Goal: Task Accomplishment & Management: Use online tool/utility

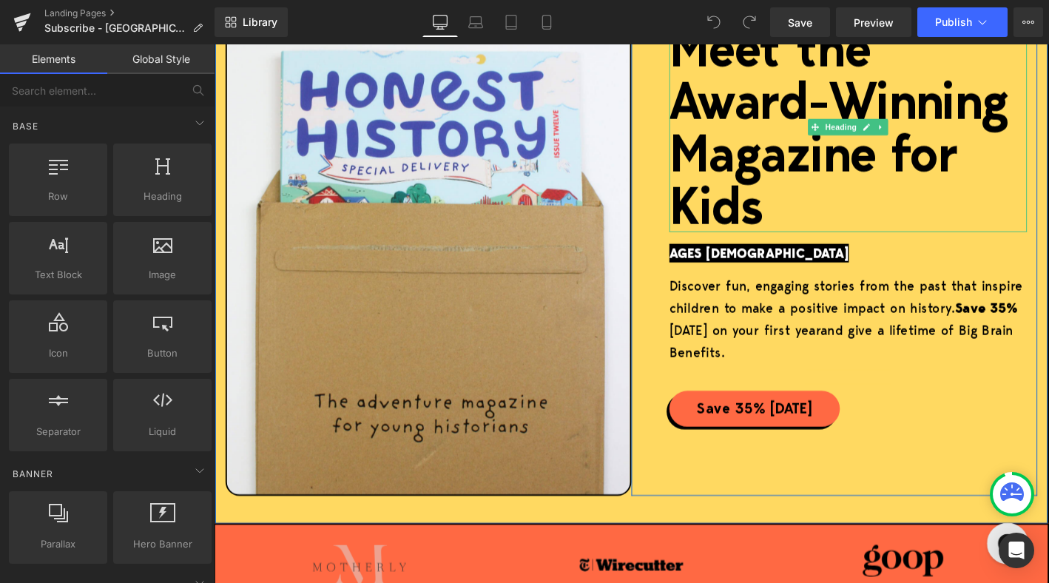
scroll to position [228, 0]
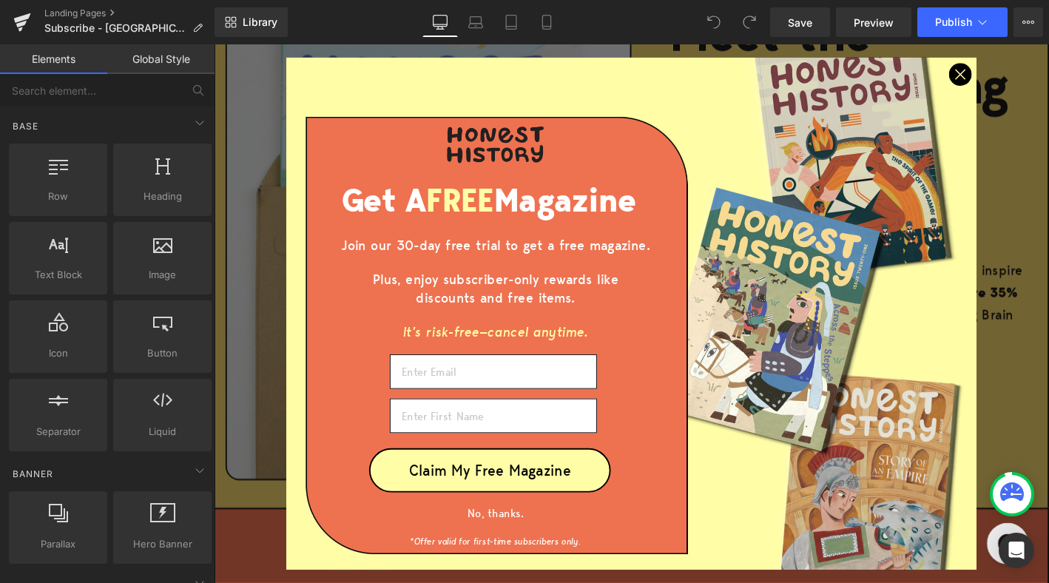
click at [1022, 83] on circle "Close dialog" at bounding box center [1013, 76] width 23 height 23
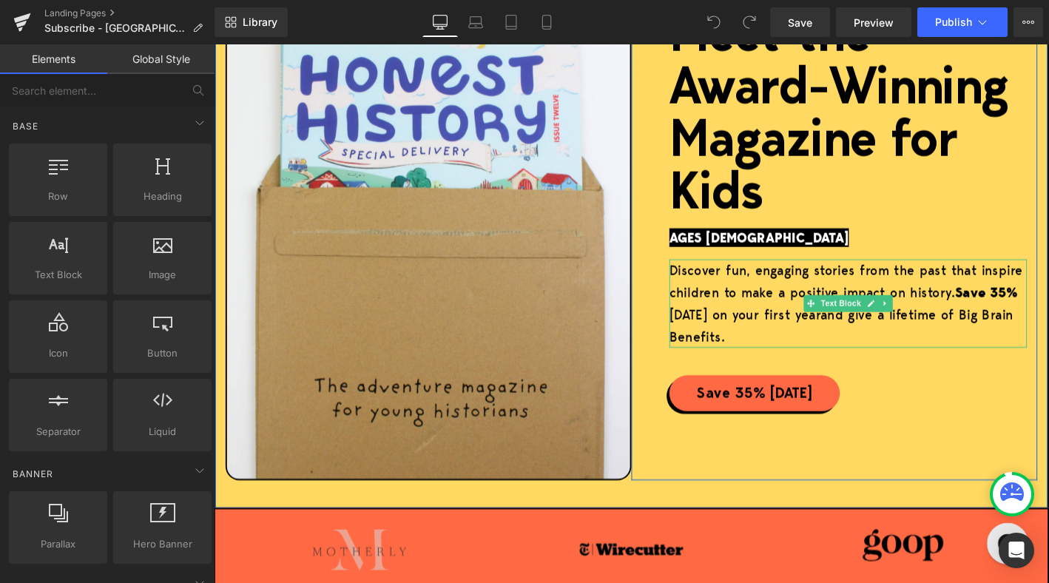
click at [942, 328] on span "and give a lifetime of Big Brain Benefits." at bounding box center [886, 345] width 368 height 44
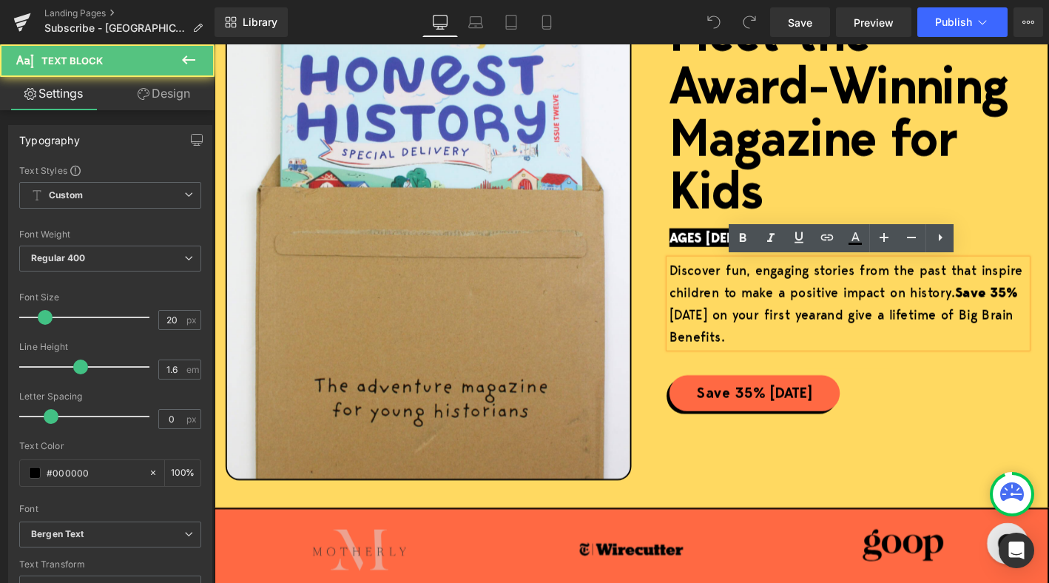
click at [1048, 308] on strong "Save 35%" at bounding box center [1041, 309] width 67 height 20
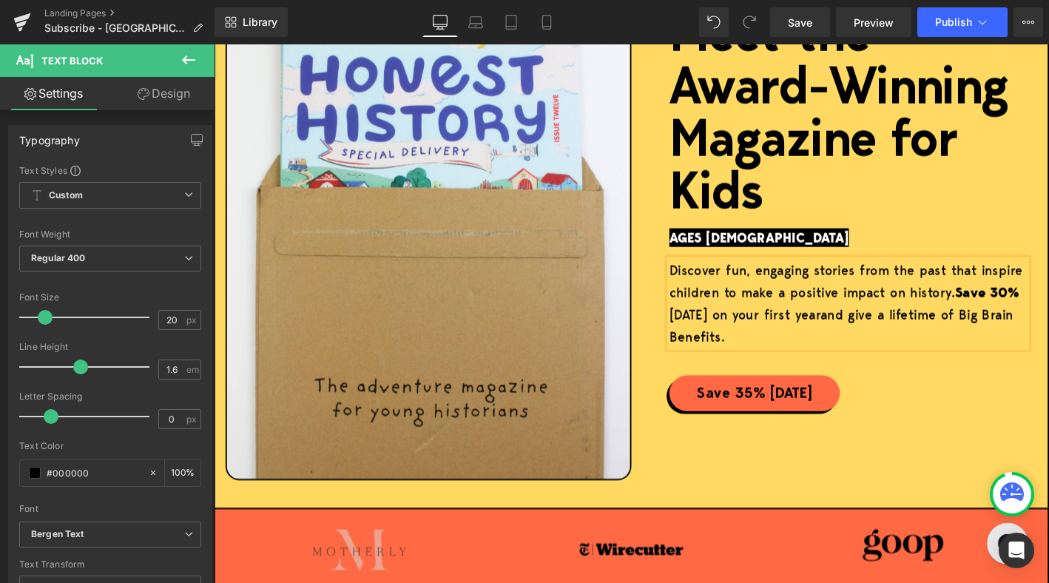
click at [898, 336] on span "and give a lifetime of Big Brain Benefits." at bounding box center [886, 345] width 368 height 44
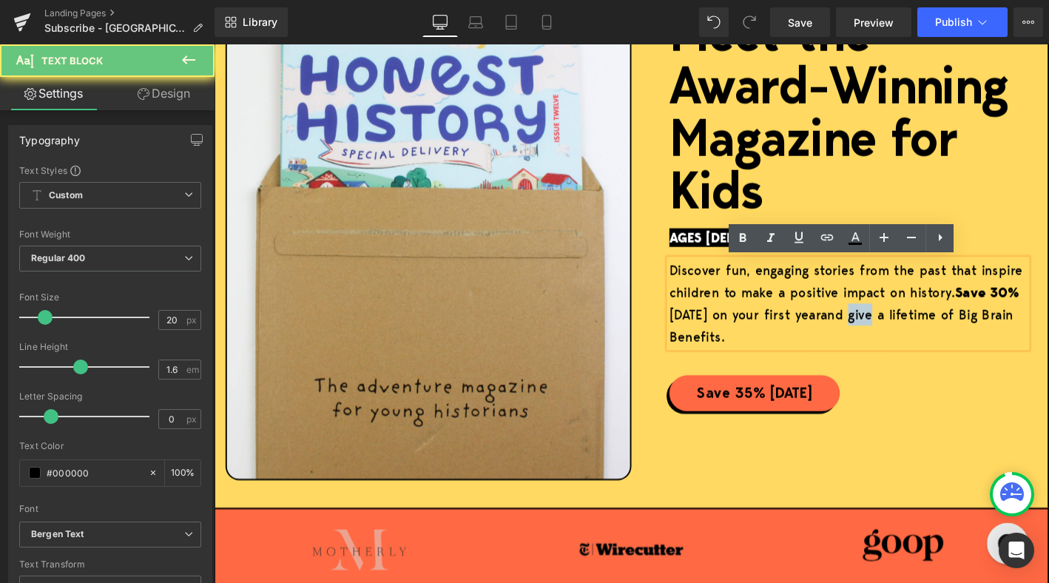
click at [898, 336] on span "and give a lifetime of Big Brain Benefits." at bounding box center [886, 345] width 368 height 44
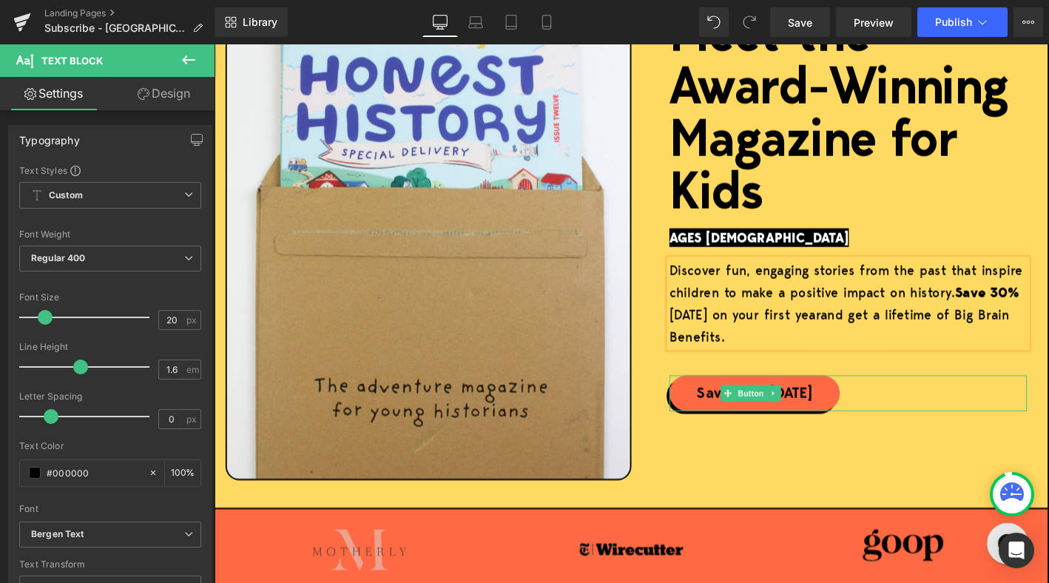
click at [962, 428] on div "Save 35% [DATE]" at bounding box center [893, 418] width 383 height 38
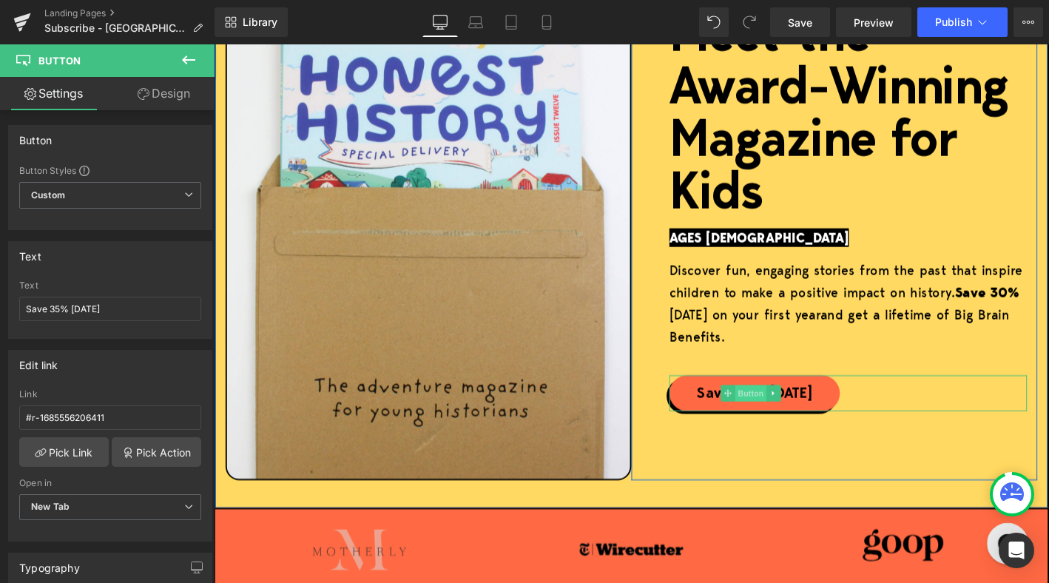
click at [785, 420] on span "Button" at bounding box center [790, 418] width 34 height 18
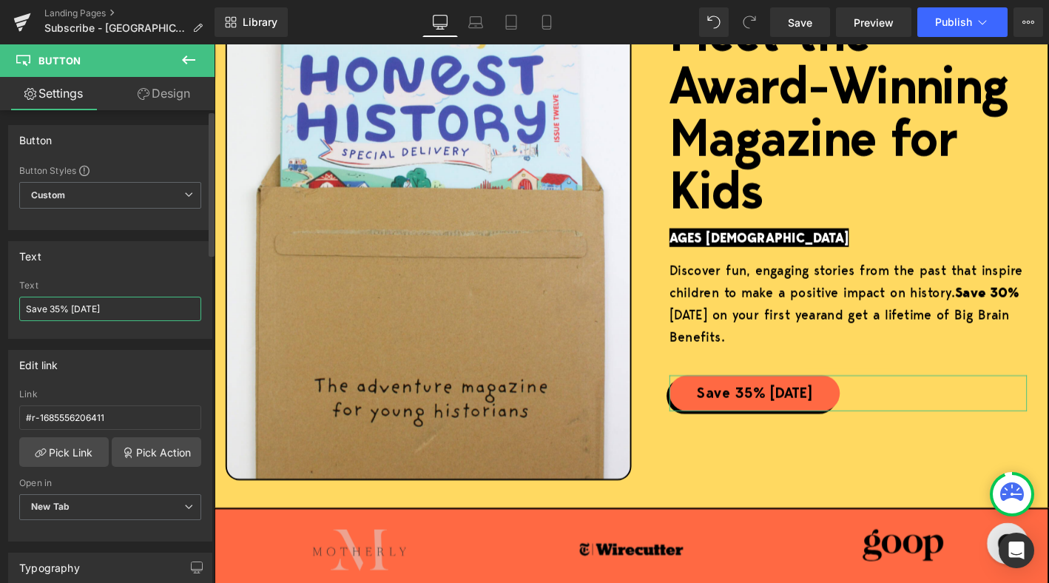
click at [59, 306] on input "Save 35% [DATE]" at bounding box center [110, 309] width 182 height 24
type input "Save 30% Today"
drag, startPoint x: 794, startPoint y: 25, endPoint x: 657, endPoint y: 267, distance: 278.2
click at [794, 25] on span "Save" at bounding box center [800, 23] width 24 height 16
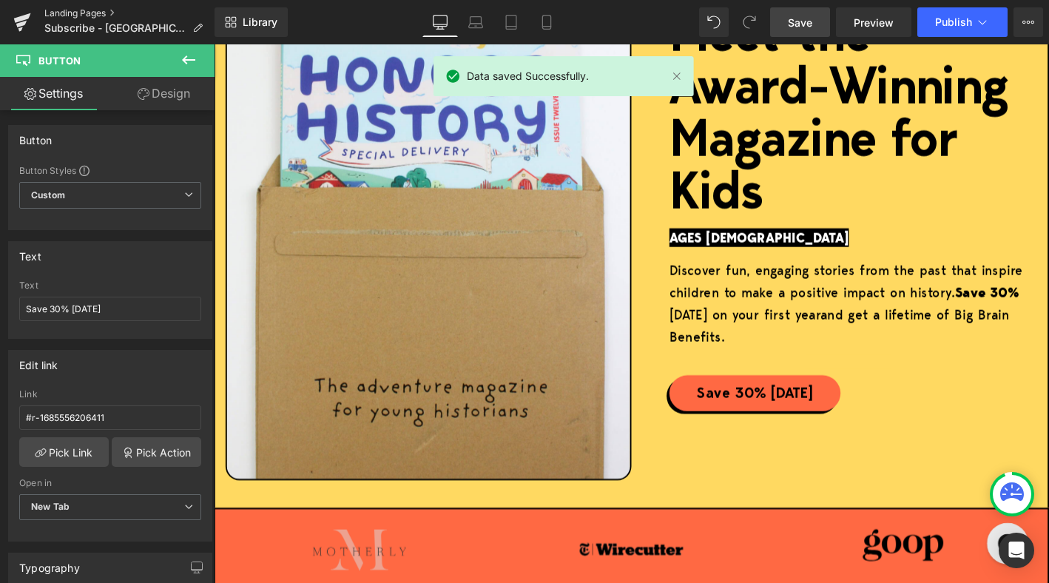
click at [74, 14] on link "Landing Pages" at bounding box center [129, 13] width 170 height 12
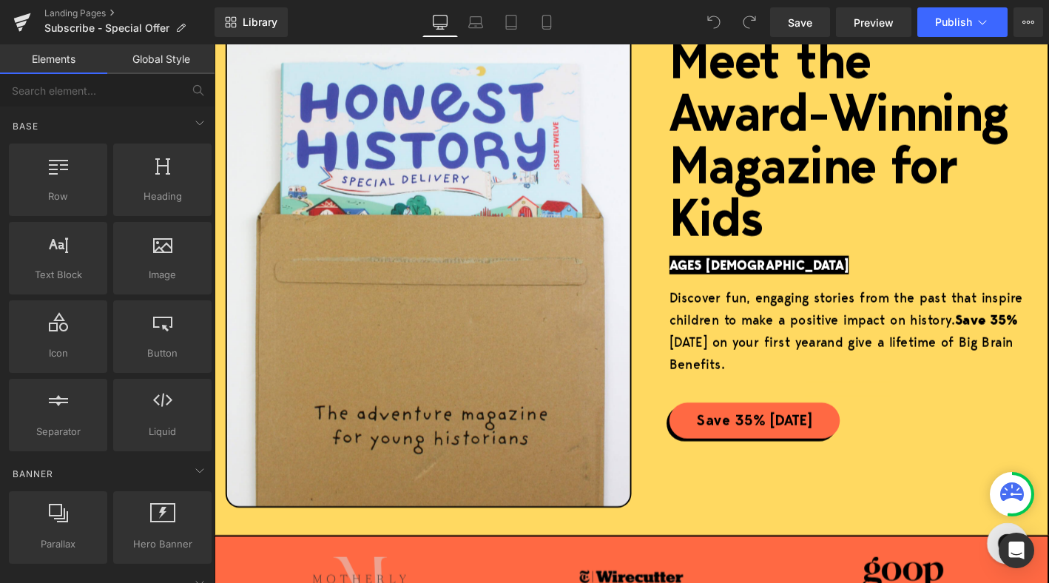
scroll to position [203, 0]
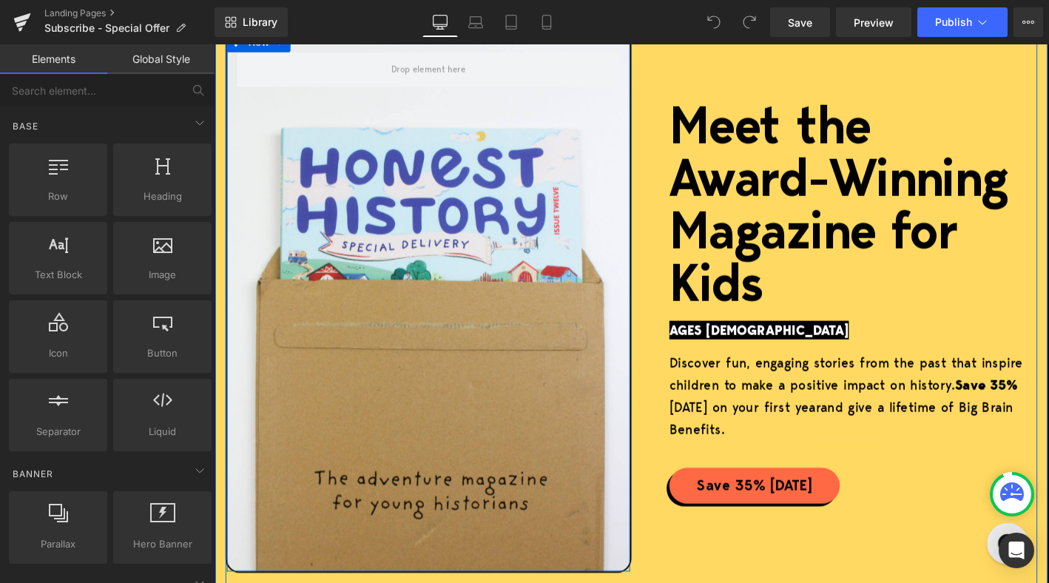
scroll to position [134, 0]
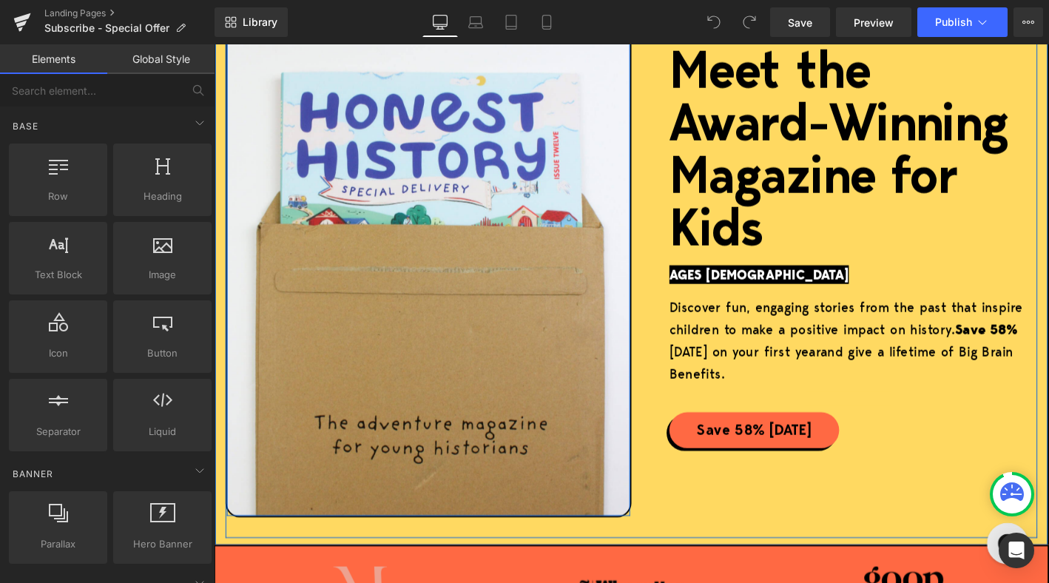
scroll to position [190, 0]
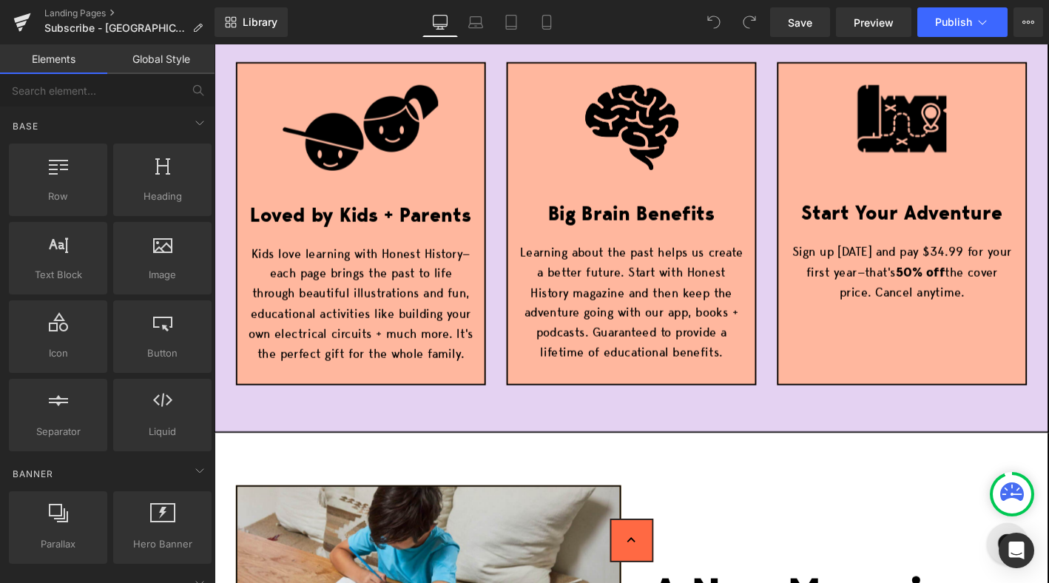
scroll to position [818, 0]
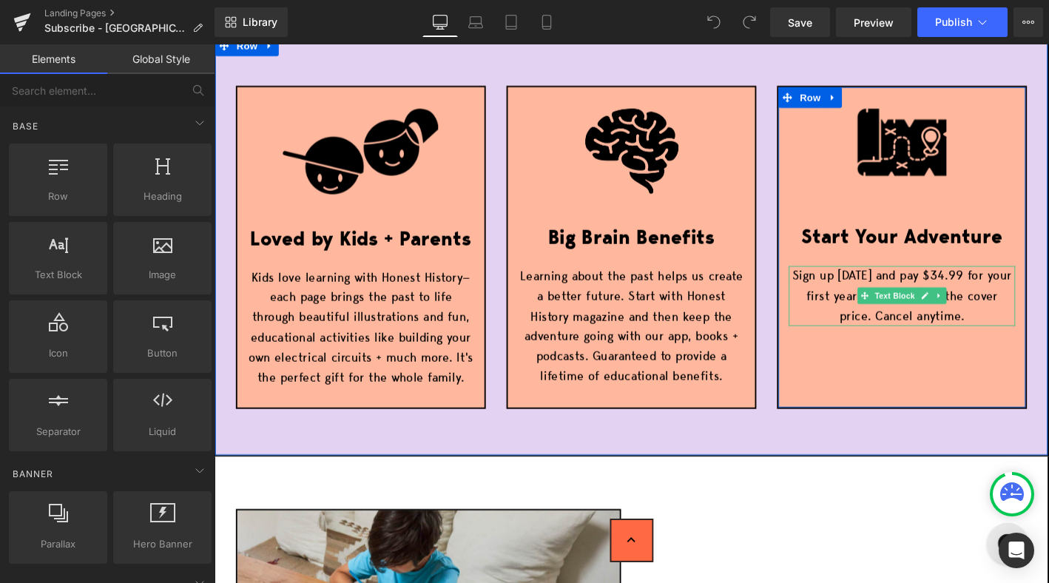
click at [992, 292] on p "Sign up today and pay $34.99 for your first year—that's 50% off the cover price…" at bounding box center [951, 314] width 243 height 64
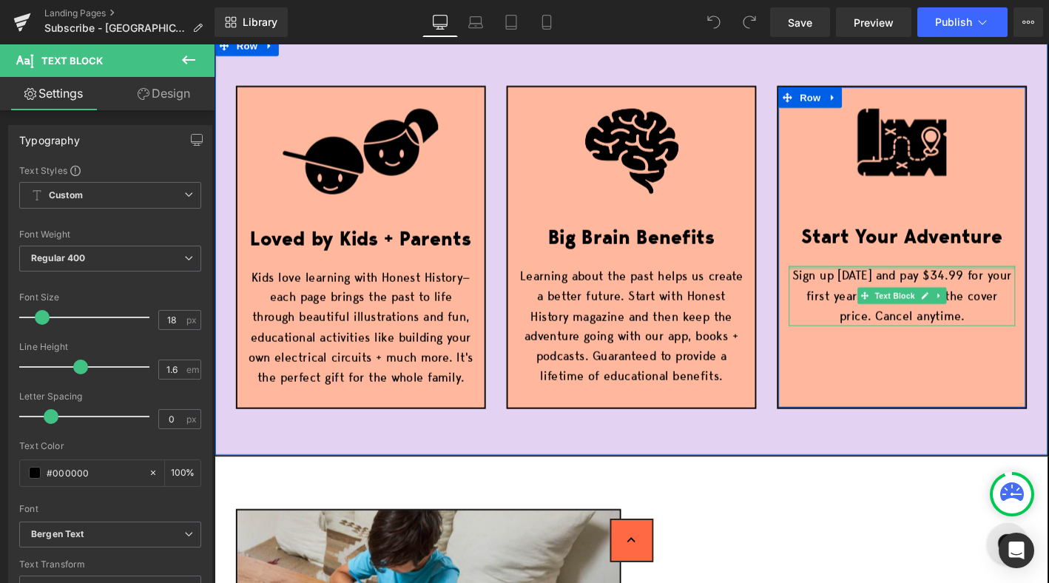
click at [977, 285] on div at bounding box center [951, 284] width 243 height 4
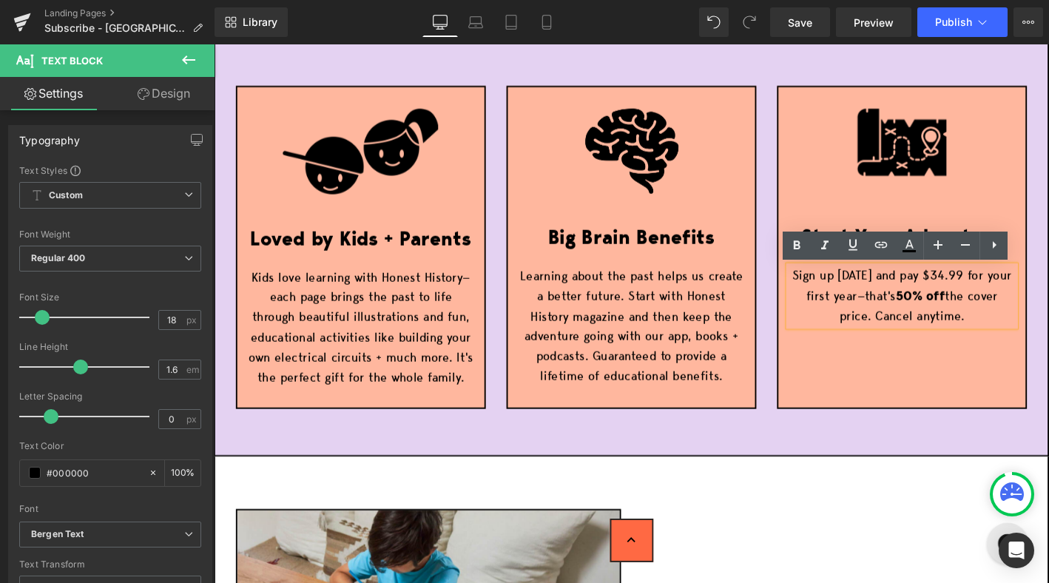
click at [818, 458] on div "Image Loved by Kids + Parents Text Block Kids love learning with Honest History…" at bounding box center [661, 260] width 895 height 451
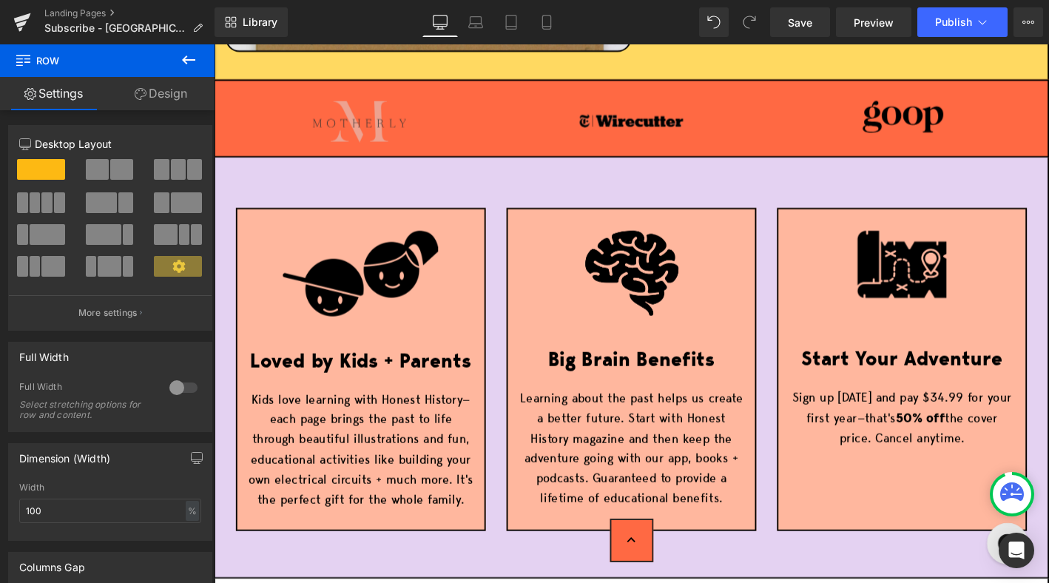
scroll to position [718, 0]
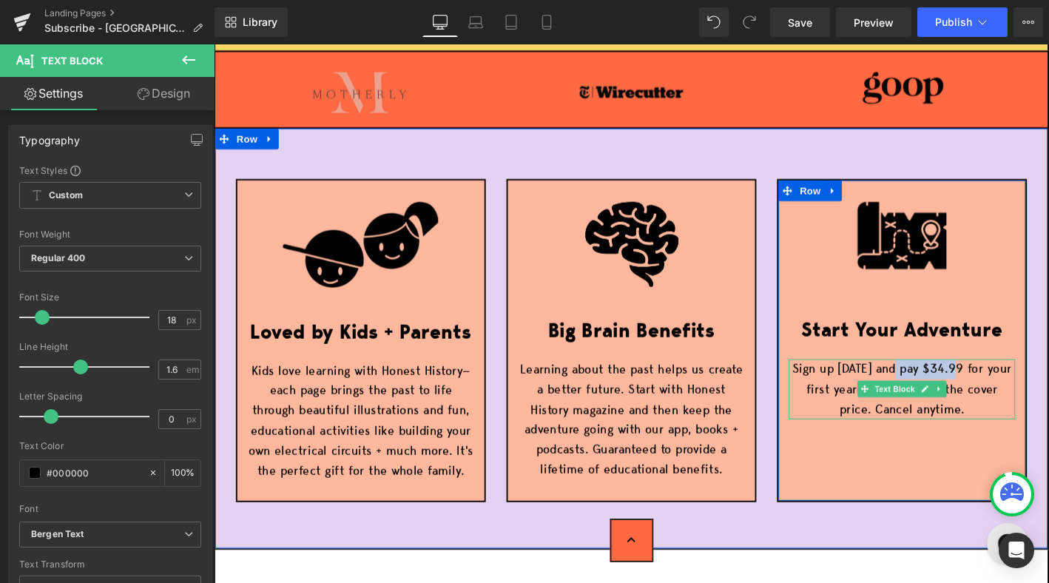
drag, startPoint x: 949, startPoint y: 390, endPoint x: 1012, endPoint y: 393, distance: 62.9
click at [1012, 393] on p "Sign up today and pay $34.99 for your first year—that's 50% off the cover price…" at bounding box center [951, 414] width 243 height 64
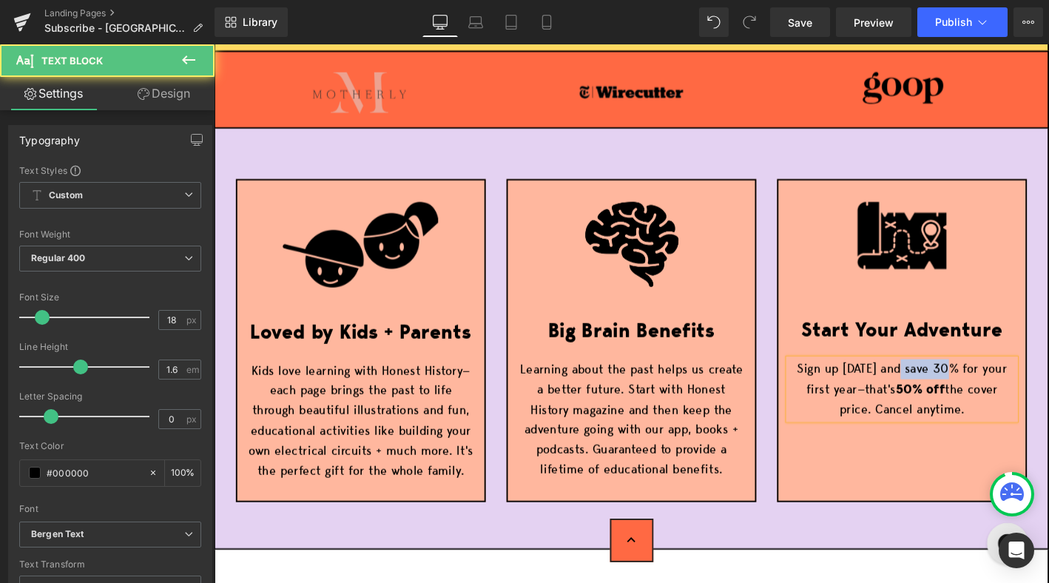
drag, startPoint x: 955, startPoint y: 396, endPoint x: 1008, endPoint y: 396, distance: 53.2
click at [1008, 396] on p "Sign up today and save 30% for your first year—that's 50% off the cover price. …" at bounding box center [951, 414] width 243 height 64
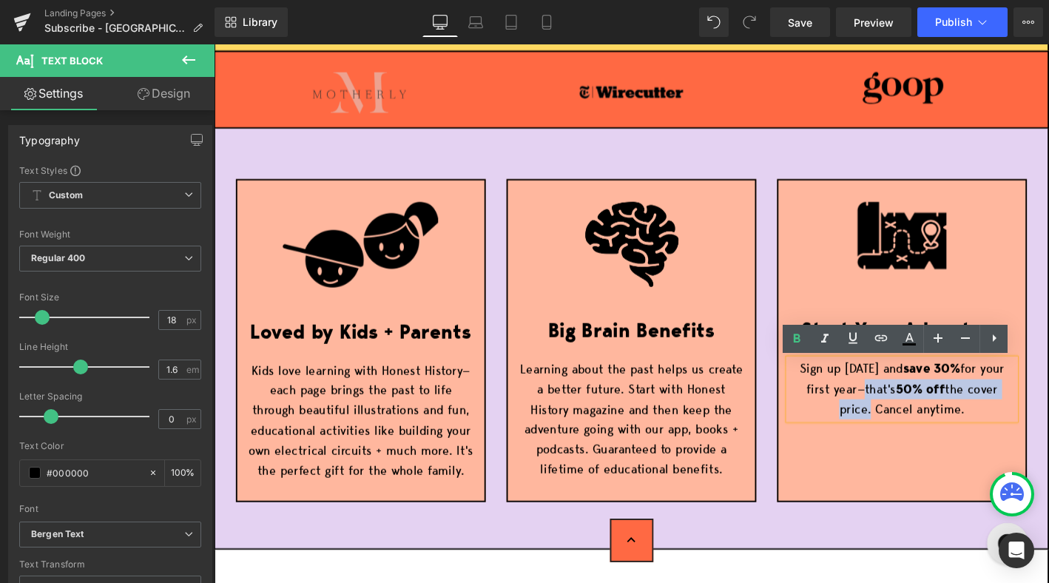
drag, startPoint x: 899, startPoint y: 416, endPoint x: 911, endPoint y: 437, distance: 23.8
click at [911, 437] on p "Sign up today and save 30% for your first year—that's 50% off the cover price. …" at bounding box center [951, 414] width 243 height 64
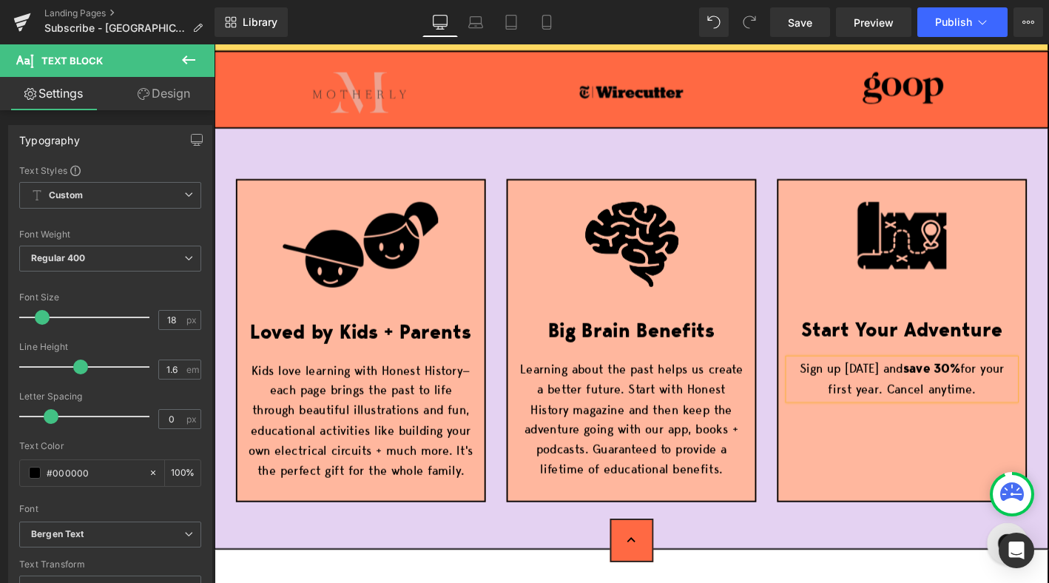
click at [825, 148] on div "Image Loved by Kids + Parents Text Block Kids love learning with Honest History…" at bounding box center [661, 338] width 870 height 407
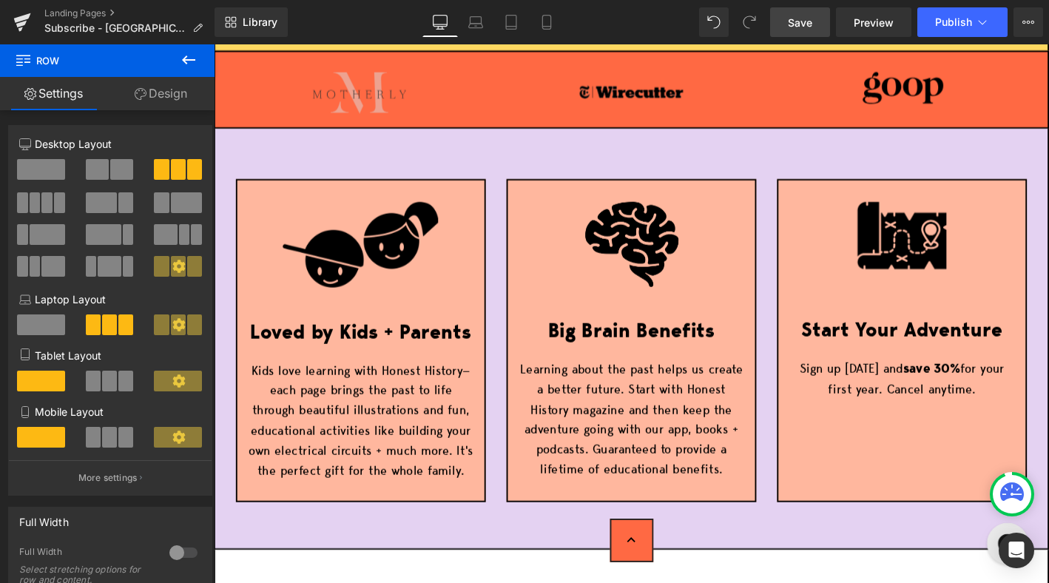
click at [799, 17] on span "Save" at bounding box center [800, 23] width 24 height 16
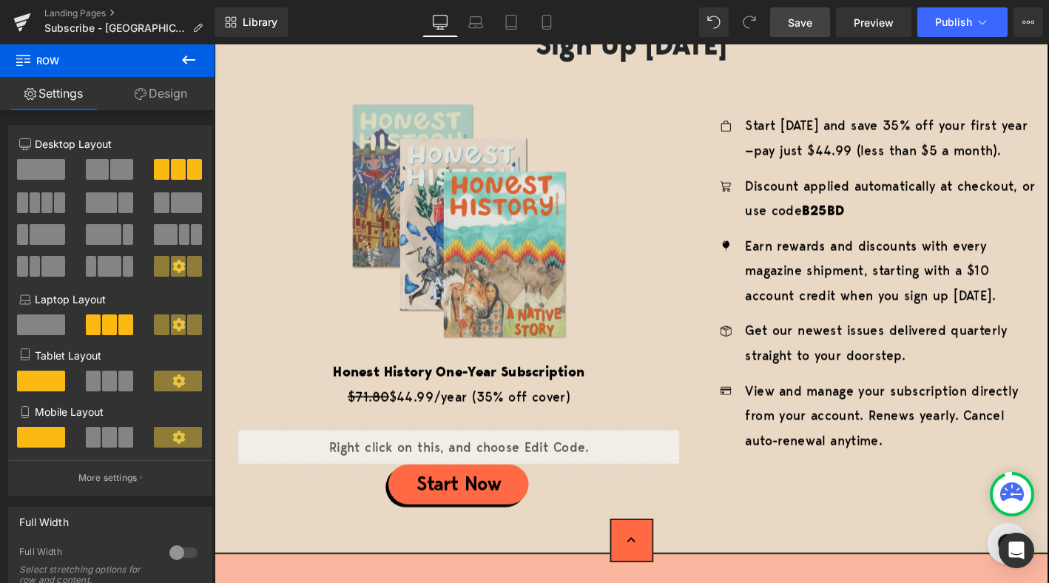
scroll to position [2355, 0]
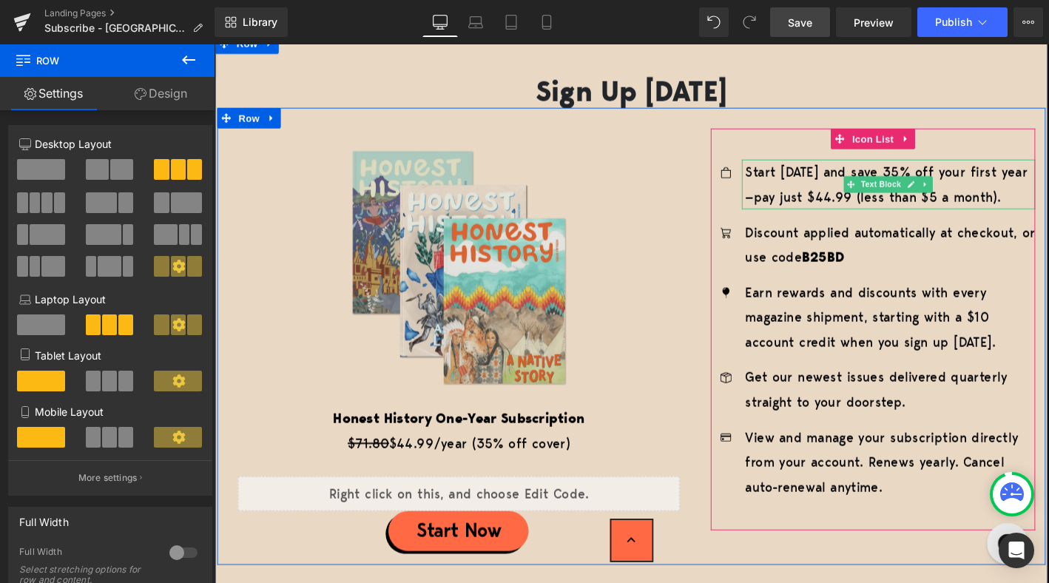
click at [941, 178] on p "Start [DATE] and save 35% off your first year—pay just $44.99 (less than $5 a m…" at bounding box center [938, 194] width 311 height 53
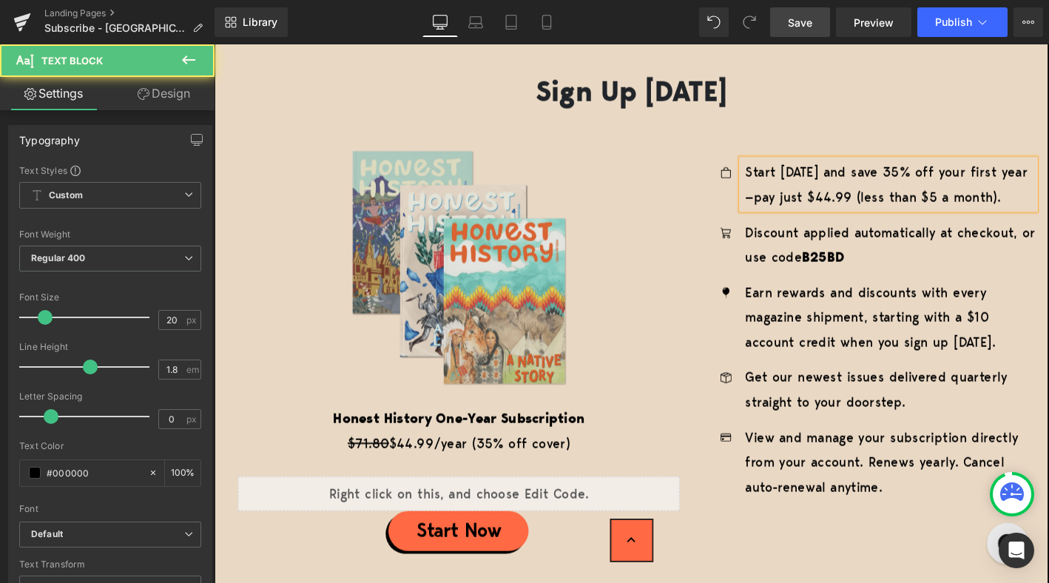
click at [941, 178] on p "Start [DATE] and save 35% off your first year—pay just $44.99 (less than $5 a m…" at bounding box center [938, 194] width 311 height 53
drag, startPoint x: 1060, startPoint y: 210, endPoint x: 768, endPoint y: 197, distance: 292.4
click at [768, 197] on div "Start today and save 30% off your first year—pay just $44.99 (less than $5 a mo…" at bounding box center [920, 194] width 348 height 53
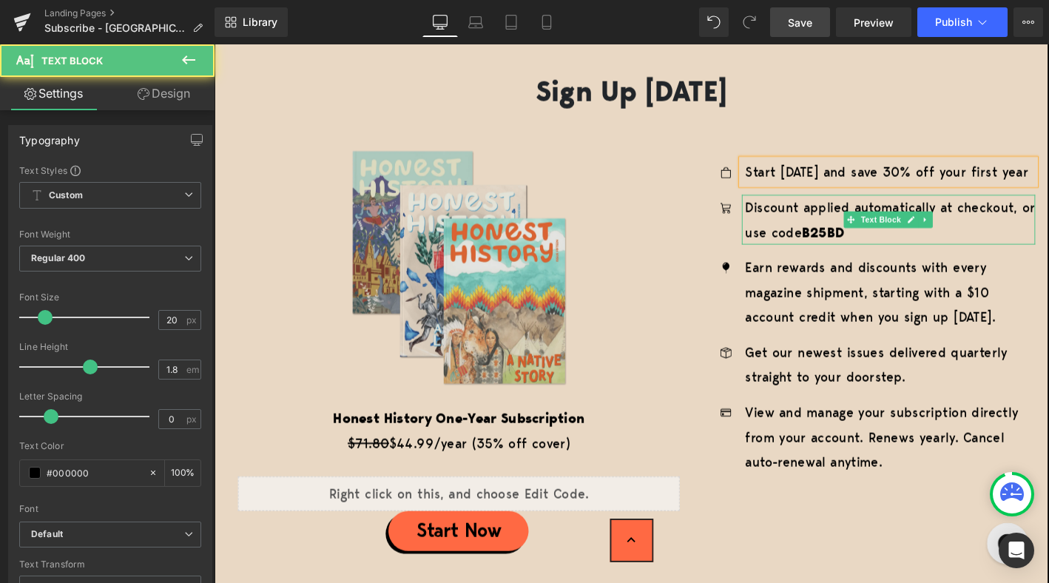
click at [815, 219] on p "Discount applied automatically at checkout, or use code B25BD" at bounding box center [938, 232] width 311 height 53
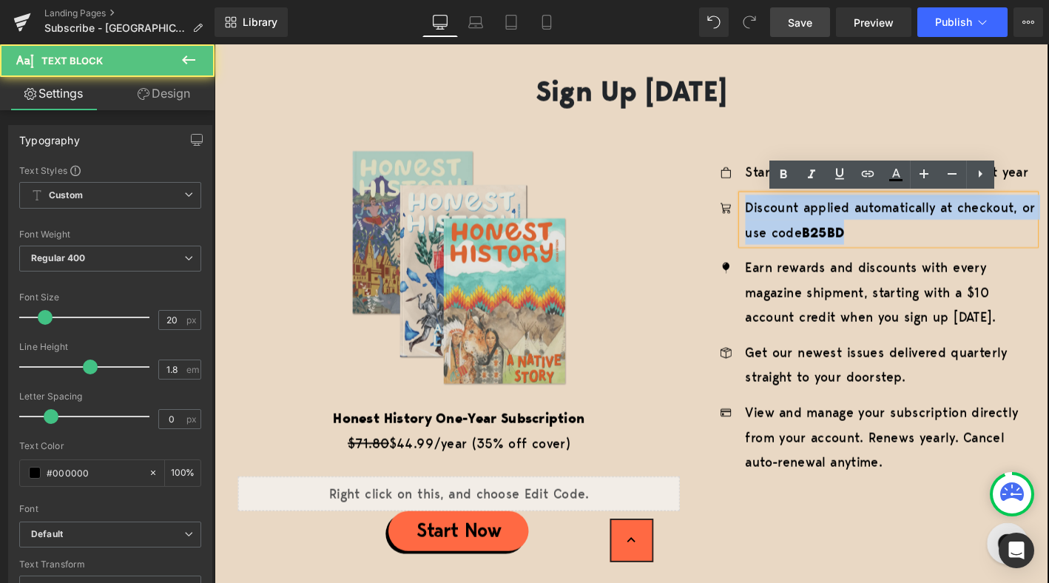
drag, startPoint x: 783, startPoint y: 220, endPoint x: 908, endPoint y: 243, distance: 126.9
click at [908, 243] on p "Discount applied automatically at checkout, or use code B25BD" at bounding box center [938, 232] width 311 height 53
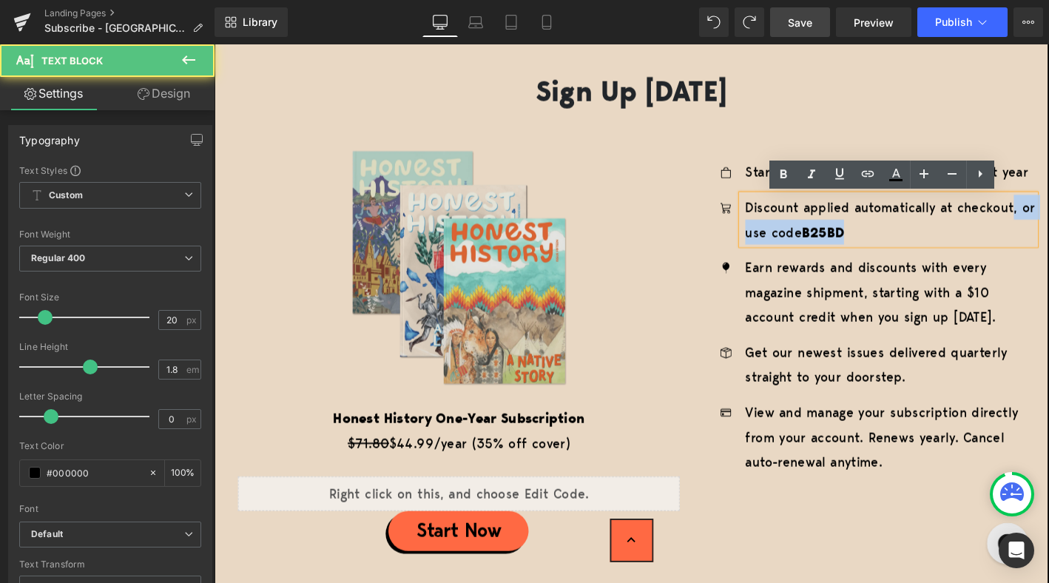
drag, startPoint x: 1067, startPoint y: 219, endPoint x: 1069, endPoint y: 239, distance: 20.1
click at [1048, 239] on p "Discount applied automatically at checkout, or use code B25BD" at bounding box center [938, 232] width 311 height 53
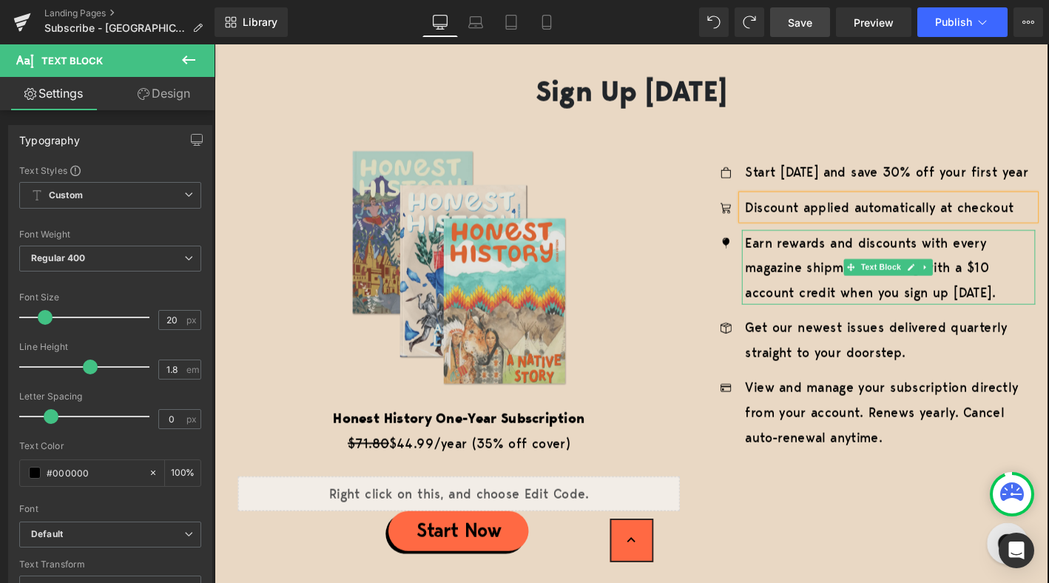
click at [846, 273] on p "Earn rewards and discounts with every magazine shipment, starting with a $10 ac…" at bounding box center [938, 283] width 311 height 80
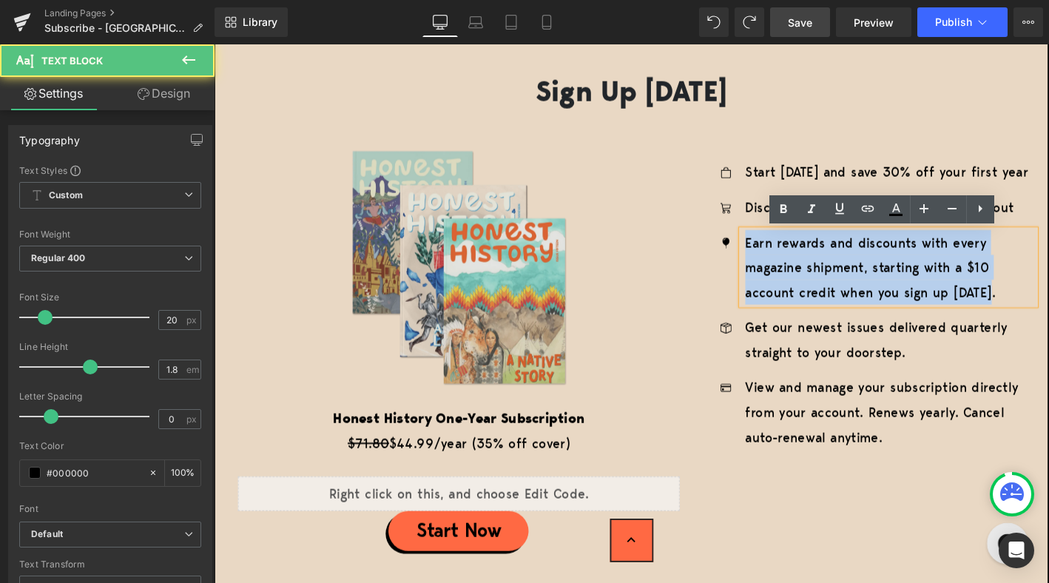
drag, startPoint x: 786, startPoint y: 257, endPoint x: 1070, endPoint y: 315, distance: 289.8
click at [1048, 315] on p "Earn rewards and discounts with every magazine shipment, starting with a $10 ac…" at bounding box center [938, 283] width 311 height 80
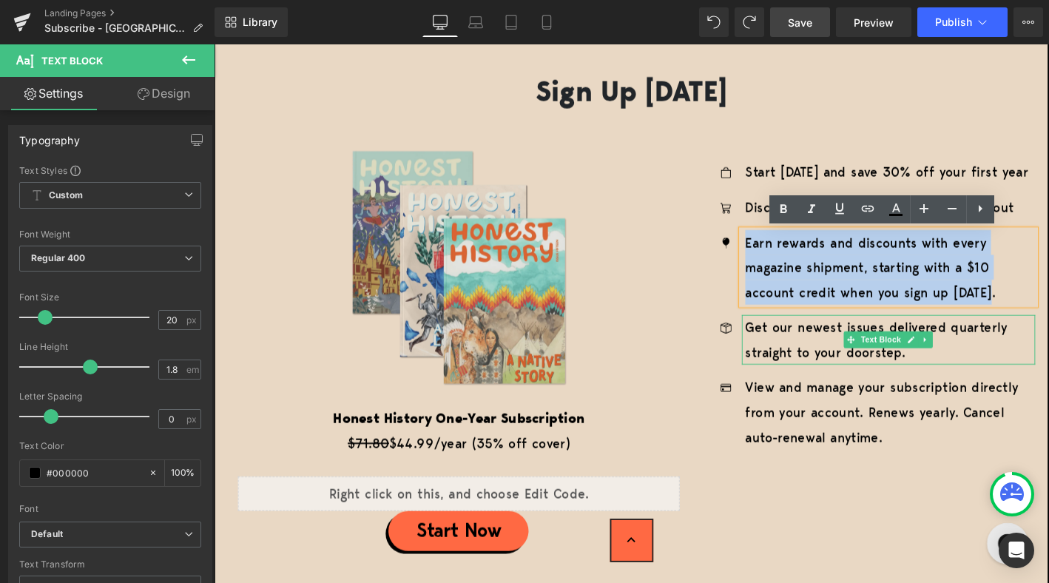
click at [861, 352] on p "Get our newest issues delivered quarterly straight to your doorstep." at bounding box center [938, 360] width 311 height 53
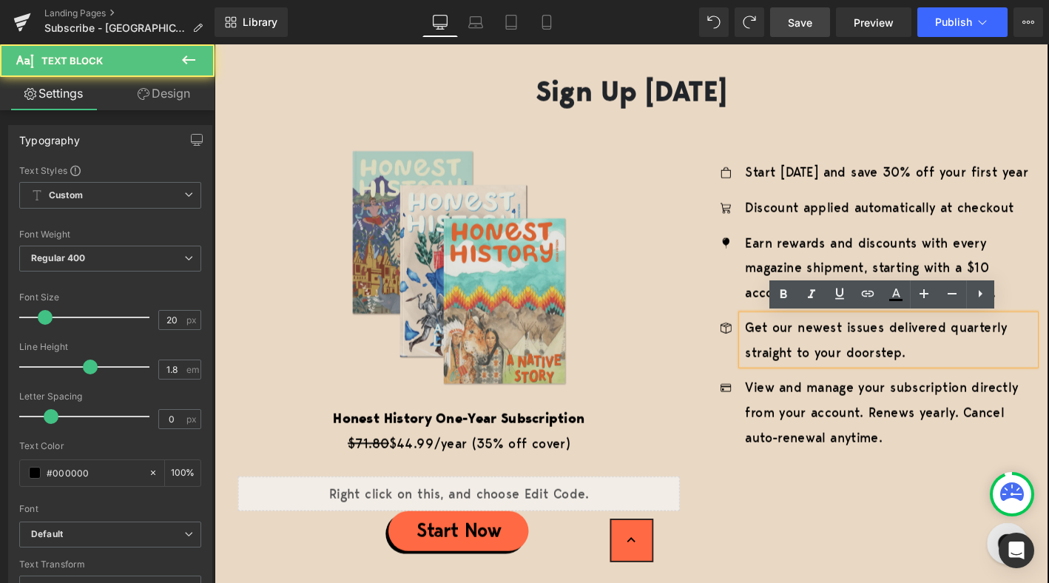
click at [783, 348] on p "Get our newest issues delivered quarterly straight to your doorstep." at bounding box center [938, 360] width 311 height 53
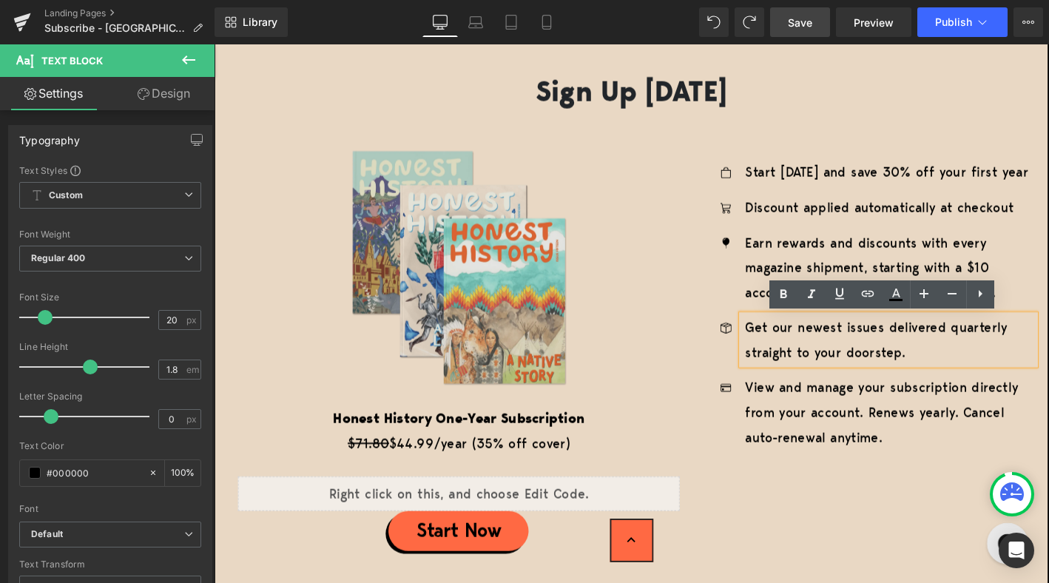
click at [860, 132] on div "Image Honest History One-Year Subscription Text Block $71.80 $44.99/year (35% o…" at bounding box center [660, 357] width 887 height 490
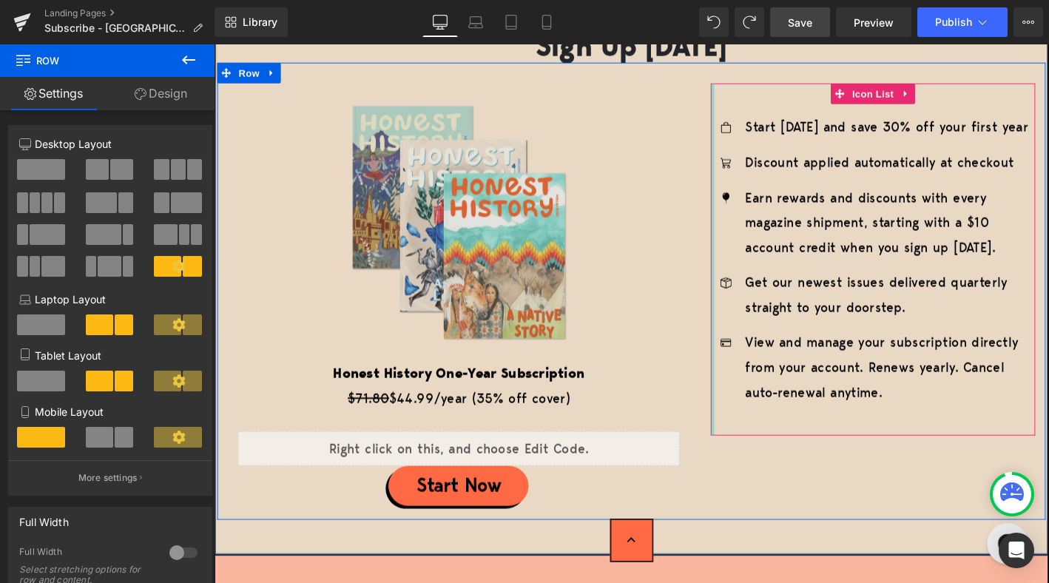
scroll to position [2403, 0]
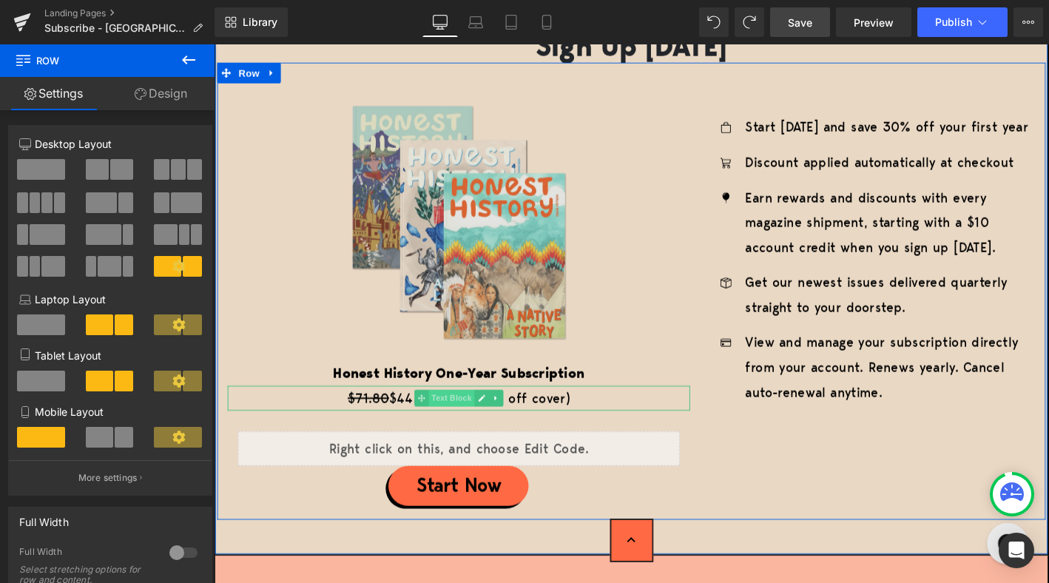
click at [467, 425] on span "Text Block" at bounding box center [468, 424] width 49 height 18
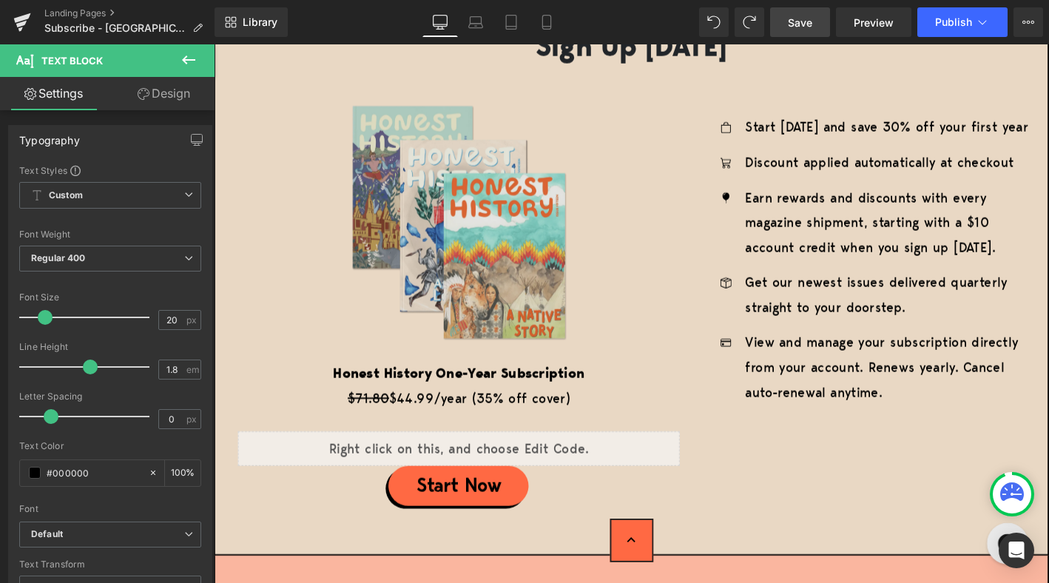
click at [185, 61] on icon at bounding box center [189, 60] width 18 height 18
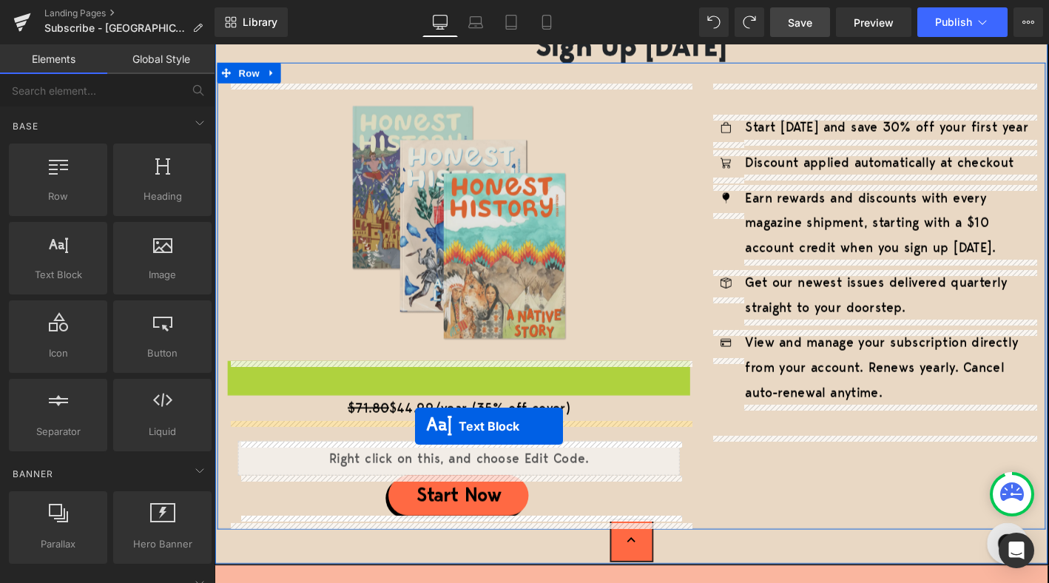
drag, startPoint x: 435, startPoint y: 397, endPoint x: 430, endPoint y: 453, distance: 56.4
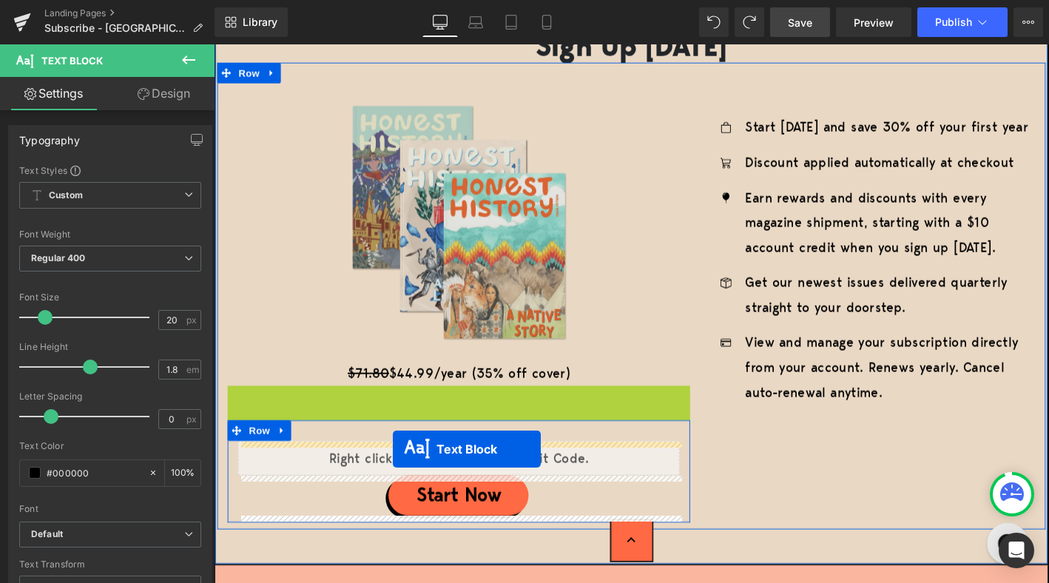
drag, startPoint x: 433, startPoint y: 424, endPoint x: 405, endPoint y: 478, distance: 60.5
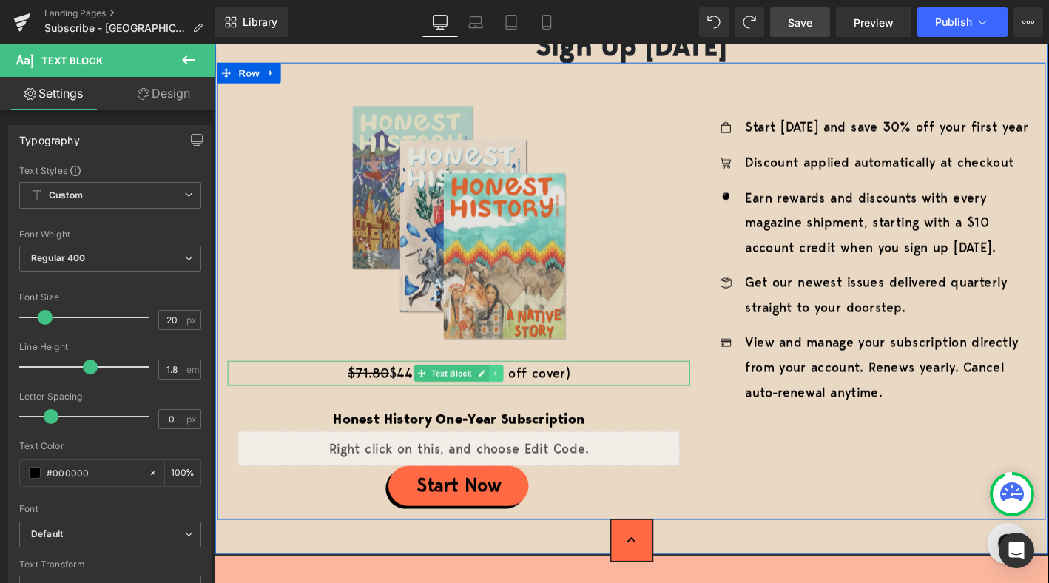
click at [517, 394] on icon at bounding box center [516, 397] width 8 height 9
click at [520, 395] on icon at bounding box center [524, 397] width 8 height 8
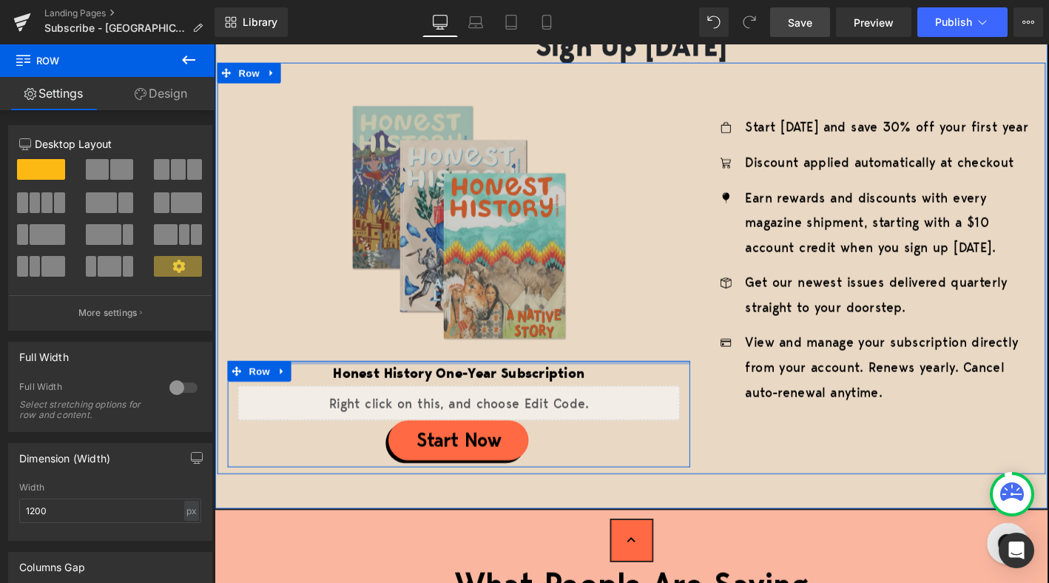
drag, startPoint x: 512, startPoint y: 402, endPoint x: 512, endPoint y: 382, distance: 19.2
click at [512, 382] on div "Image Honest History One-Year Subscription Text Block Liquid Start Now (P) Cart…" at bounding box center [476, 292] width 518 height 411
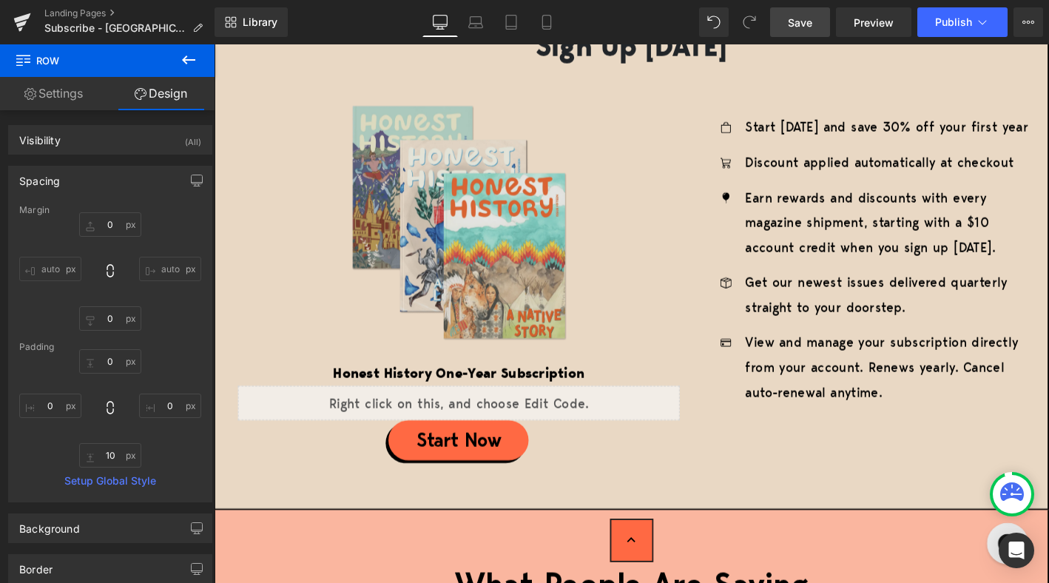
click at [185, 65] on icon at bounding box center [189, 60] width 18 height 18
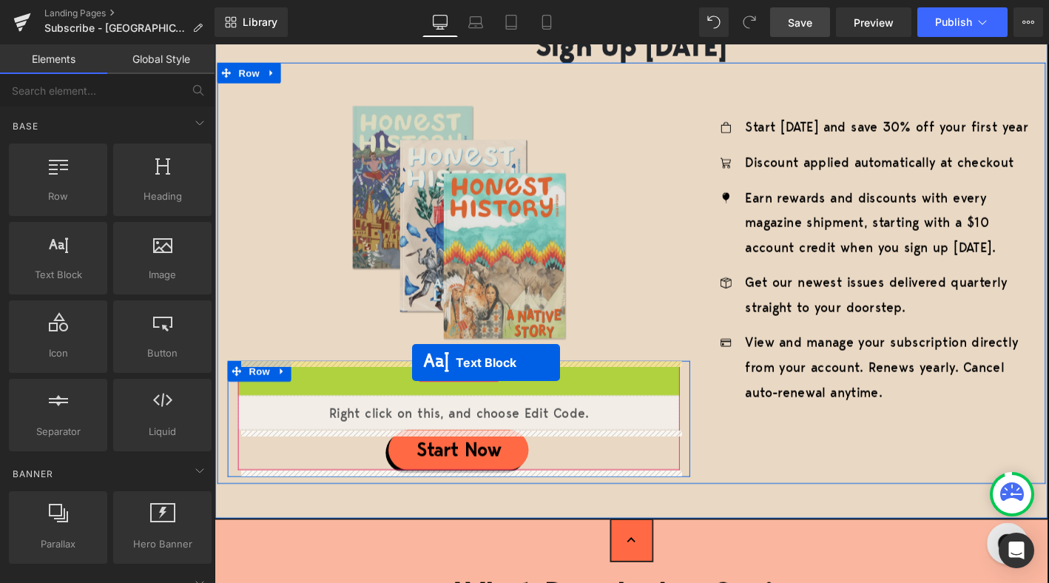
drag, startPoint x: 428, startPoint y: 398, endPoint x: 426, endPoint y: 385, distance: 12.8
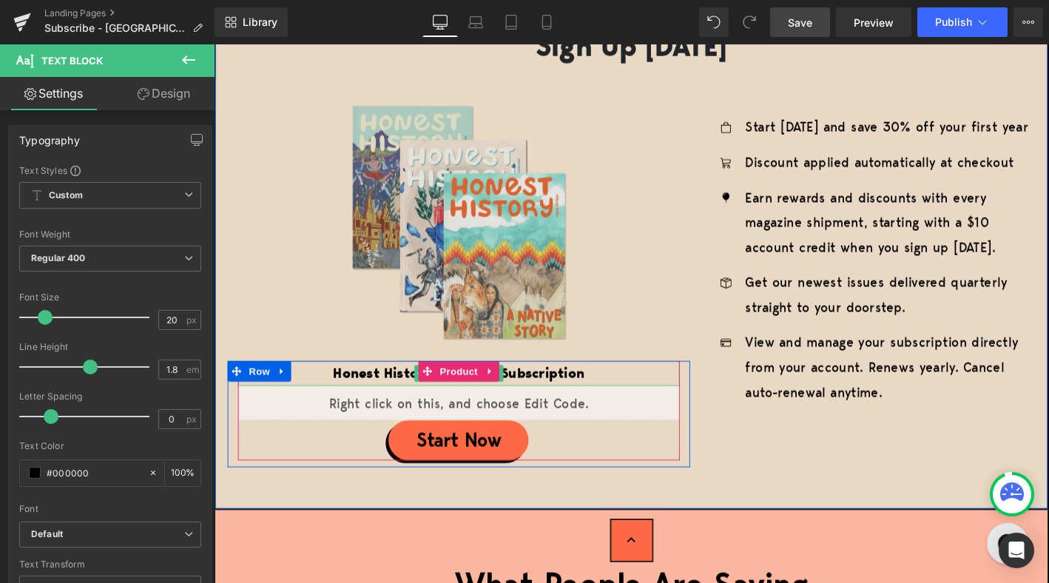
click at [606, 401] on b "Honest History One-Year Subscription" at bounding box center [476, 397] width 269 height 20
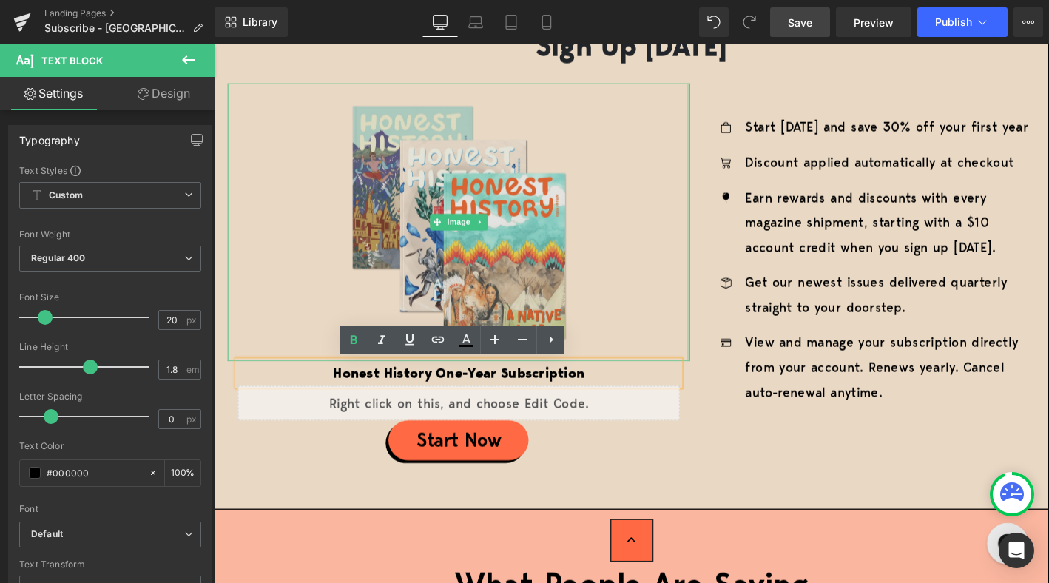
click at [721, 312] on div at bounding box center [722, 235] width 4 height 297
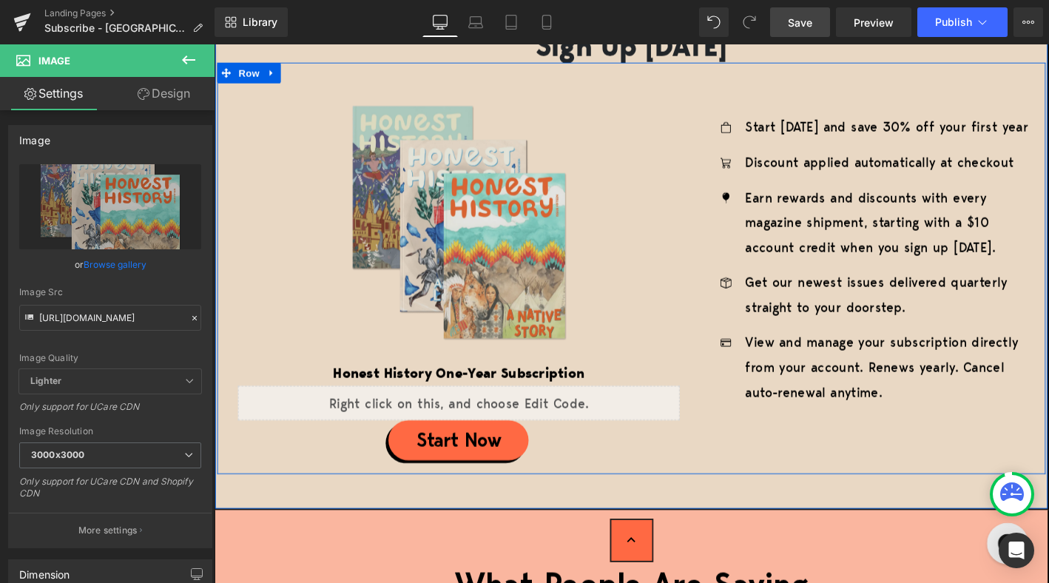
click at [812, 471] on div "Image Honest History One-Year Subscription Text Block Liquid Start Now (P) Cart…" at bounding box center [660, 284] width 887 height 441
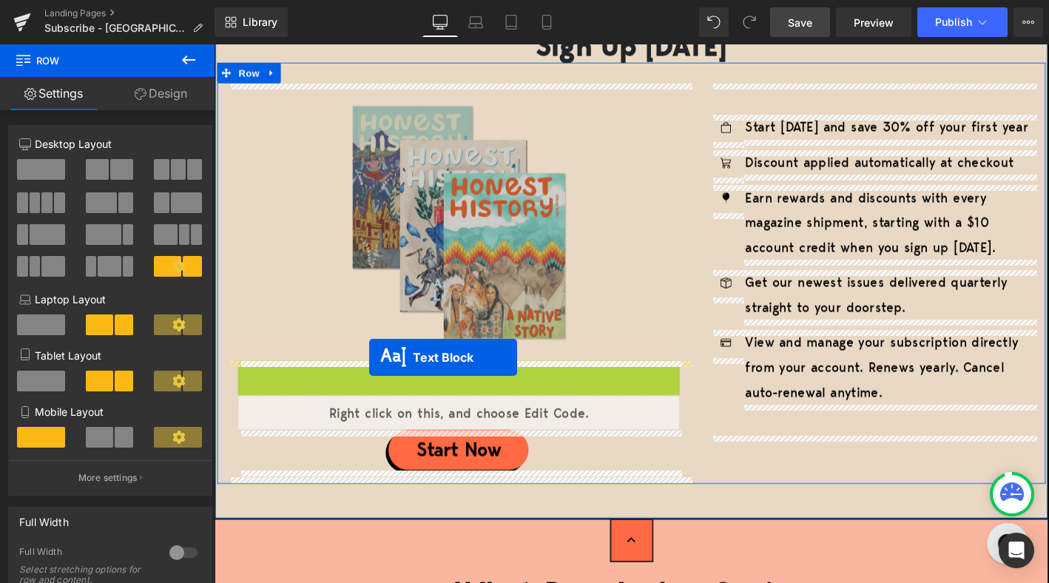
drag, startPoint x: 429, startPoint y: 396, endPoint x: 380, endPoint y: 379, distance: 51.7
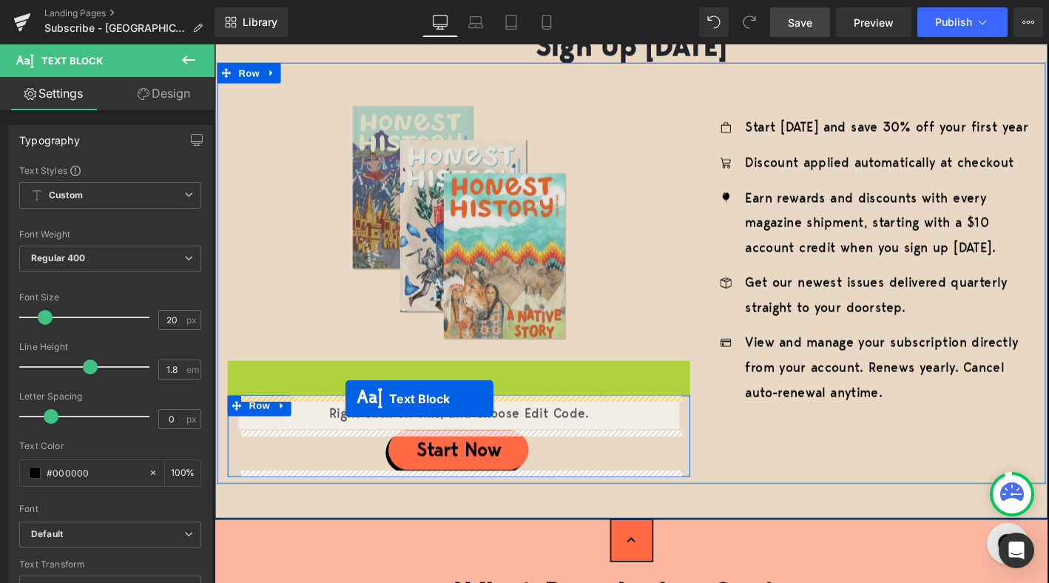
drag, startPoint x: 433, startPoint y: 401, endPoint x: 355, endPoint y: 424, distance: 81.0
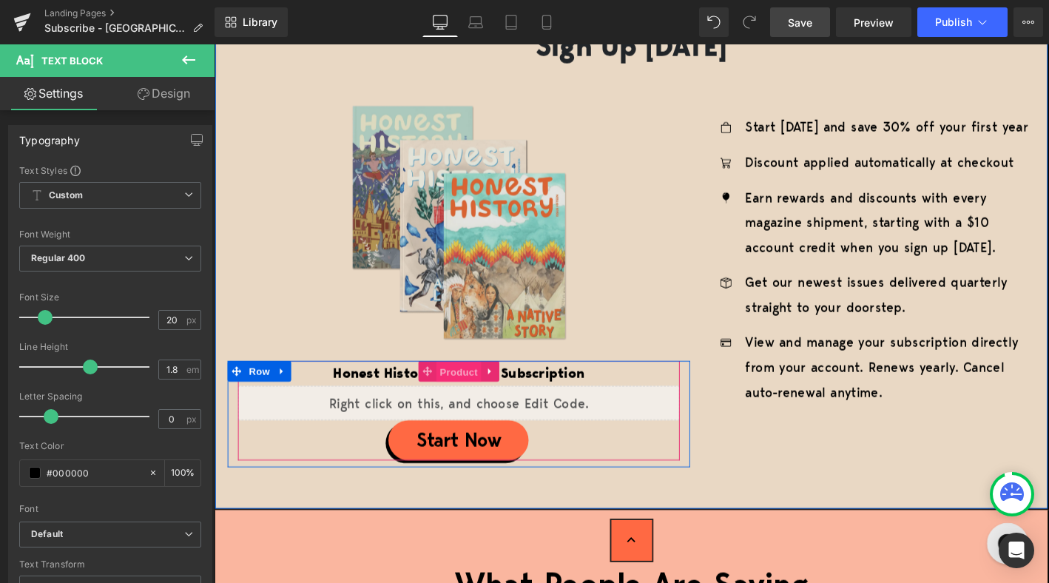
click at [463, 390] on span "Product" at bounding box center [476, 396] width 48 height 22
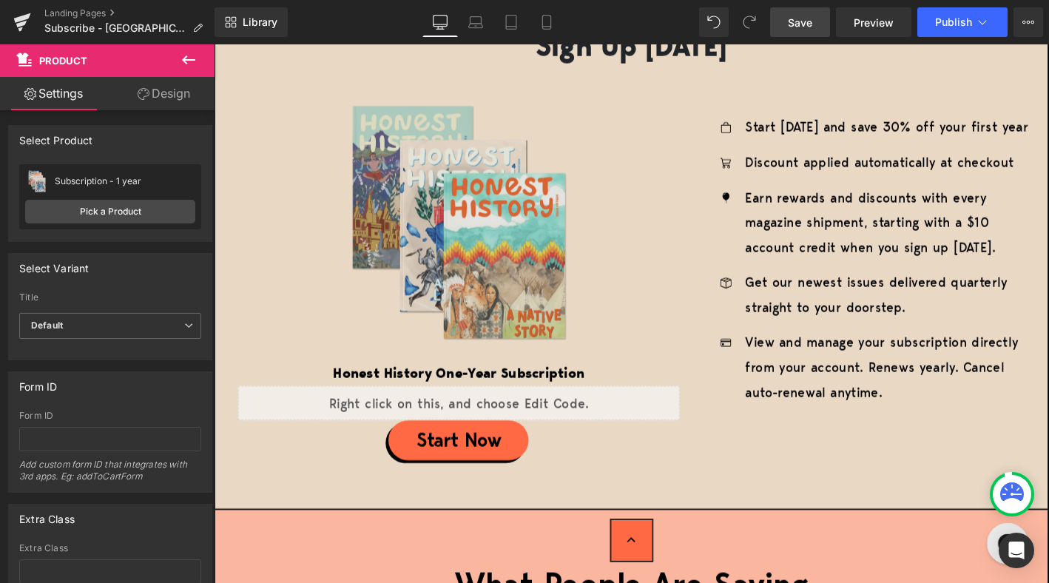
click at [192, 57] on icon at bounding box center [189, 60] width 18 height 18
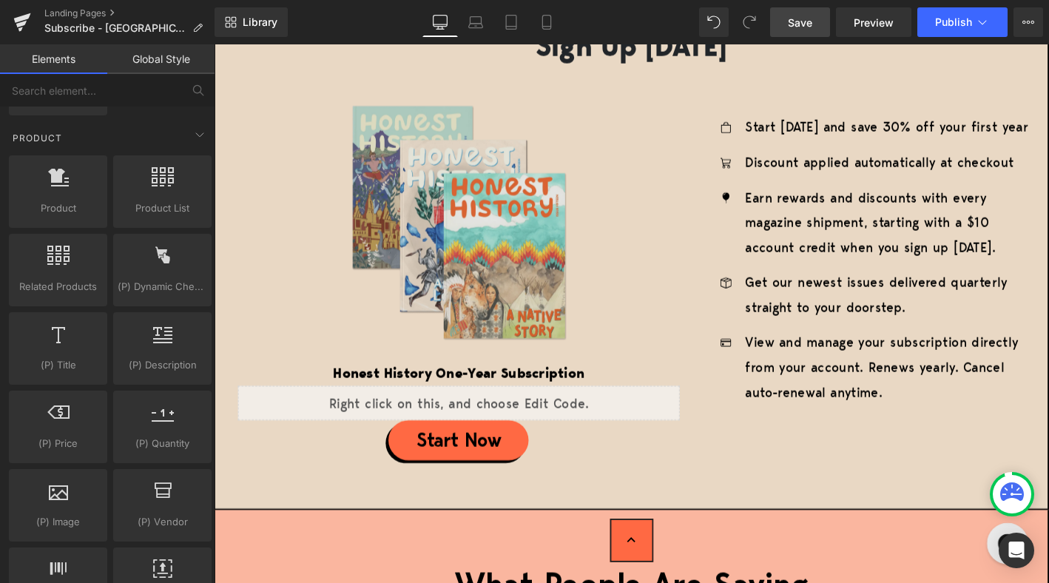
scroll to position [1169, 0]
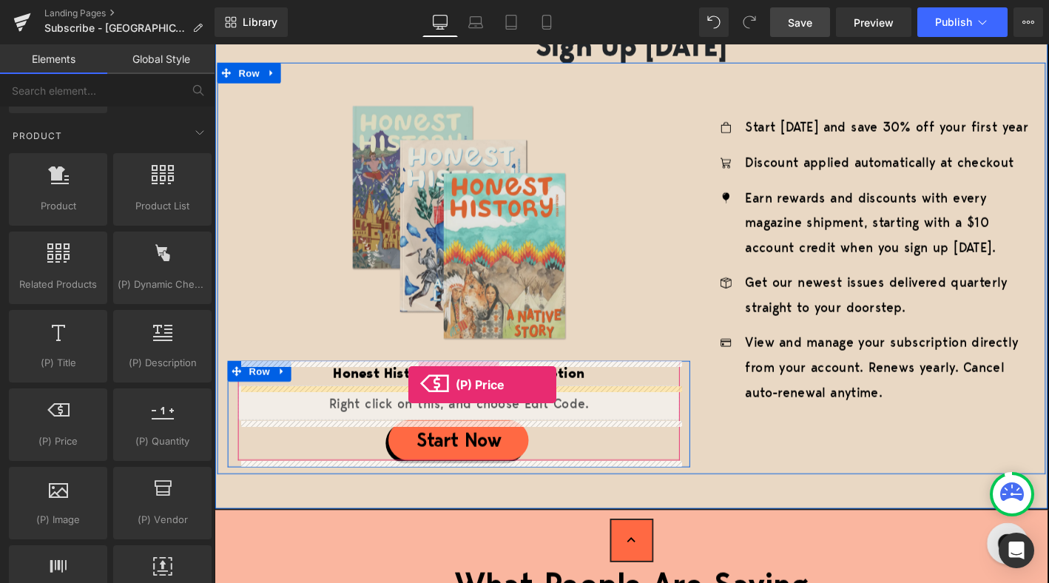
drag, startPoint x: 260, startPoint y: 484, endPoint x: 422, endPoint y: 408, distance: 179.3
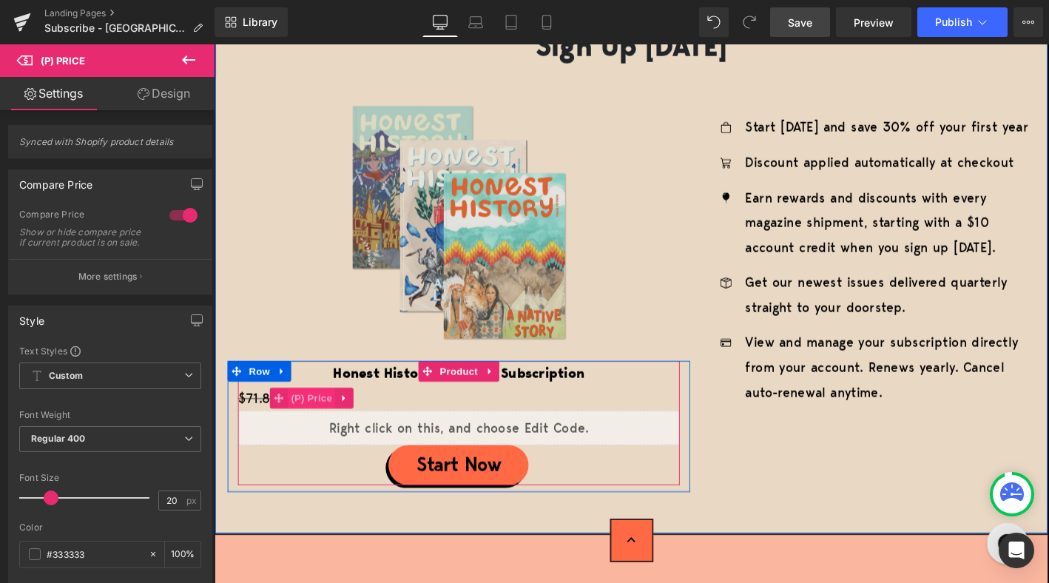
click at [329, 420] on span "(P) Price" at bounding box center [319, 424] width 52 height 22
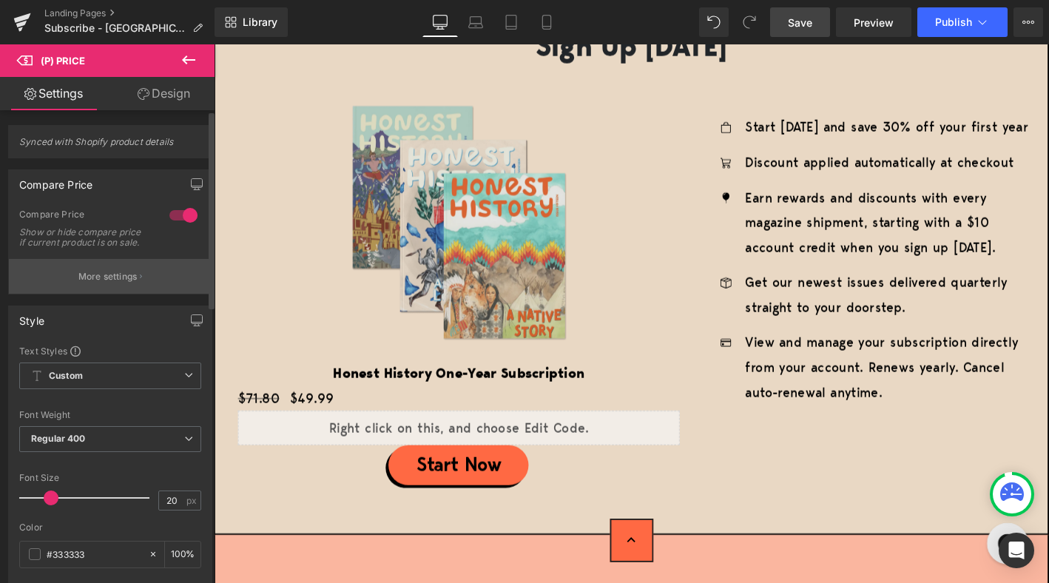
click at [115, 294] on button "More settings" at bounding box center [110, 276] width 203 height 35
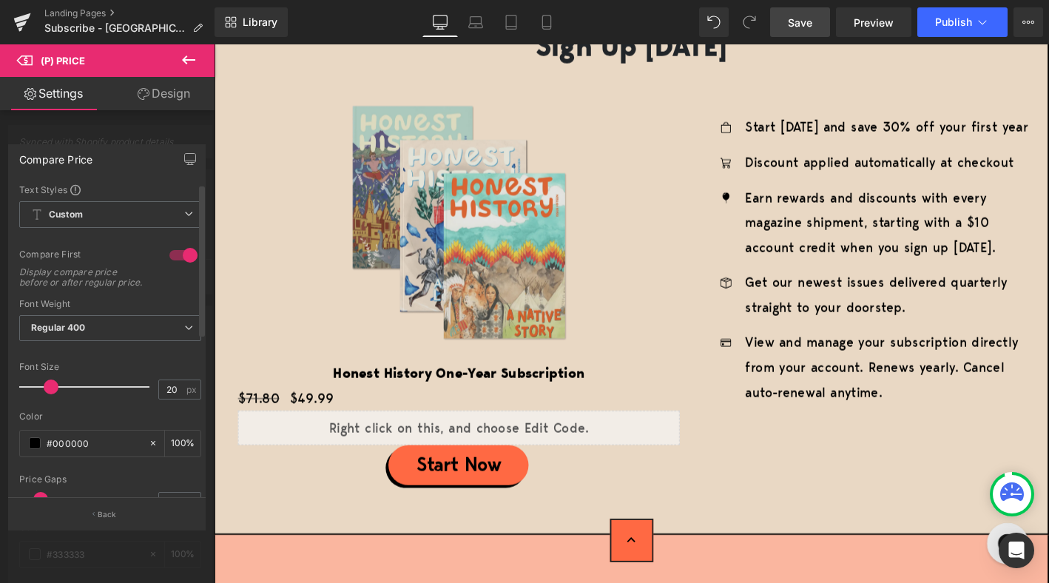
click at [178, 257] on div at bounding box center [183, 255] width 35 height 24
click at [124, 133] on div at bounding box center [107, 317] width 214 height 546
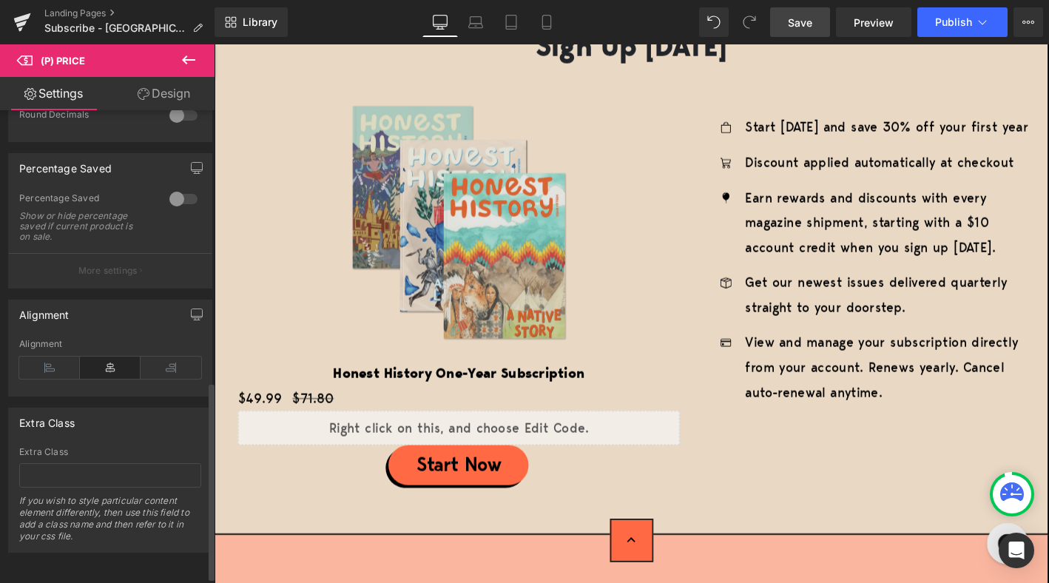
scroll to position [661, 0]
click at [47, 358] on icon at bounding box center [49, 367] width 61 height 22
click at [109, 356] on icon at bounding box center [110, 367] width 61 height 22
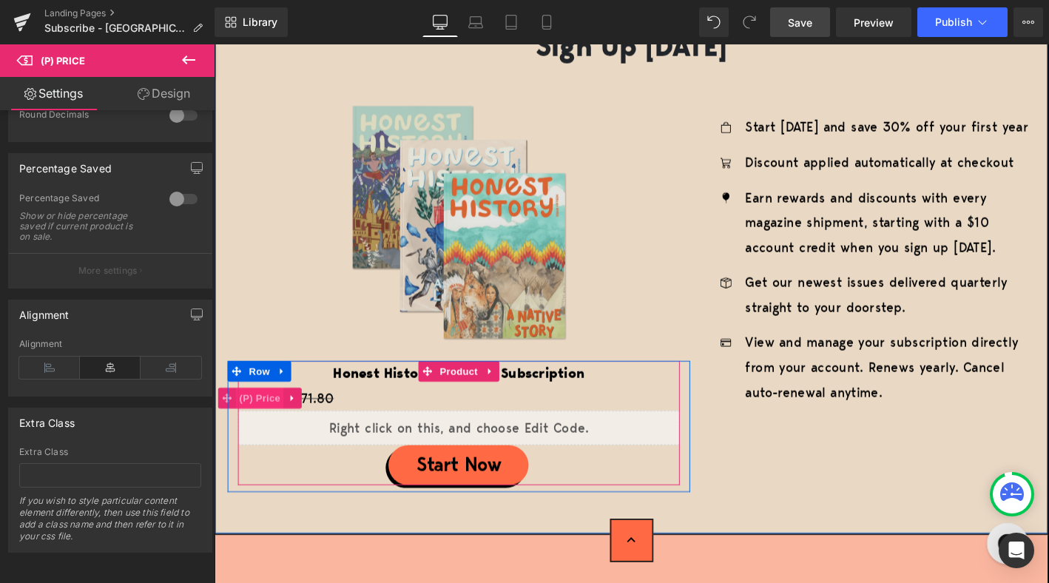
click at [263, 418] on span "(P) Price" at bounding box center [263, 424] width 52 height 22
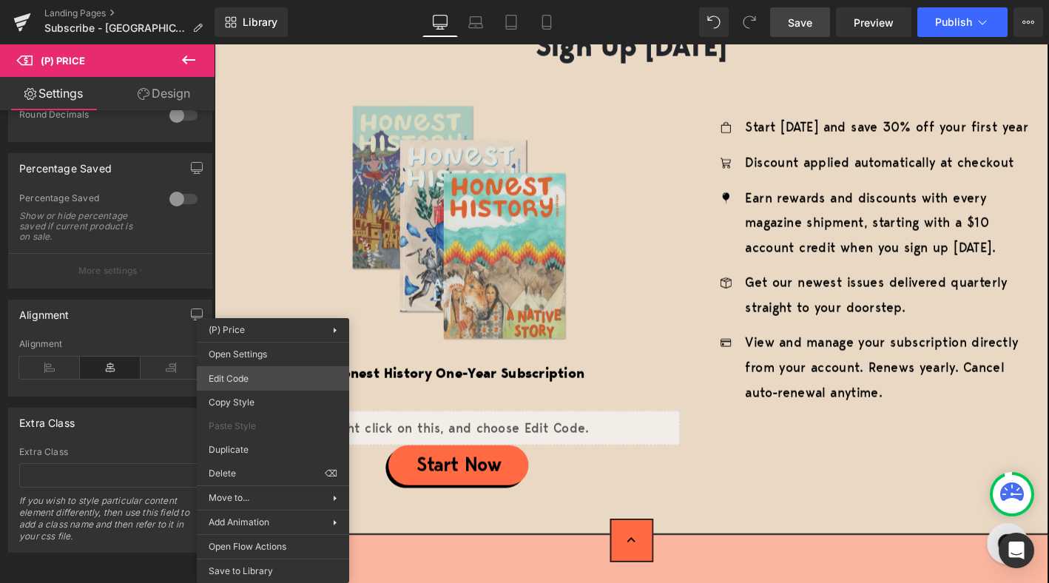
click at [263, 0] on div "(P) Price You are previewing how the will restyle your page. You can not edit E…" at bounding box center [524, 0] width 1049 height 0
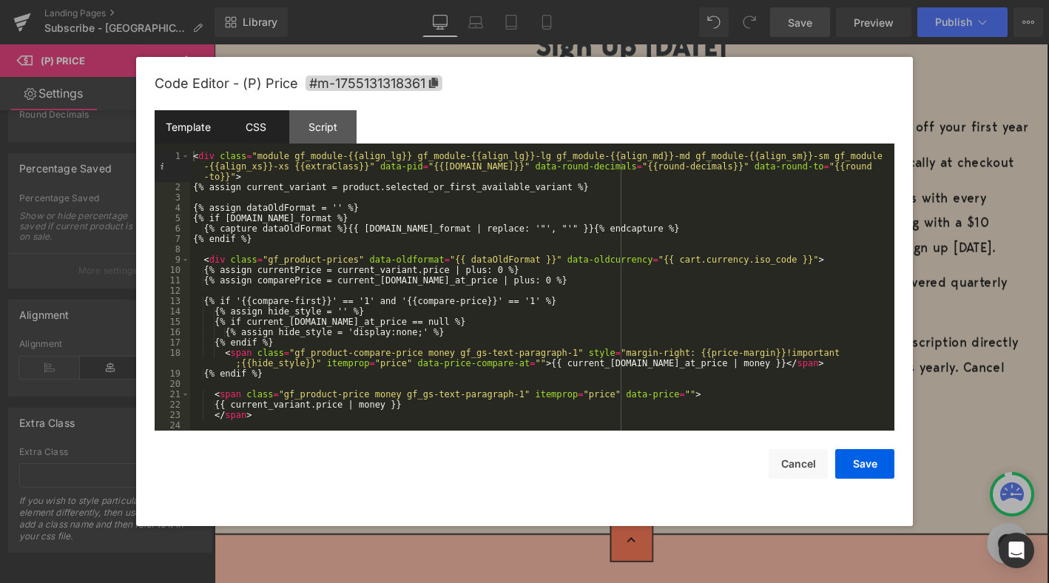
click at [268, 138] on div "CSS" at bounding box center [255, 126] width 67 height 33
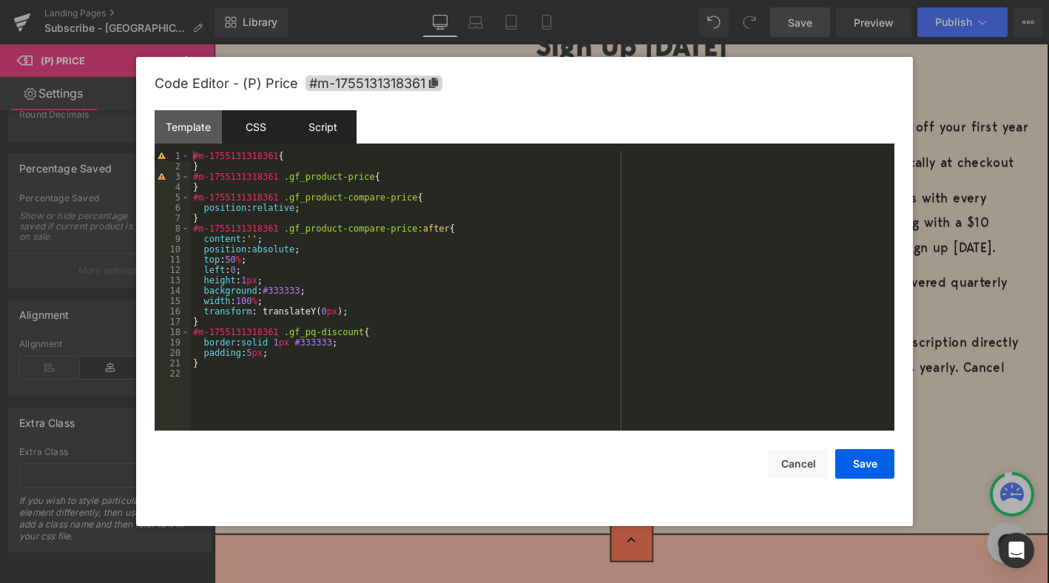
click at [325, 131] on div "Script" at bounding box center [322, 126] width 67 height 33
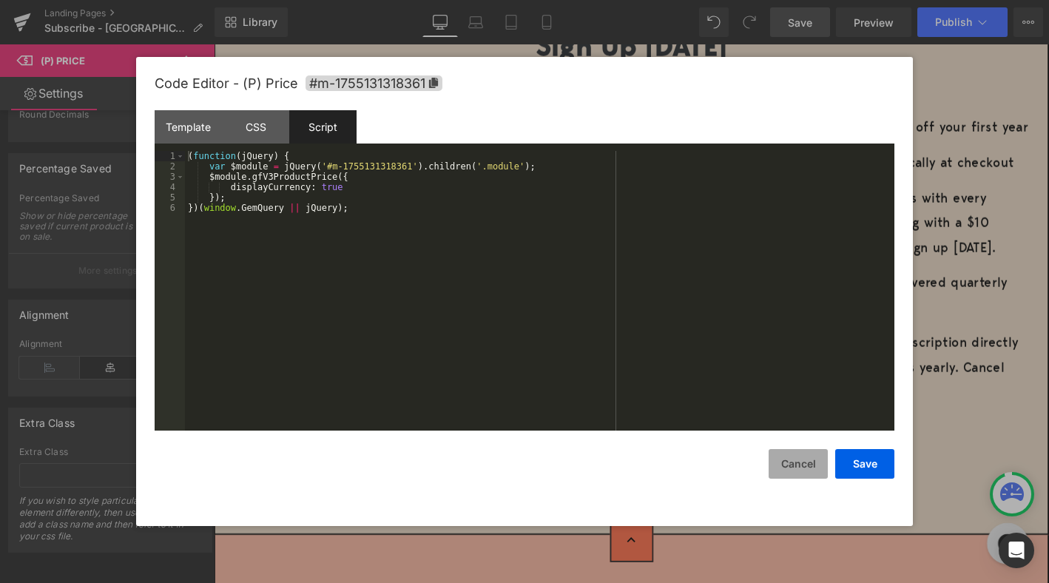
click at [803, 465] on button "Cancel" at bounding box center [797, 464] width 59 height 30
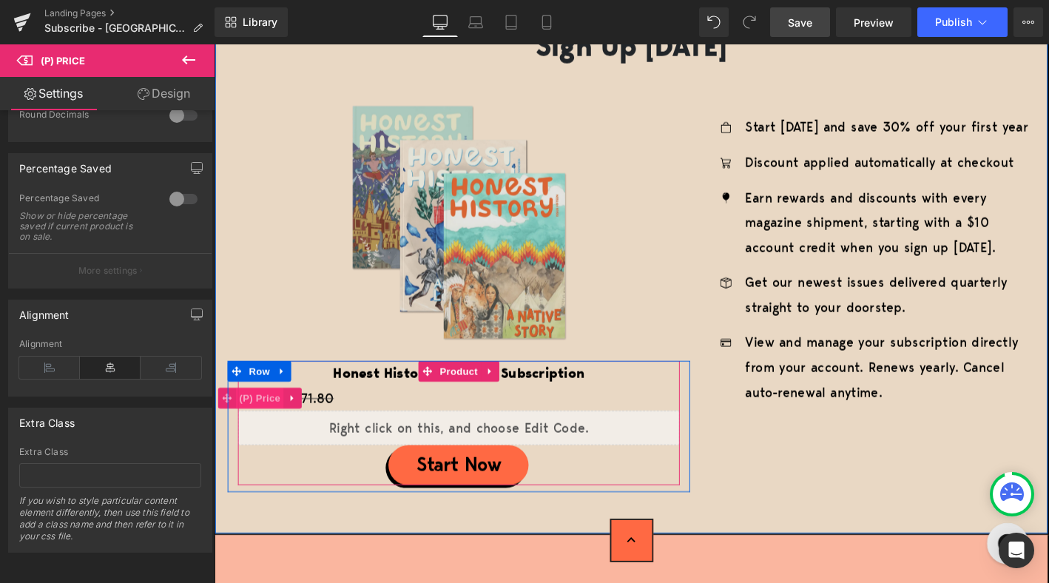
click at [275, 419] on span "(P) Price" at bounding box center [263, 424] width 52 height 22
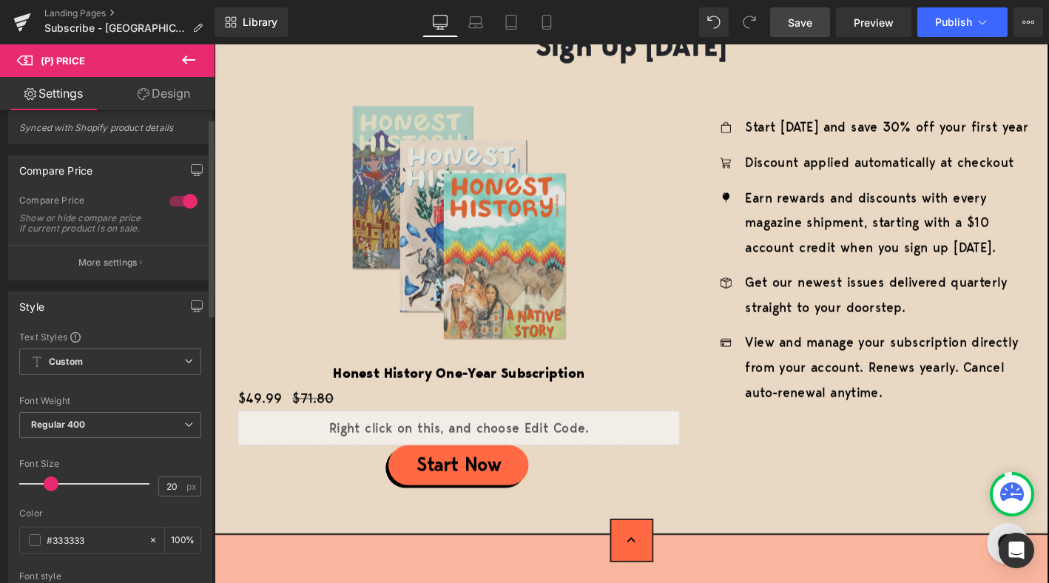
scroll to position [0, 0]
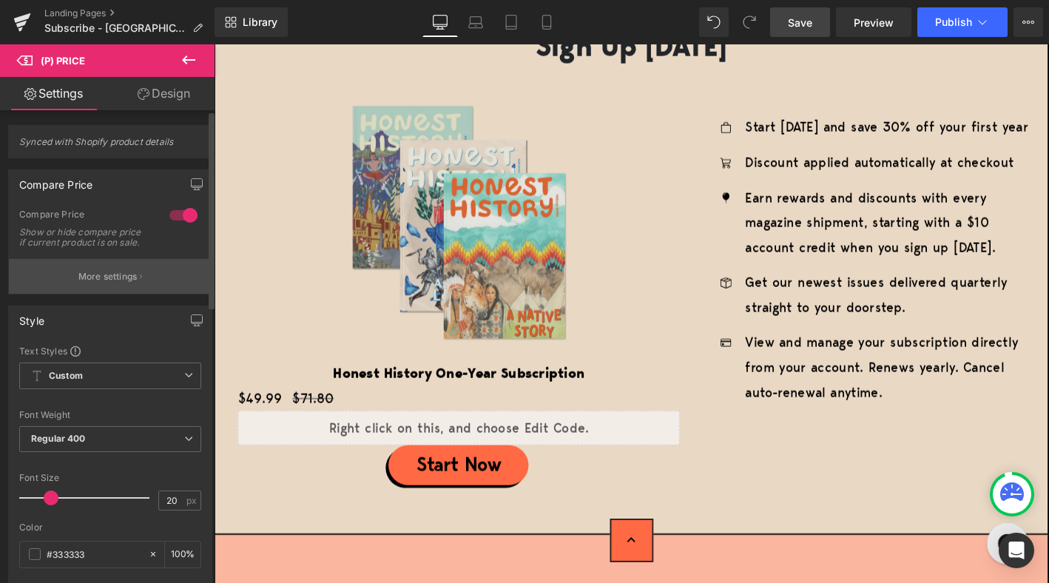
click at [113, 283] on p "More settings" at bounding box center [107, 276] width 59 height 13
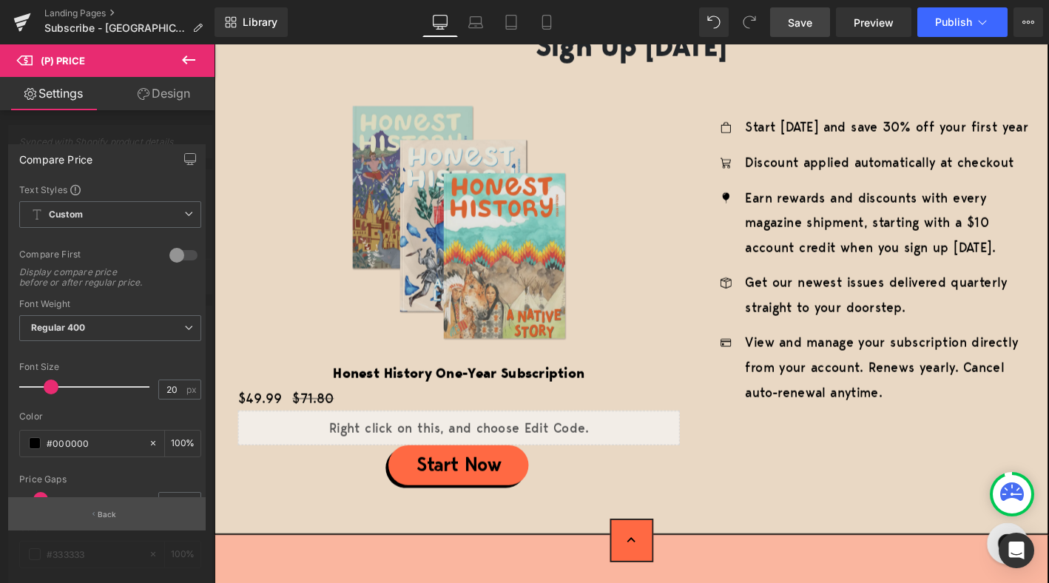
click at [95, 521] on button "Back" at bounding box center [106, 513] width 197 height 33
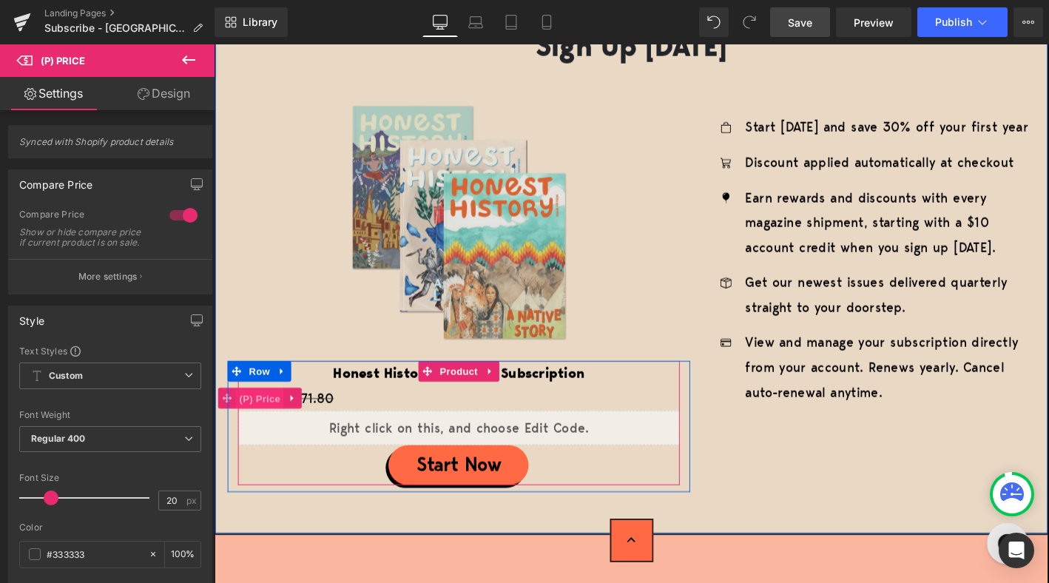
click at [274, 421] on span "(P) Price" at bounding box center [263, 424] width 52 height 22
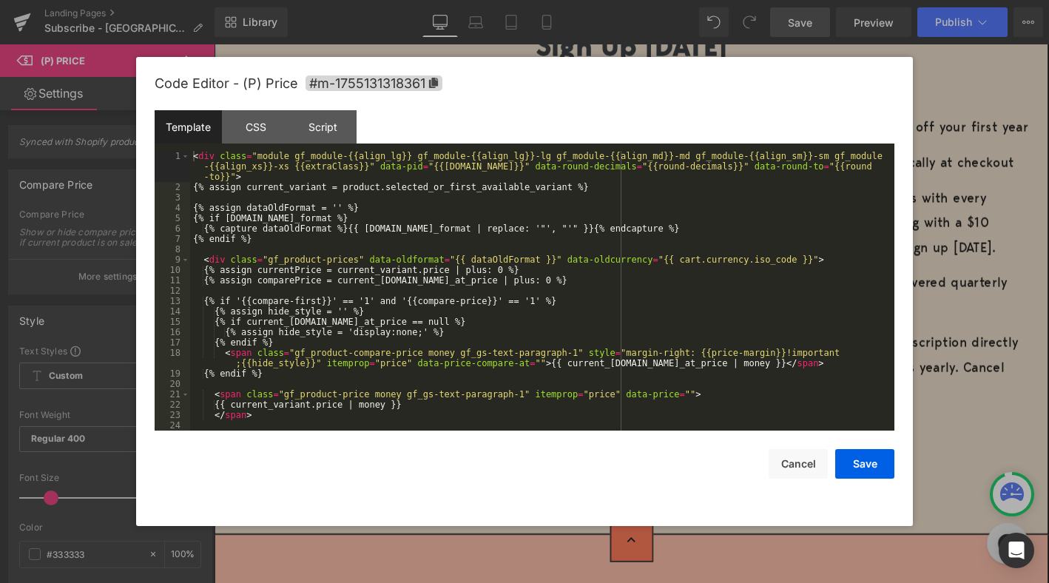
click at [268, 0] on div "(P) Price You are previewing how the will restyle your page. You can not edit E…" at bounding box center [524, 0] width 1049 height 0
click at [334, 124] on div "Script" at bounding box center [322, 126] width 67 height 33
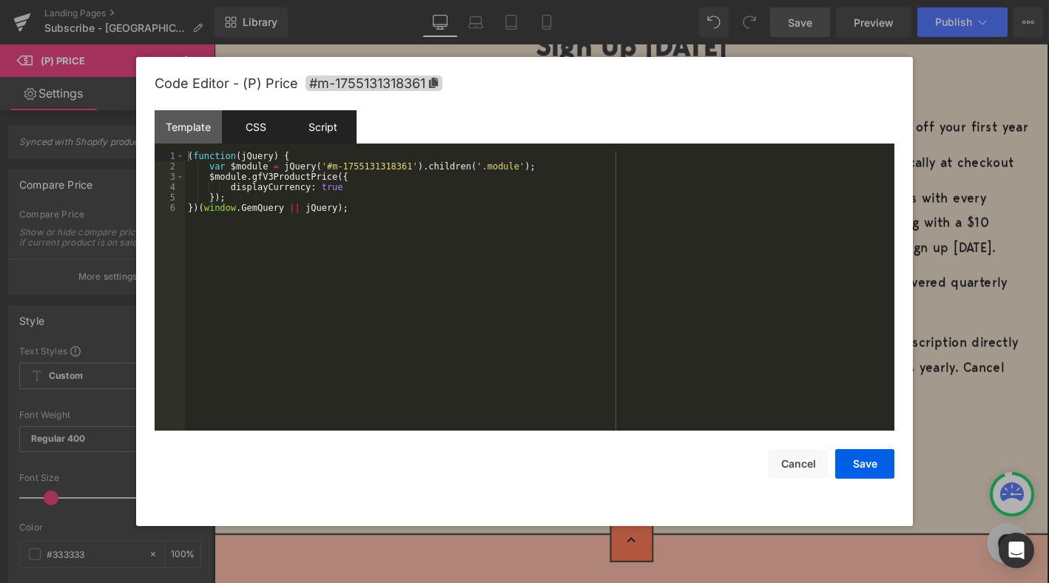
click at [248, 130] on div "CSS" at bounding box center [255, 126] width 67 height 33
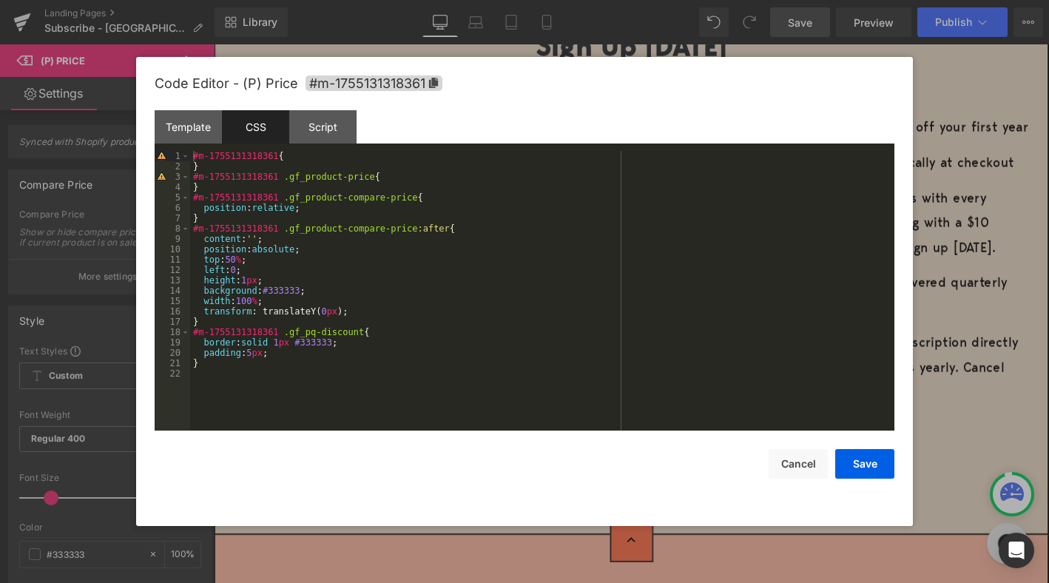
click at [465, 190] on div "#m-1755131318361 { } #m-1755131318361 .gf_product-price { } #m-1755131318361 .g…" at bounding box center [542, 301] width 704 height 300
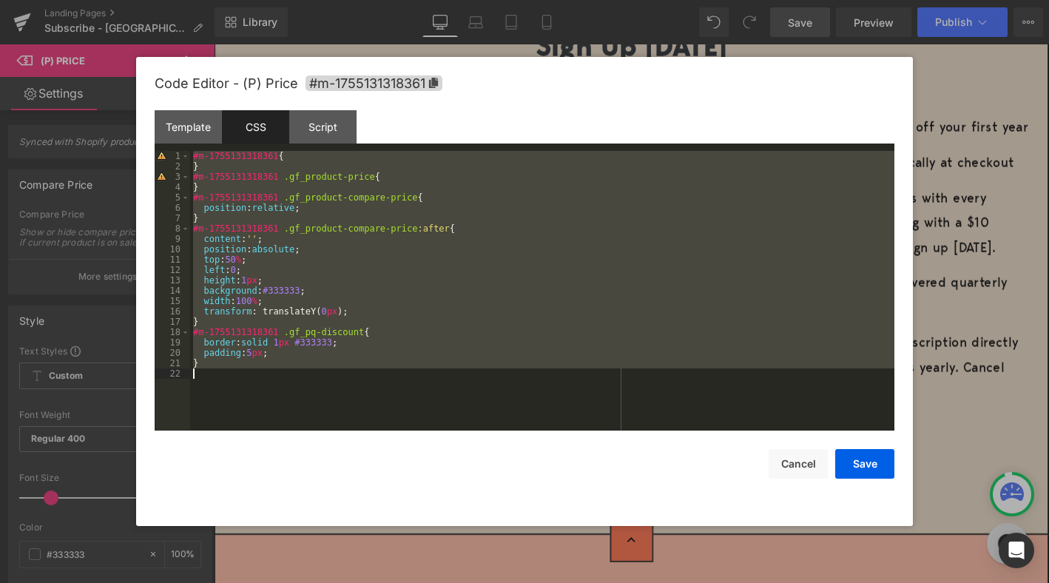
click at [312, 158] on div "#m-1755131318361 { } #m-1755131318361 .gf_product-price { } #m-1755131318361 .g…" at bounding box center [542, 301] width 704 height 300
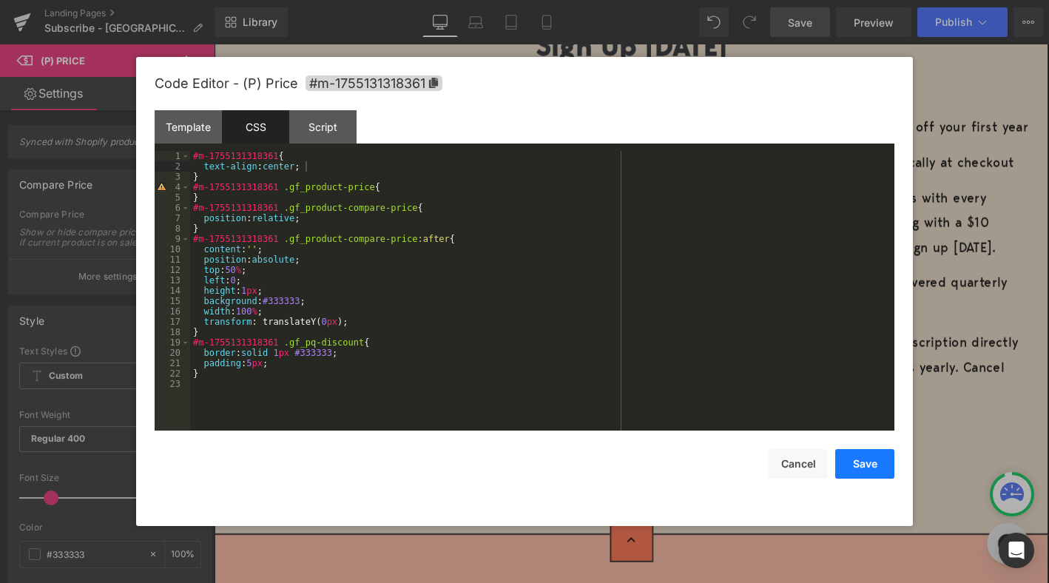
click at [873, 467] on button "Save" at bounding box center [864, 464] width 59 height 30
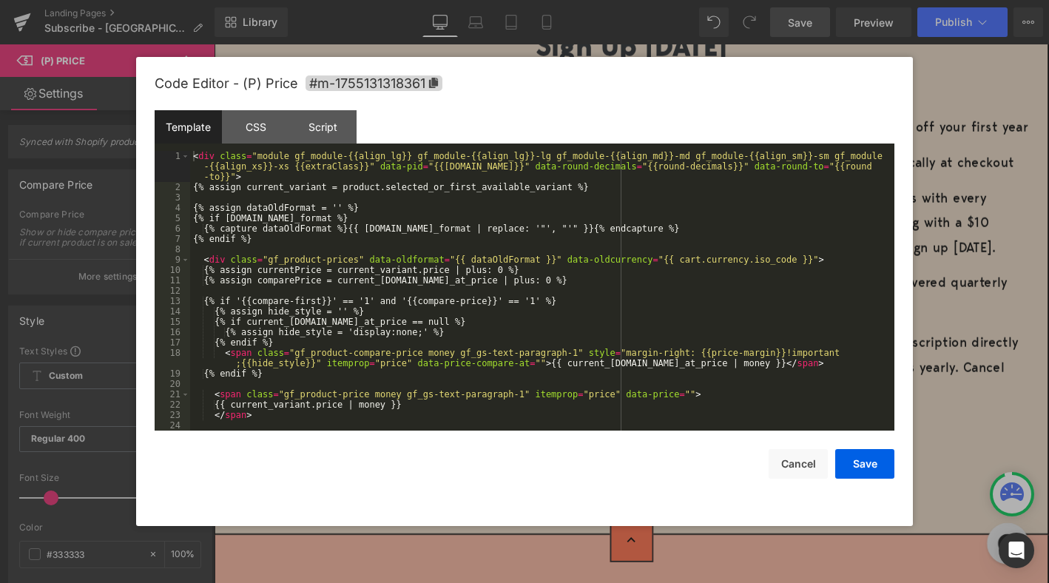
click at [259, 0] on div "(P) Price You are previewing how the will restyle your page. You can not edit E…" at bounding box center [524, 0] width 1049 height 0
click at [328, 131] on div "Script" at bounding box center [322, 126] width 67 height 33
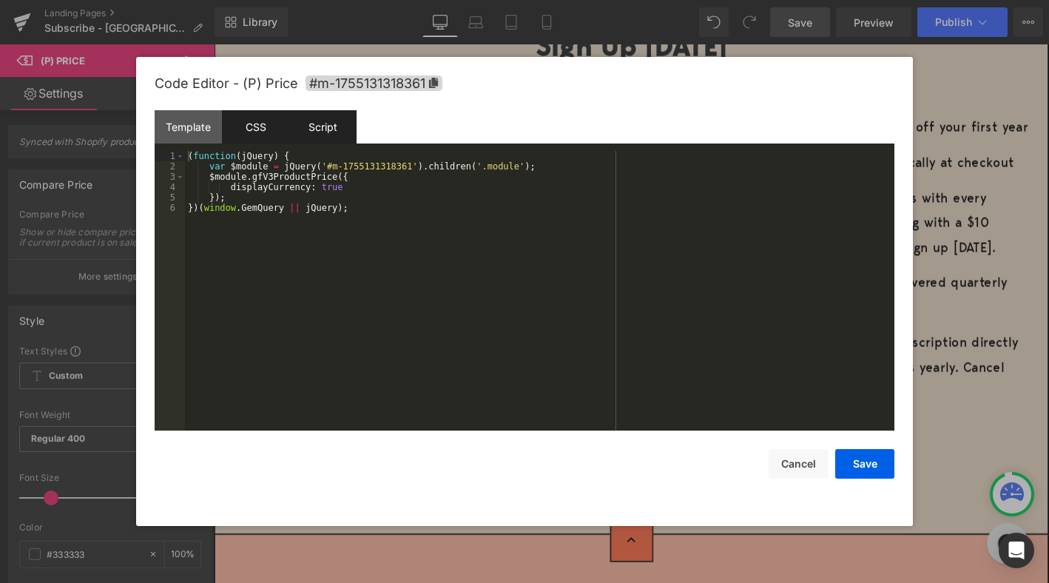
click at [254, 114] on div "CSS" at bounding box center [255, 126] width 67 height 33
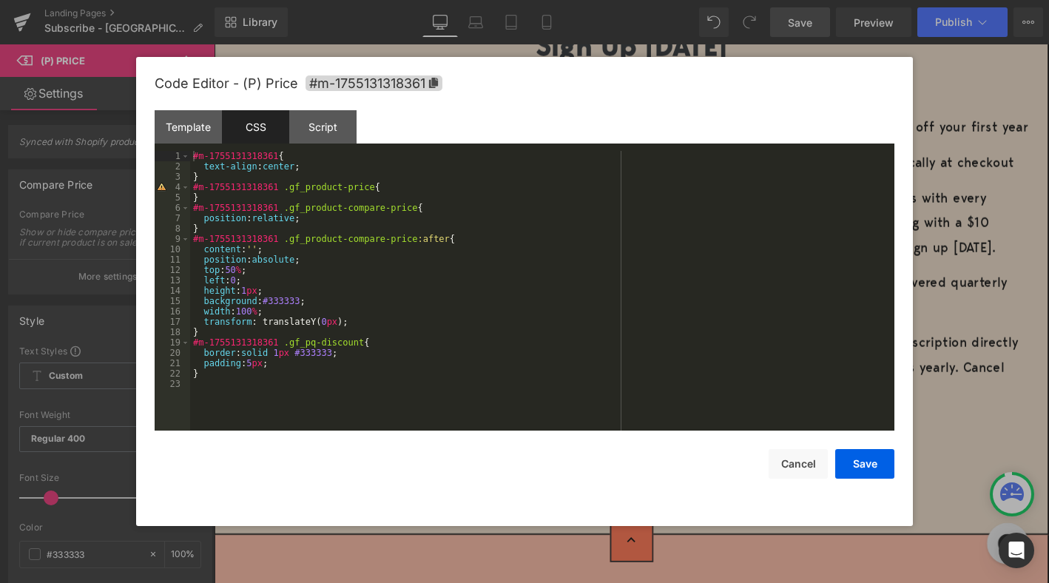
click at [314, 366] on div "#m-1755131318361 { text-align : center ; } #m-1755131318361 .gf_product-price {…" at bounding box center [542, 301] width 704 height 300
click at [861, 462] on button "Save" at bounding box center [864, 464] width 59 height 30
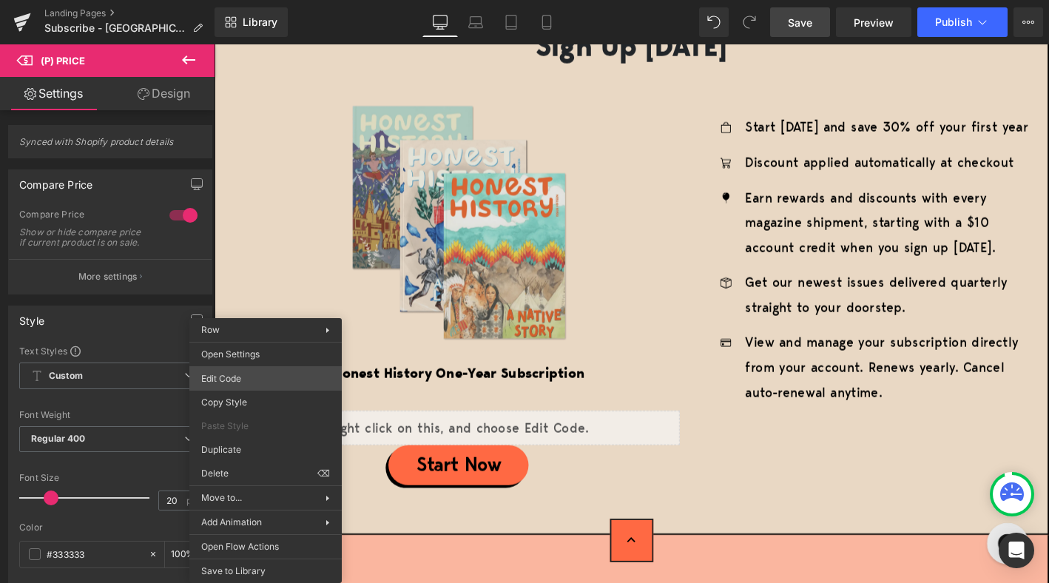
click at [260, 0] on div "(P) Price You are previewing how the will restyle your page. You can not edit E…" at bounding box center [524, 0] width 1049 height 0
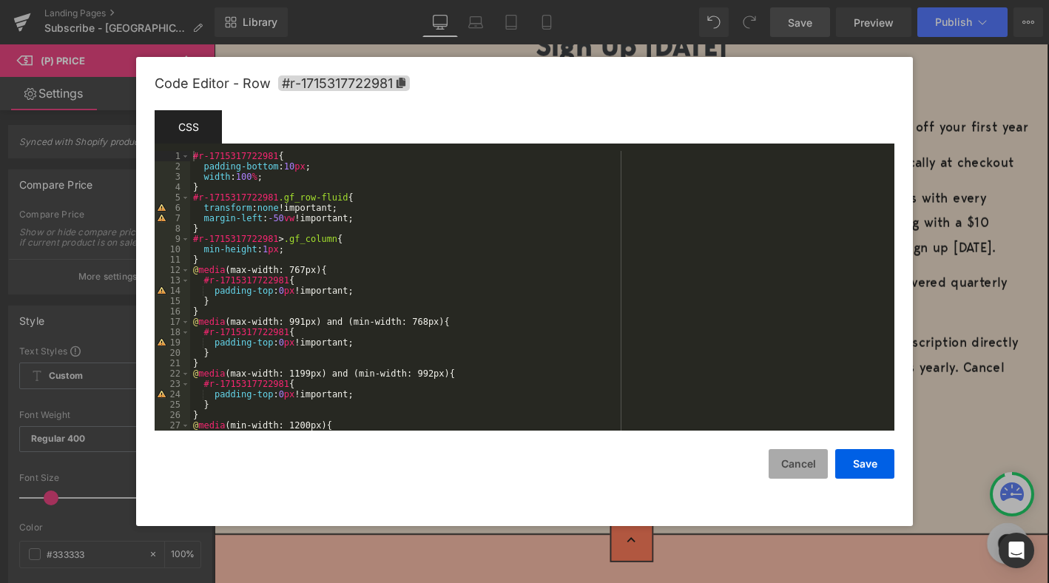
click at [804, 466] on button "Cancel" at bounding box center [797, 464] width 59 height 30
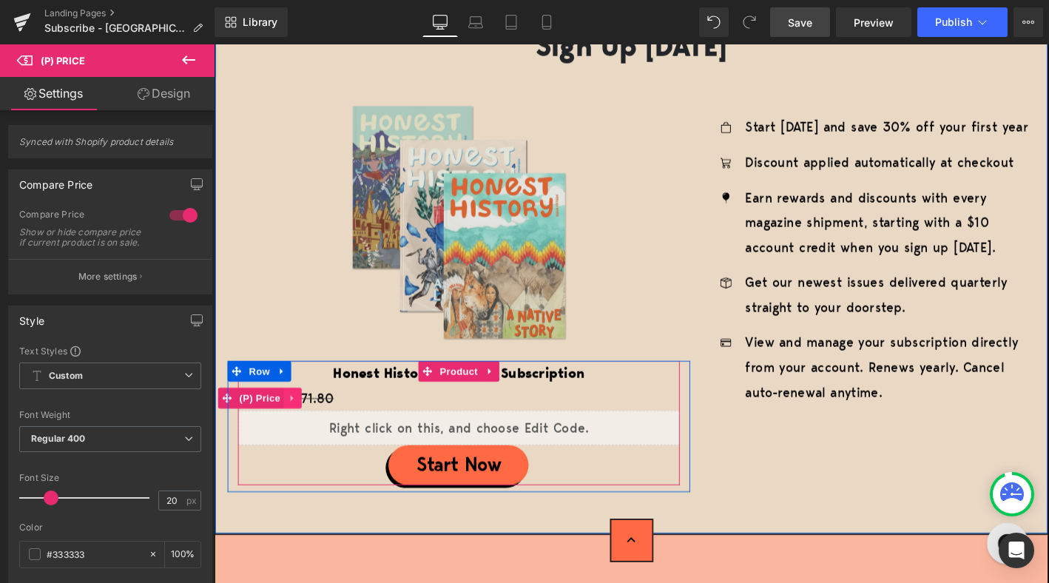
click at [297, 422] on icon at bounding box center [297, 424] width 3 height 7
click at [306, 423] on icon at bounding box center [308, 424] width 10 height 10
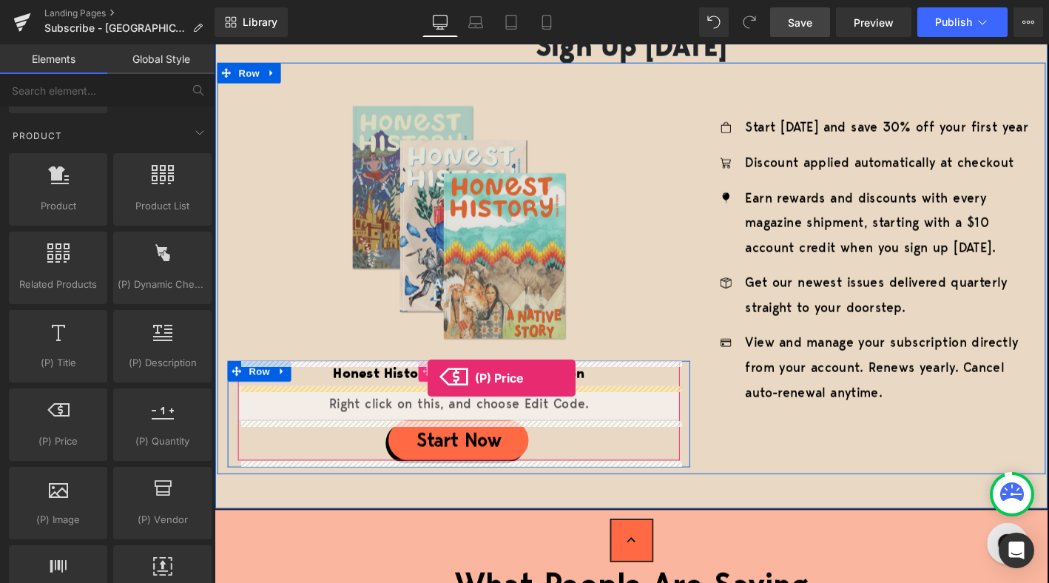
drag, startPoint x: 273, startPoint y: 456, endPoint x: 443, endPoint y: 402, distance: 178.4
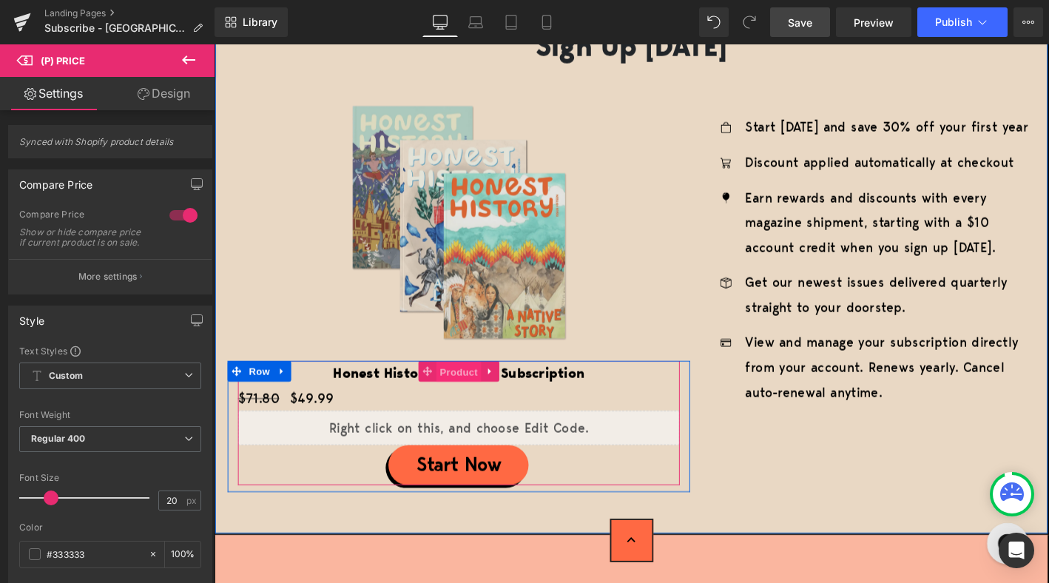
click at [481, 395] on span "Product" at bounding box center [476, 396] width 48 height 22
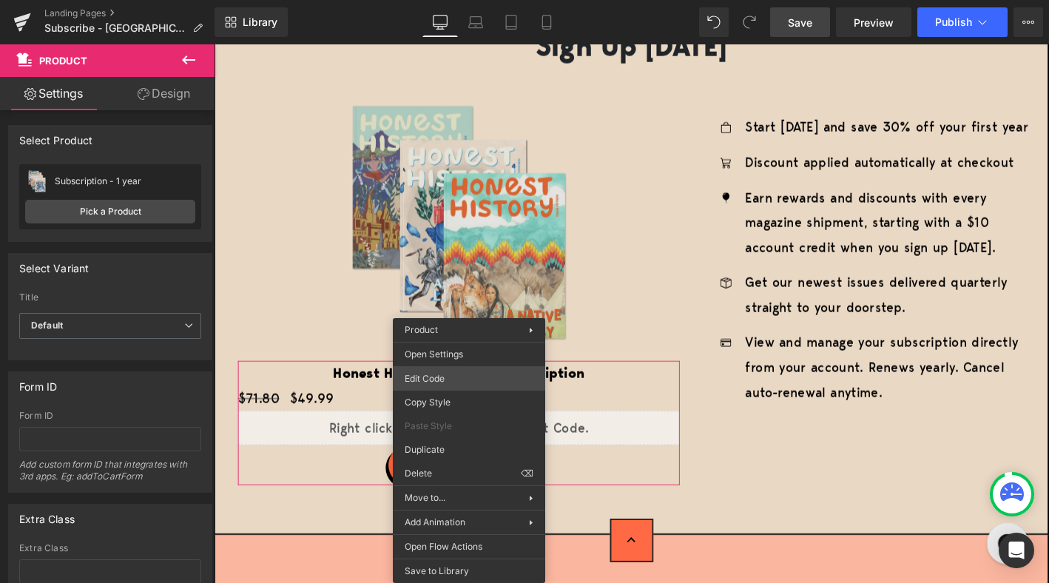
click at [462, 0] on div "Product You are previewing how the will restyle your page. You can not edit Ele…" at bounding box center [524, 0] width 1049 height 0
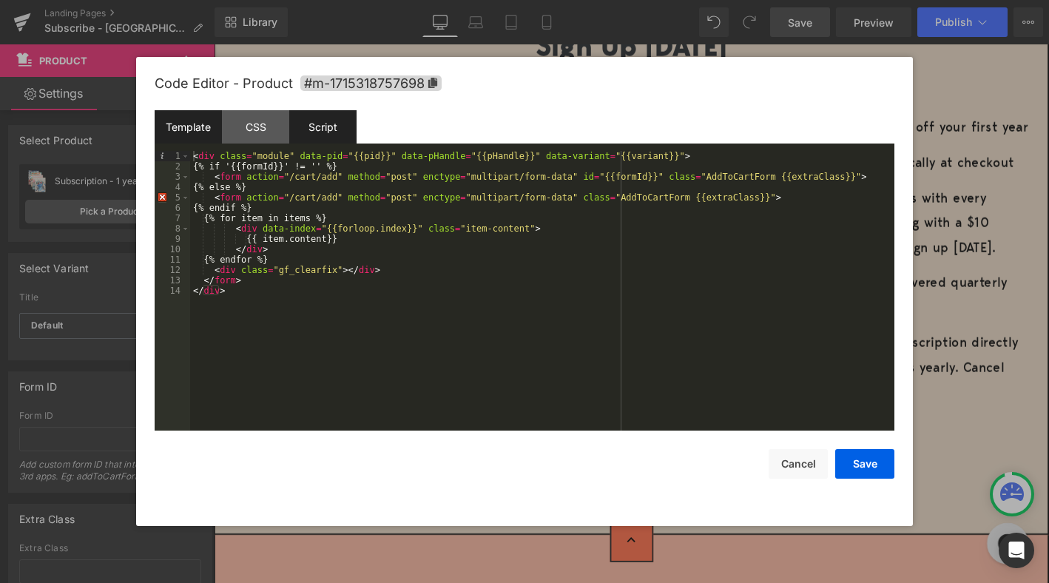
click at [330, 129] on div "Script" at bounding box center [322, 126] width 67 height 33
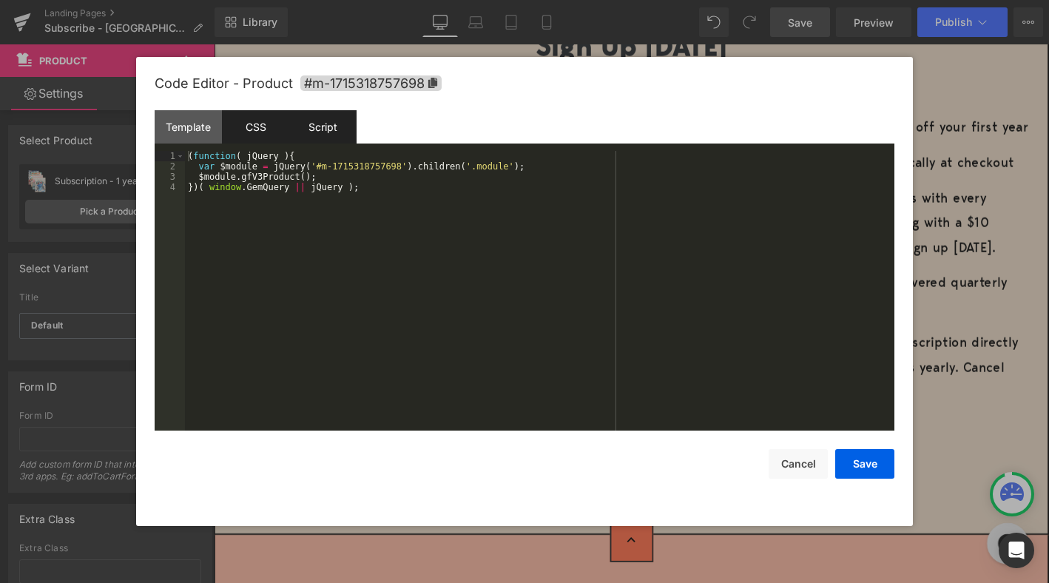
click at [262, 126] on div "CSS" at bounding box center [255, 126] width 67 height 33
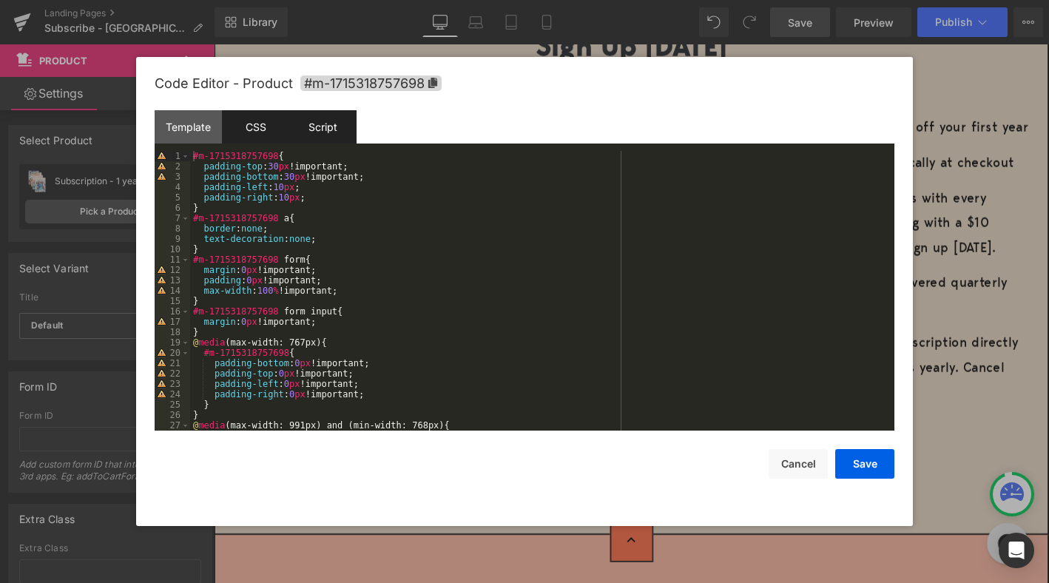
click at [311, 128] on div "Script" at bounding box center [322, 126] width 67 height 33
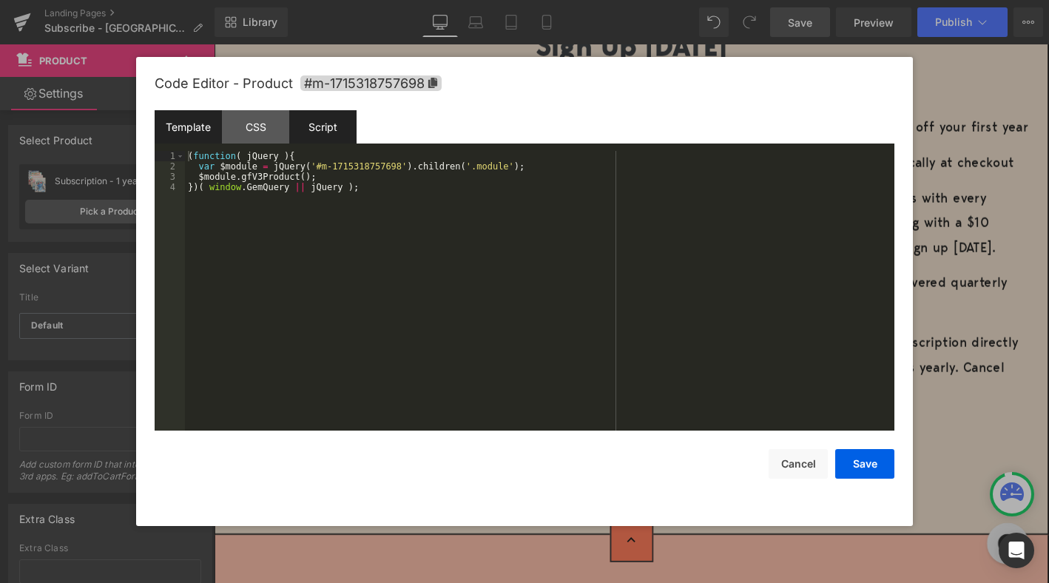
click at [197, 126] on div "Template" at bounding box center [188, 126] width 67 height 33
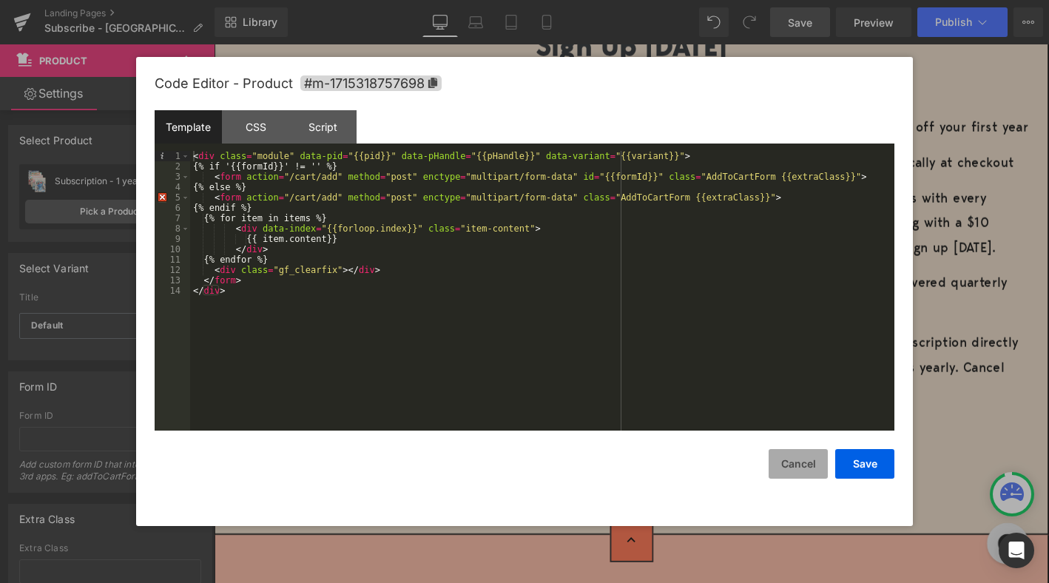
click at [793, 457] on button "Cancel" at bounding box center [797, 464] width 59 height 30
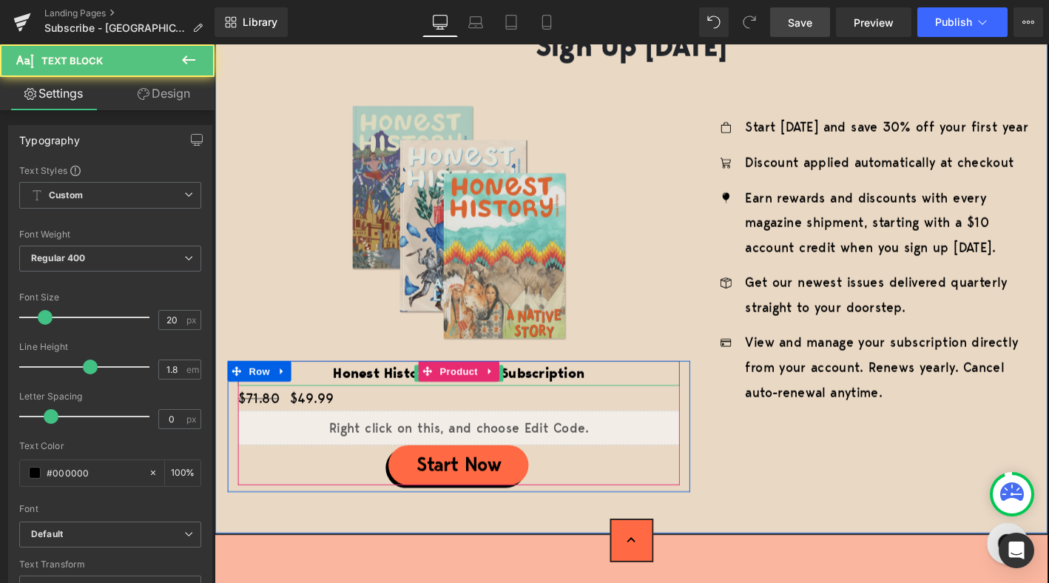
click at [404, 393] on b "Honest History One-Year Subscription" at bounding box center [476, 397] width 269 height 20
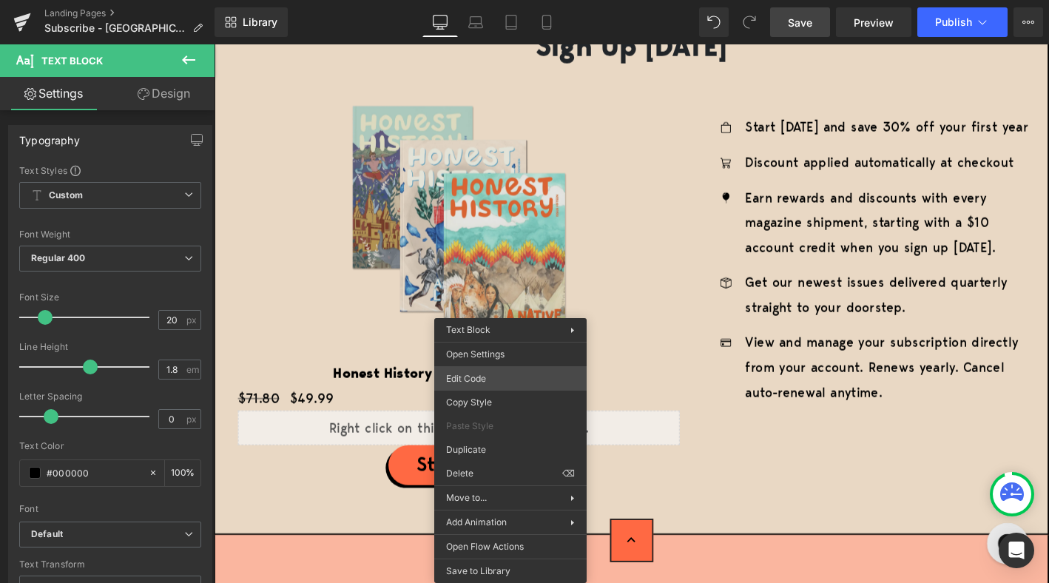
click at [493, 0] on div "Product You are previewing how the will restyle your page. You can not edit Ele…" at bounding box center [524, 0] width 1049 height 0
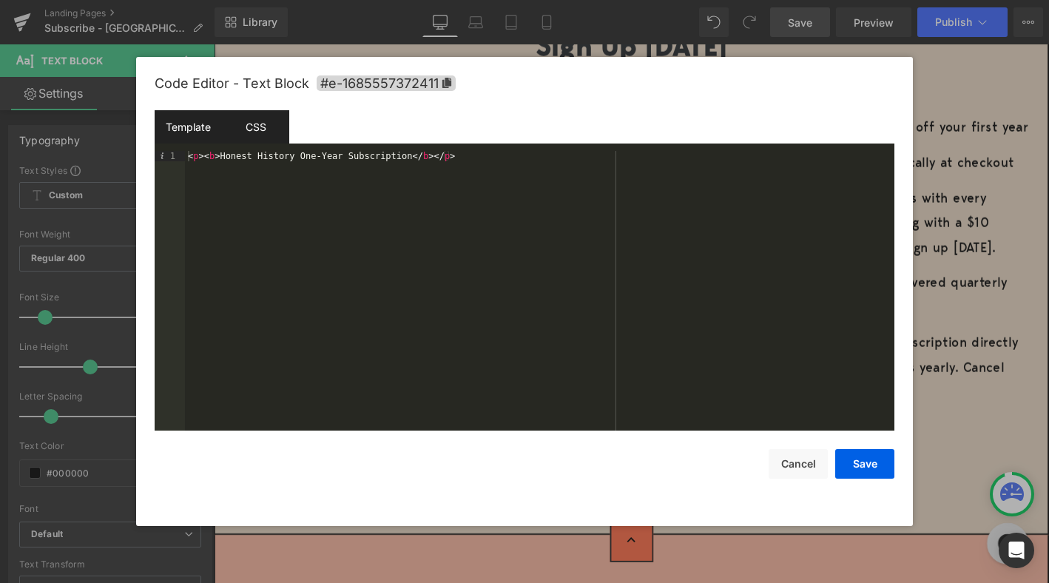
click at [254, 126] on div "CSS" at bounding box center [255, 126] width 67 height 33
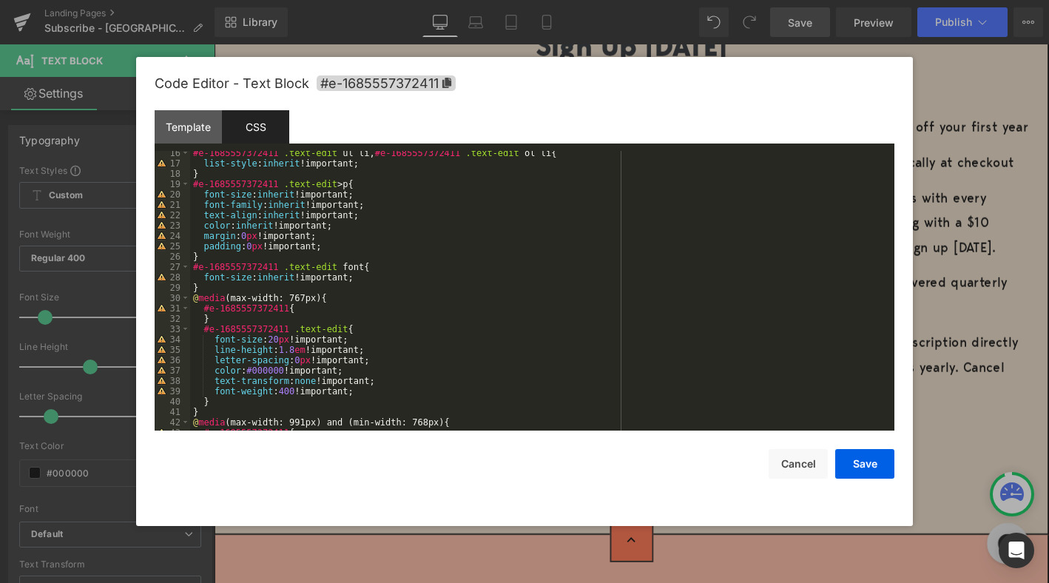
scroll to position [163, 0]
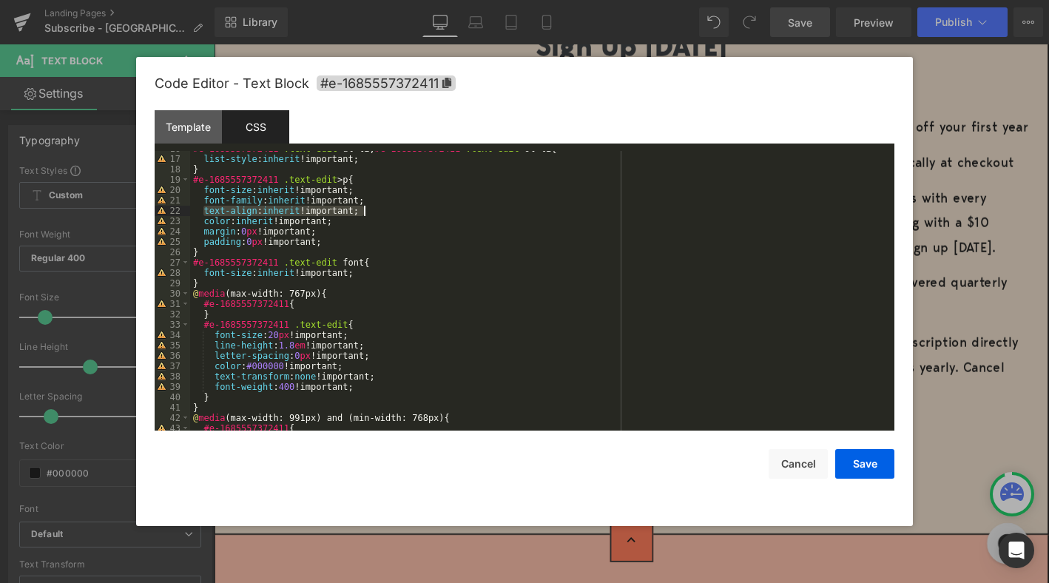
drag, startPoint x: 203, startPoint y: 210, endPoint x: 368, endPoint y: 212, distance: 164.9
click at [368, 212] on div "#e-1685557372411 .text-edit ul li , #e-1685557372411 .text-edit ol li { list-st…" at bounding box center [539, 293] width 698 height 300
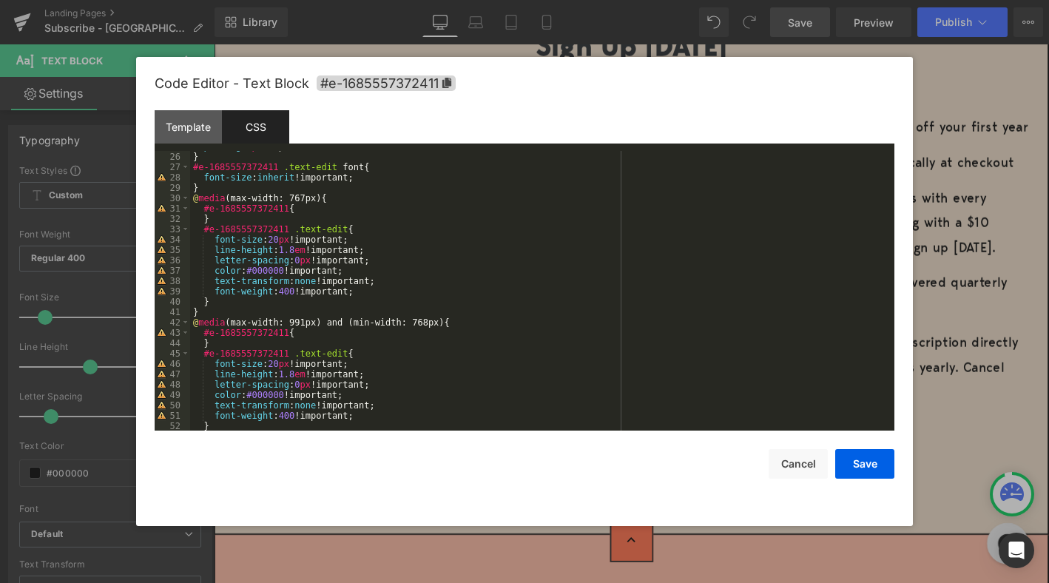
scroll to position [260, 0]
click at [792, 461] on button "Cancel" at bounding box center [797, 464] width 59 height 30
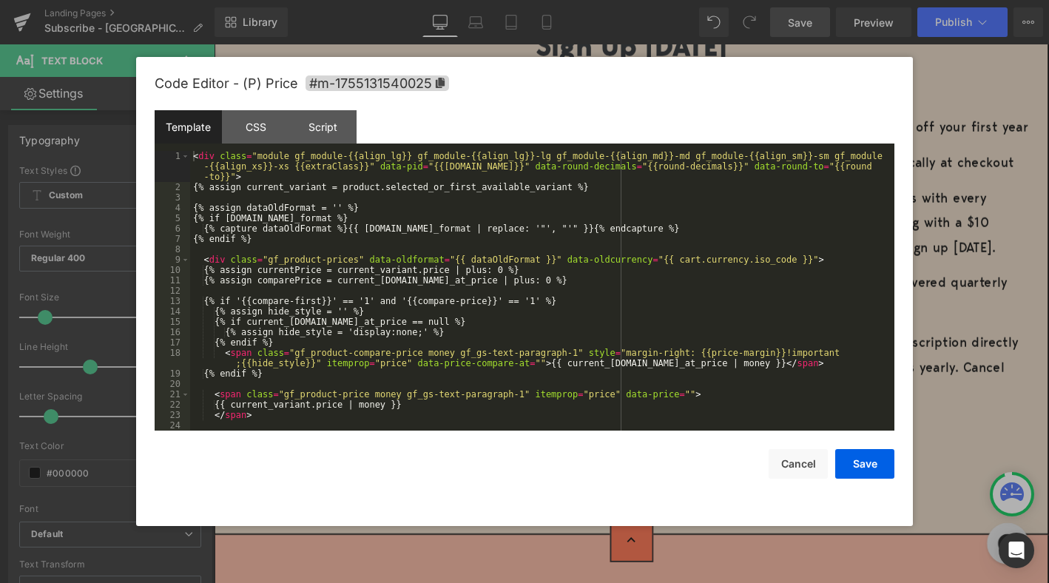
click at [308, 0] on div "Product You are previewing how the will restyle your page. You can not edit Ele…" at bounding box center [524, 0] width 1049 height 0
click at [324, 126] on div "Script" at bounding box center [322, 126] width 67 height 33
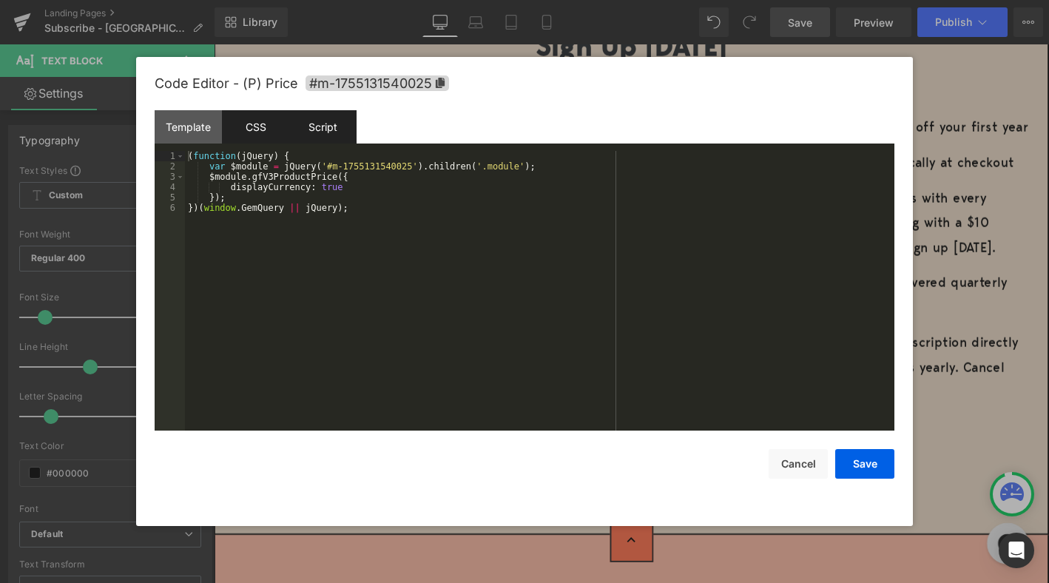
click at [256, 127] on div "CSS" at bounding box center [255, 126] width 67 height 33
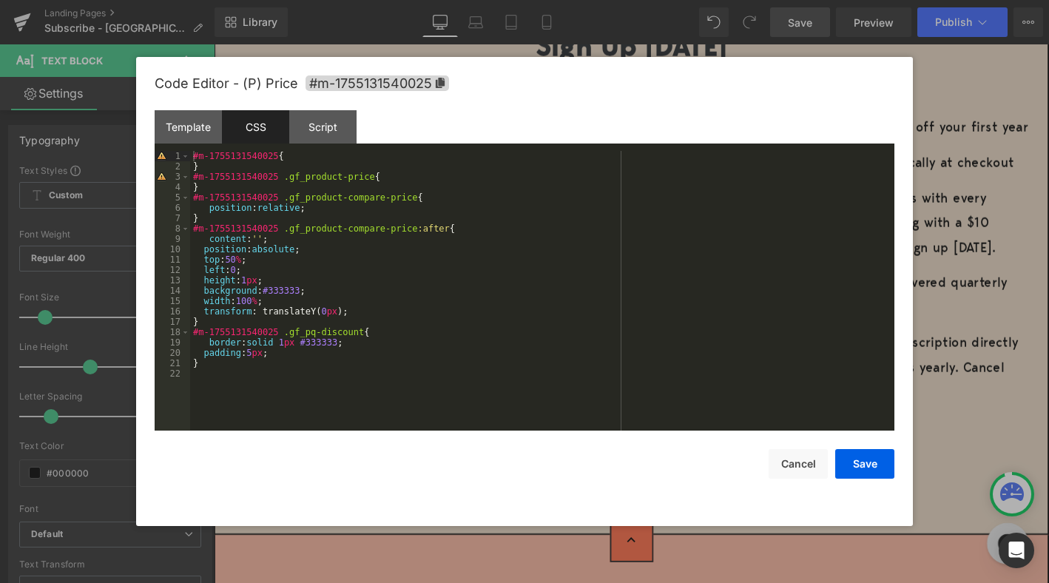
click at [355, 160] on div "#m-1755131540025 { } #m-1755131540025 .gf_product-price { } #m-1755131540025 .g…" at bounding box center [542, 301] width 704 height 300
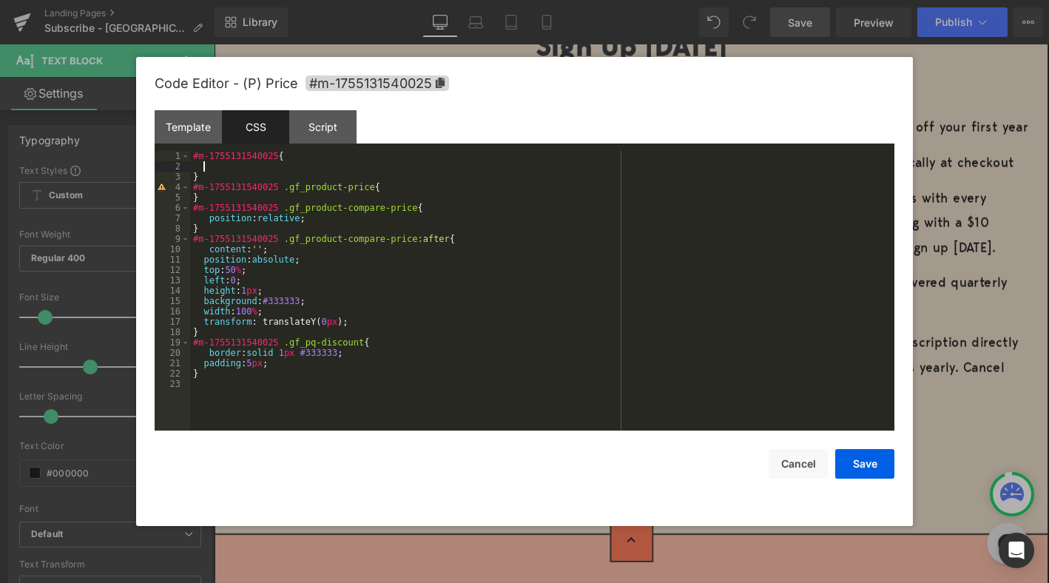
paste textarea
click at [385, 187] on div "#m-1755131540025 { text-align : inherit !important; } #m-1755131540025 .gf_prod…" at bounding box center [542, 301] width 704 height 300
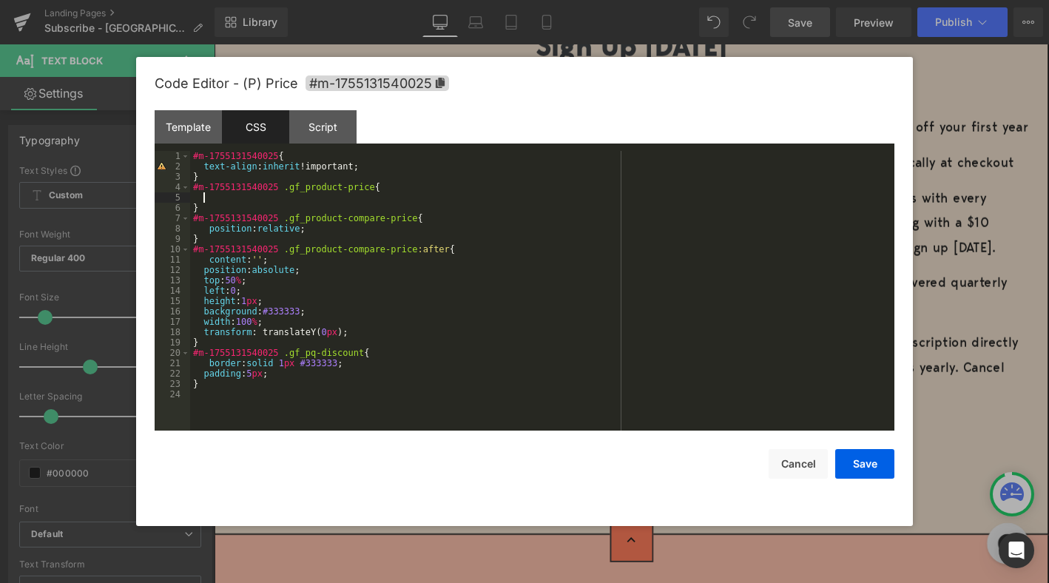
paste textarea
click at [439, 219] on div "#m-1755131540025 { text-align : inherit !important; } #m-1755131540025 .gf_prod…" at bounding box center [542, 301] width 704 height 300
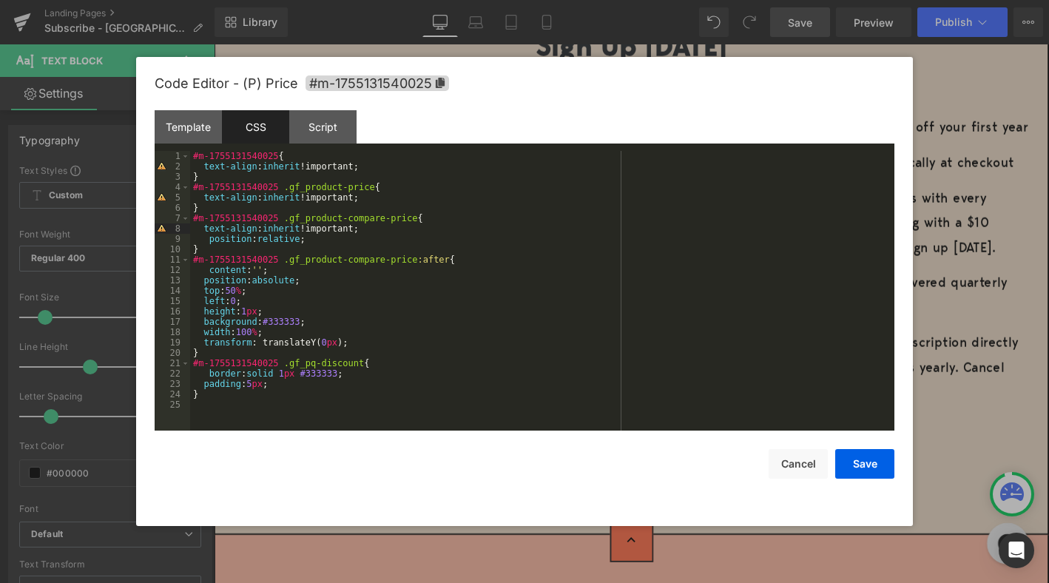
click at [278, 302] on div "#m-1755131540025 { text-align : inherit !important; } #m-1755131540025 .gf_prod…" at bounding box center [542, 301] width 704 height 300
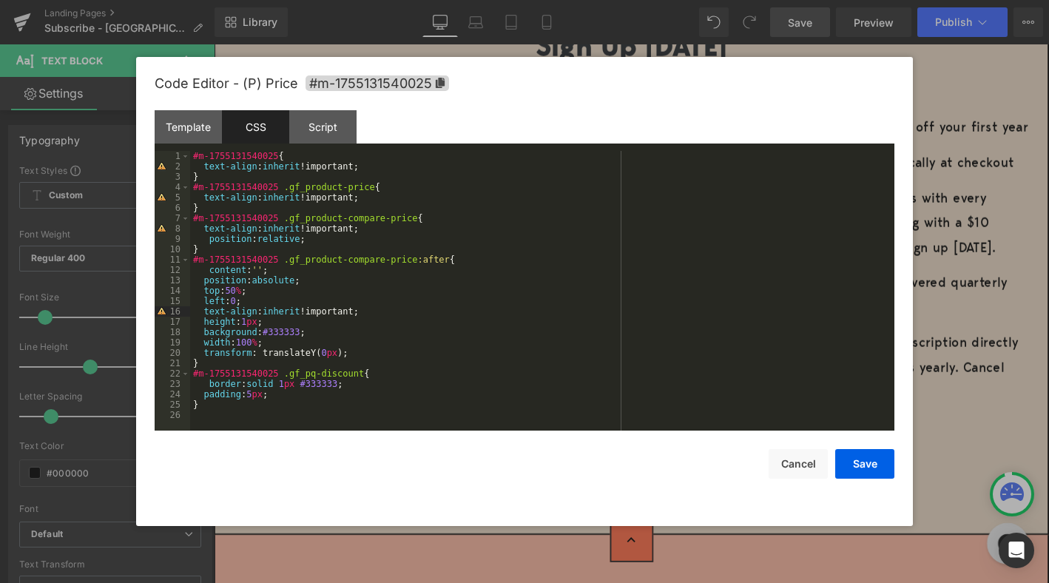
click at [299, 396] on div "#m-1755131540025 { text-align : inherit !important; } #m-1755131540025 .gf_prod…" at bounding box center [542, 301] width 704 height 300
click at [874, 461] on button "Save" at bounding box center [864, 464] width 59 height 30
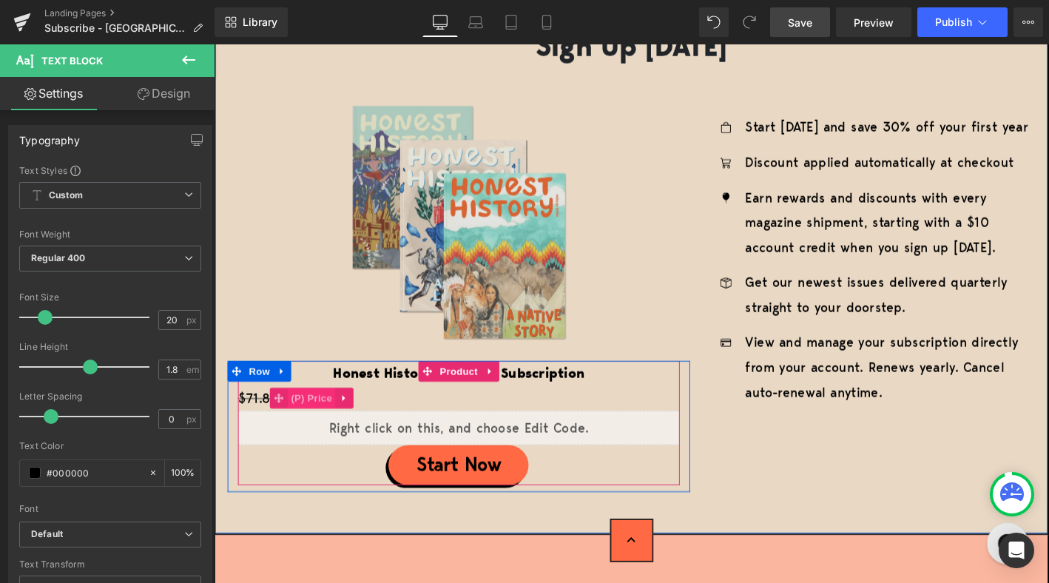
click at [312, 427] on span "(P) Price" at bounding box center [319, 424] width 52 height 22
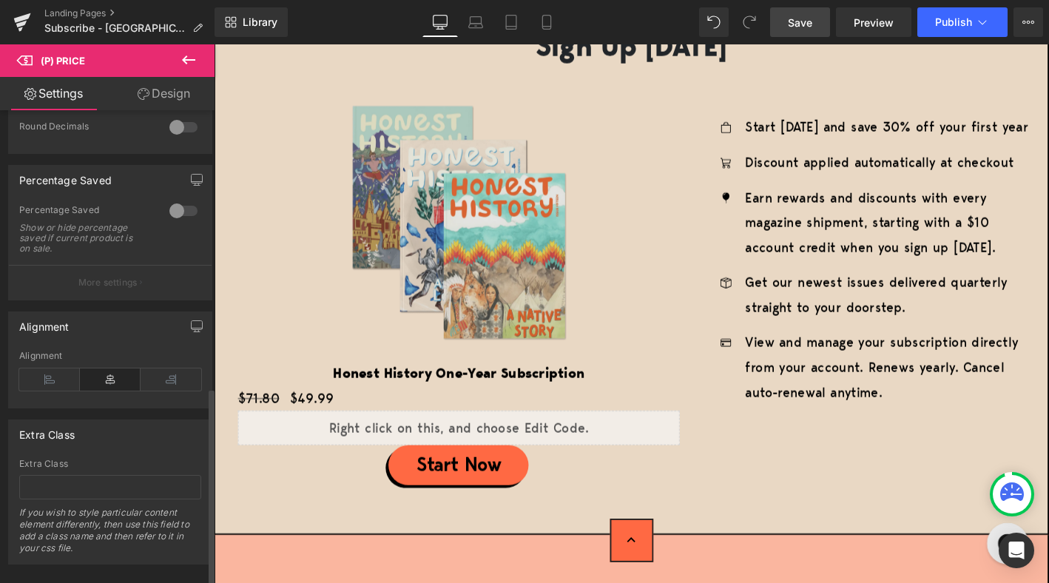
scroll to position [661, 0]
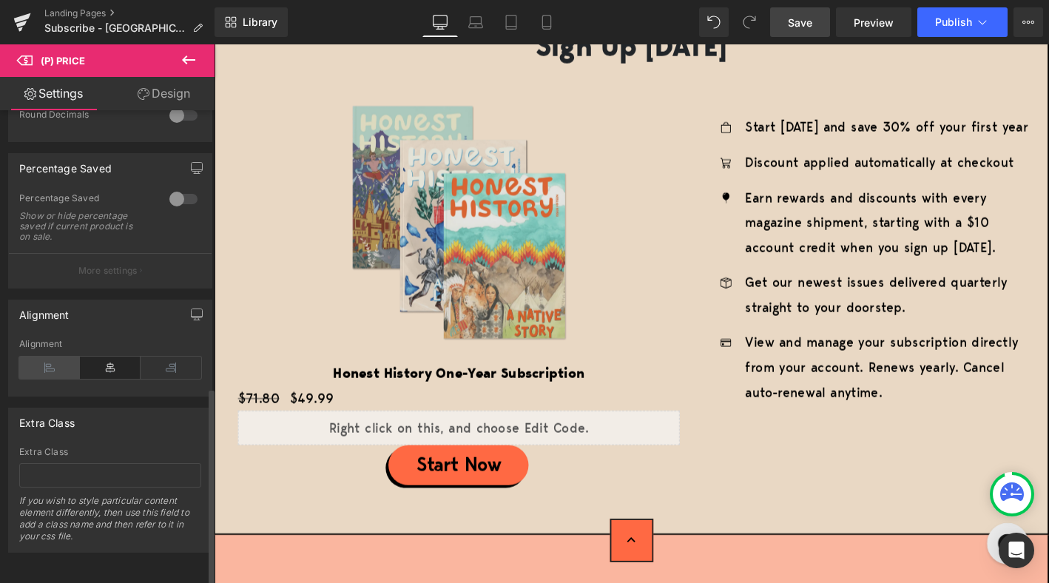
click at [42, 358] on icon at bounding box center [49, 367] width 61 height 22
click at [172, 356] on icon at bounding box center [171, 367] width 61 height 22
click at [115, 356] on icon at bounding box center [110, 367] width 61 height 22
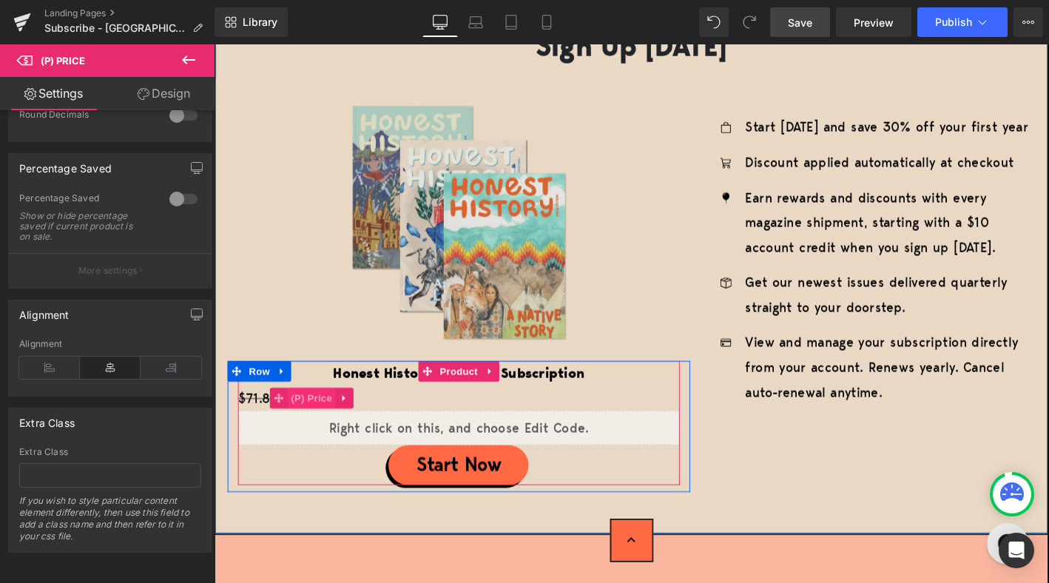
click at [317, 426] on span "(P) Price" at bounding box center [319, 424] width 52 height 22
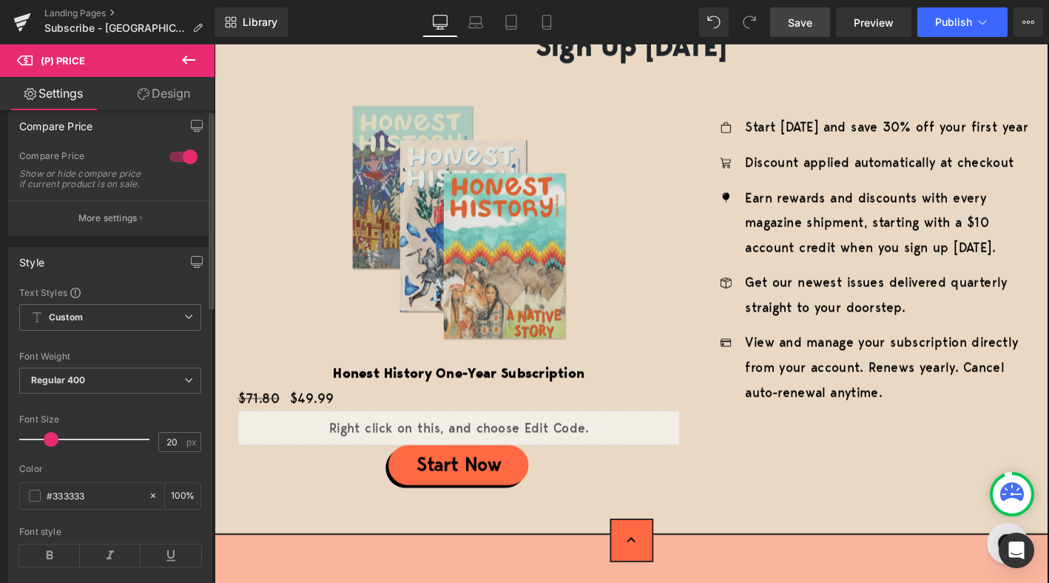
scroll to position [0, 0]
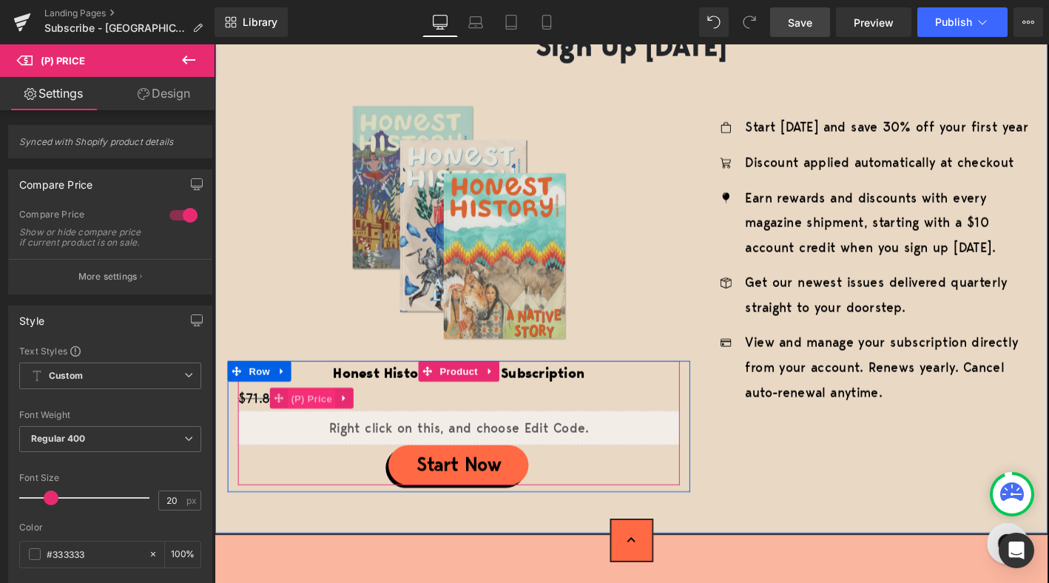
click at [312, 423] on span "(P) Price" at bounding box center [319, 424] width 52 height 22
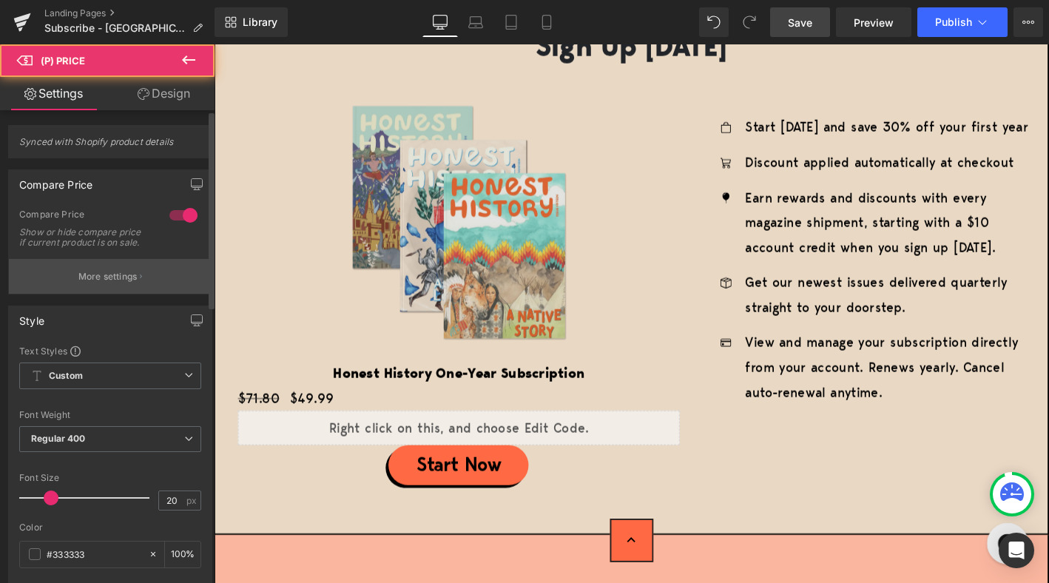
click at [72, 275] on button "More settings" at bounding box center [110, 276] width 203 height 35
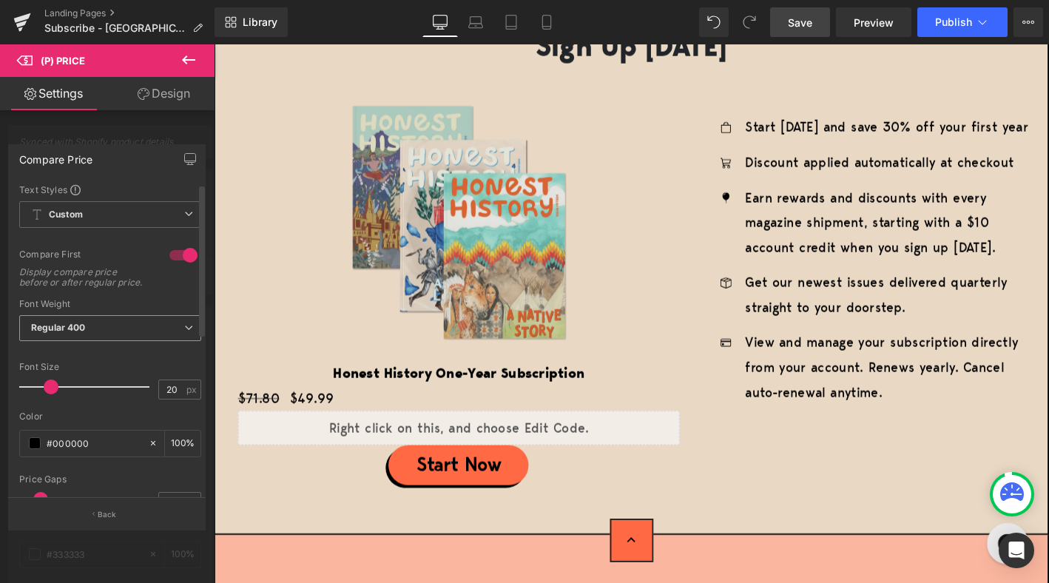
click at [88, 341] on span "Regular 400" at bounding box center [110, 328] width 182 height 26
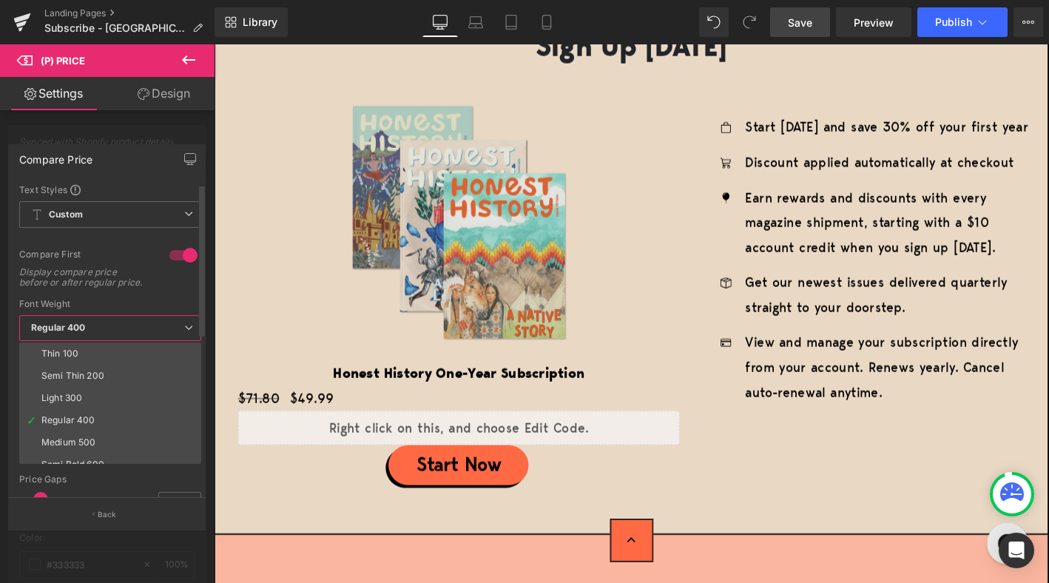
click at [88, 341] on span "Regular 400" at bounding box center [110, 328] width 182 height 26
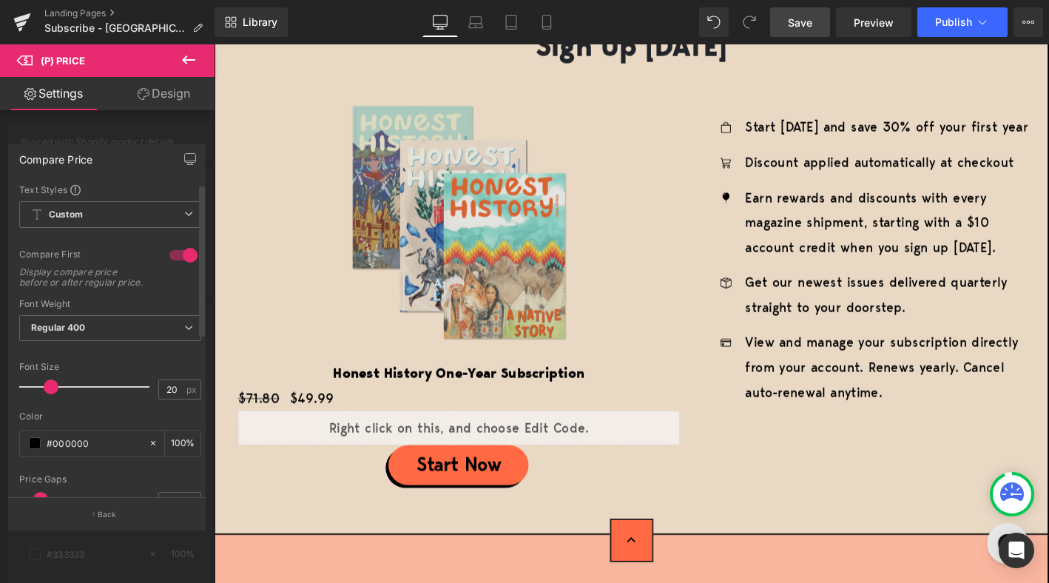
click at [171, 253] on div at bounding box center [183, 255] width 35 height 24
click at [186, 62] on icon at bounding box center [189, 60] width 18 height 18
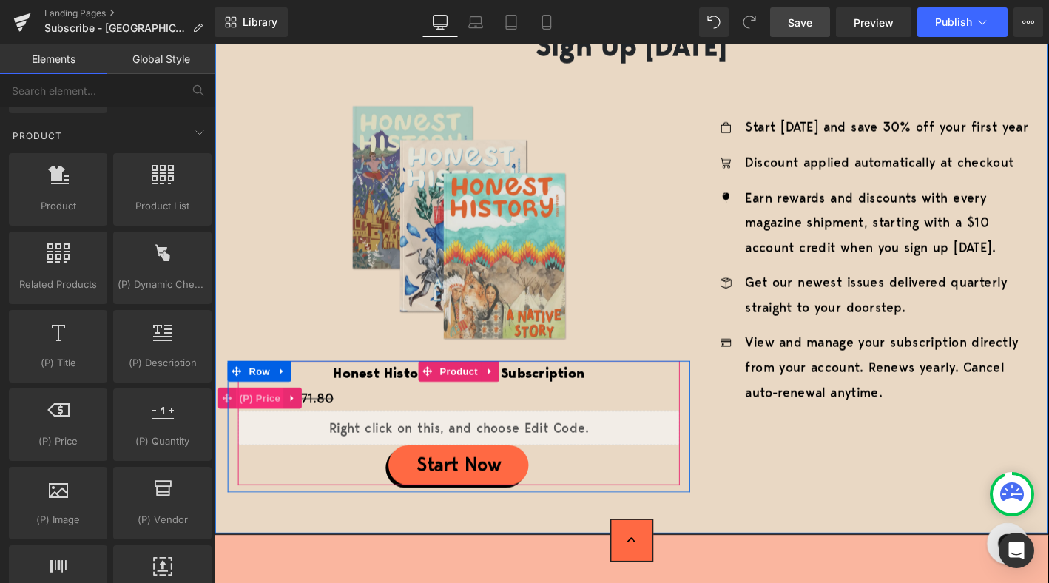
click at [268, 421] on span "(P) Price" at bounding box center [263, 424] width 52 height 22
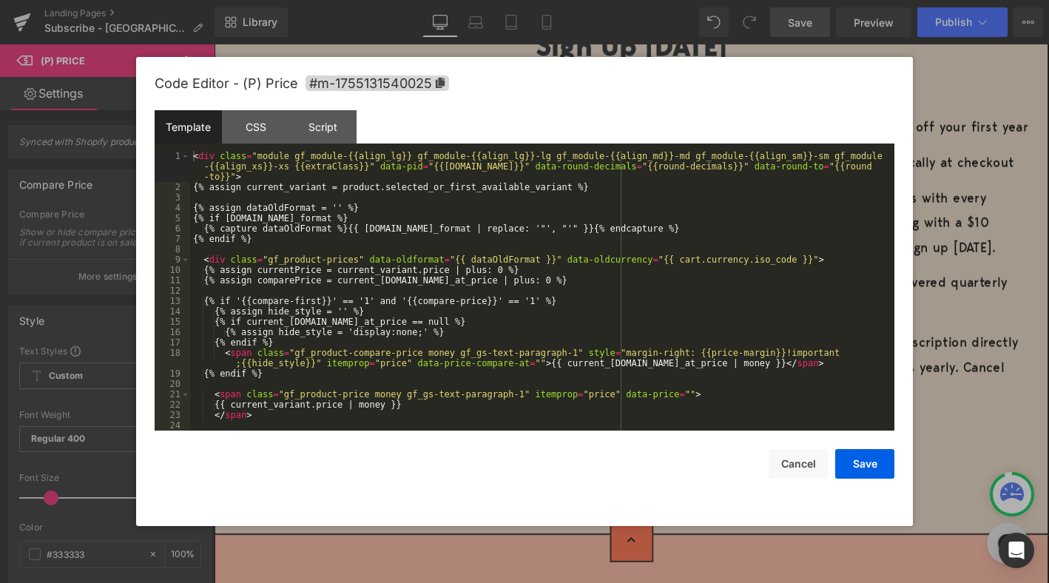
click at [258, 0] on div "(P) Price You are previewing how the will restyle your page. You can not edit E…" at bounding box center [524, 0] width 1049 height 0
click at [269, 139] on div "CSS" at bounding box center [255, 126] width 67 height 33
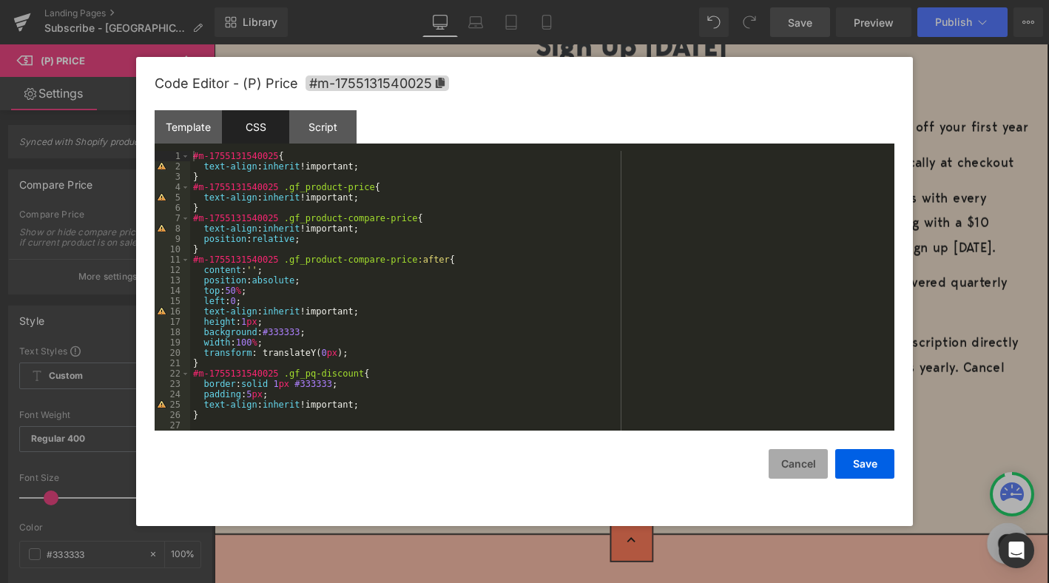
click at [784, 449] on button "Cancel" at bounding box center [797, 464] width 59 height 30
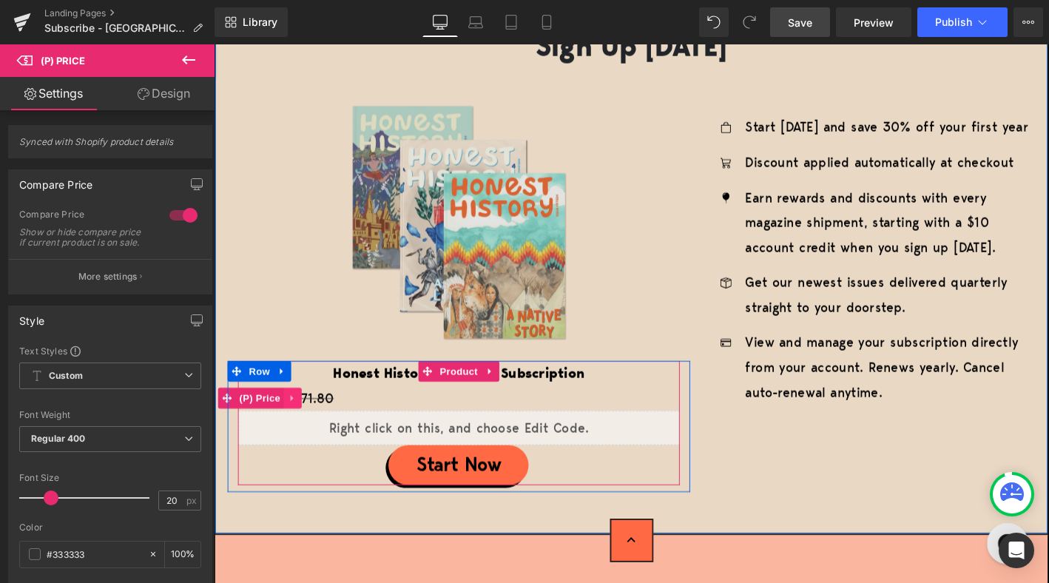
click at [306, 425] on link at bounding box center [298, 424] width 19 height 22
click at [306, 425] on icon at bounding box center [308, 424] width 10 height 11
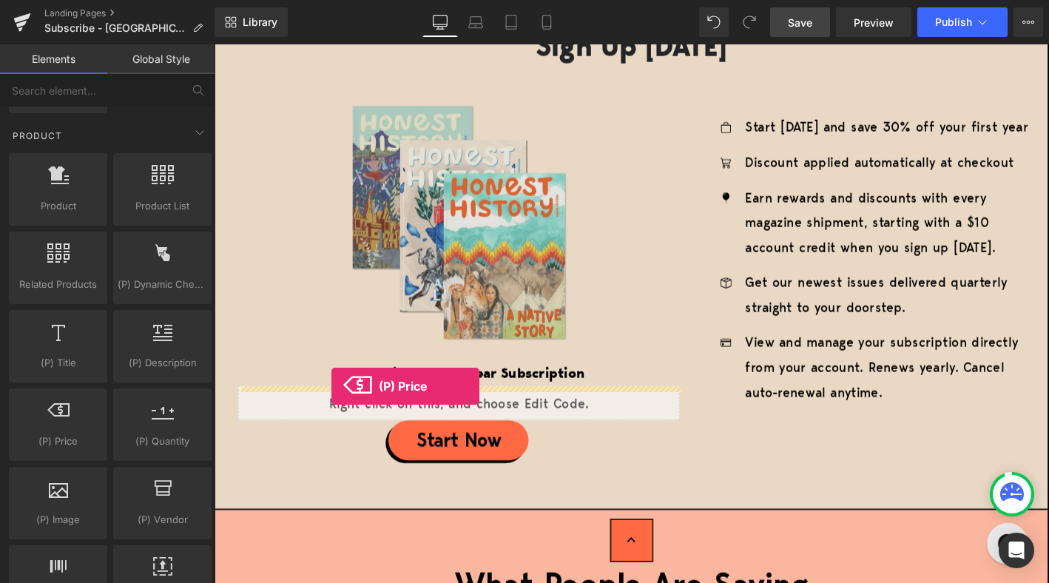
drag, startPoint x: 280, startPoint y: 462, endPoint x: 339, endPoint y: 410, distance: 78.6
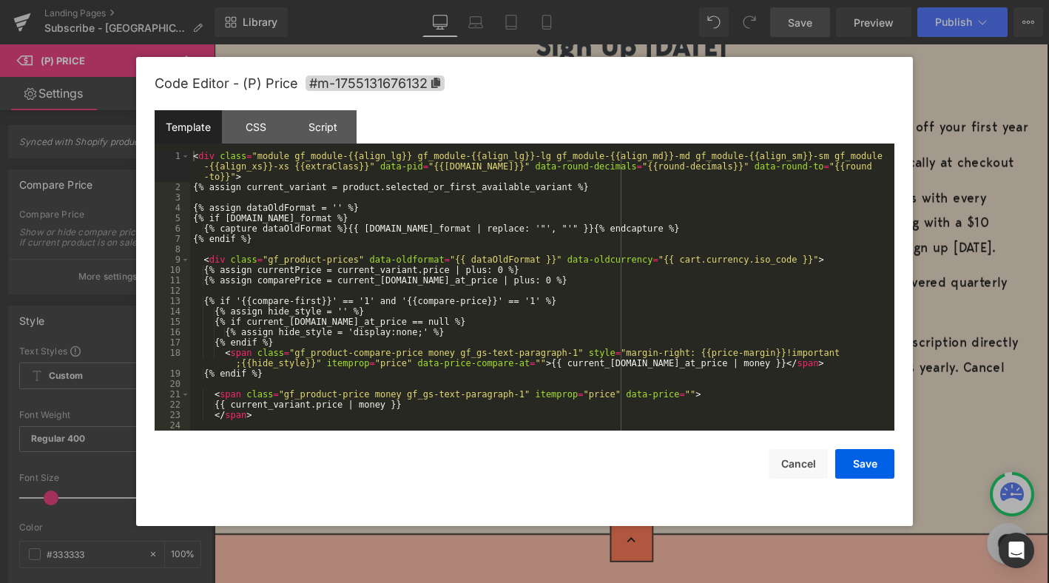
click at [304, 0] on div "(P) Price You are previewing how the will restyle your page. You can not edit E…" at bounding box center [524, 0] width 1049 height 0
click at [255, 129] on div "CSS" at bounding box center [255, 126] width 67 height 33
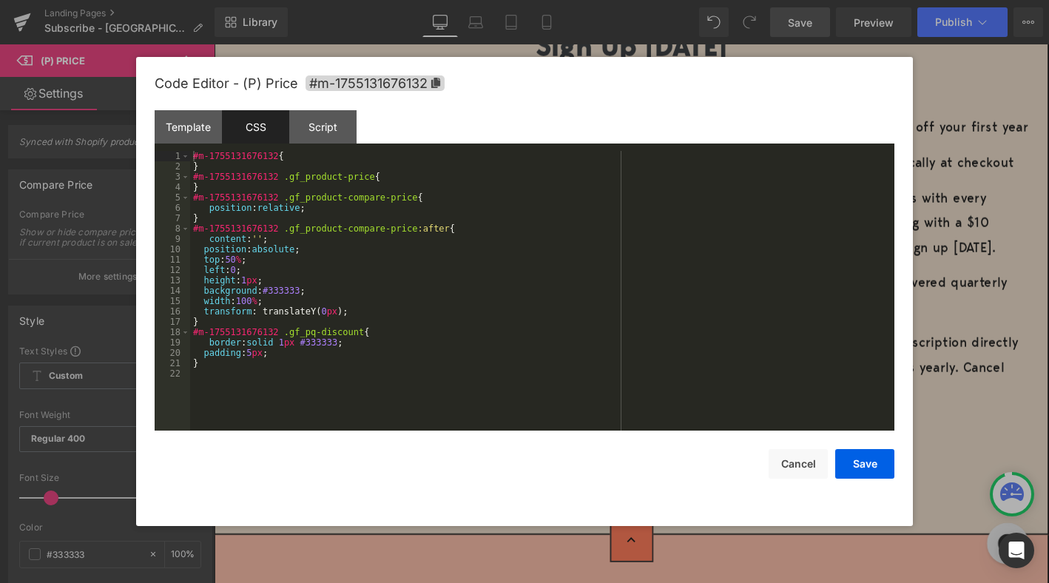
click at [331, 277] on div "#m-1755131676132 { } #m-1755131676132 .gf_product-price { } #m-1755131676132 .g…" at bounding box center [542, 301] width 704 height 300
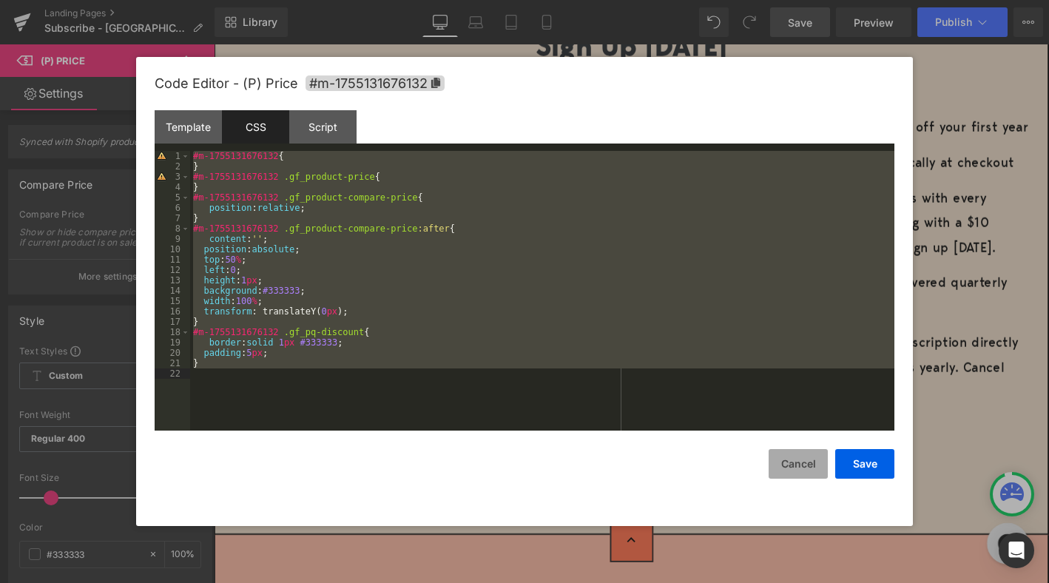
click at [803, 460] on button "Cancel" at bounding box center [797, 464] width 59 height 30
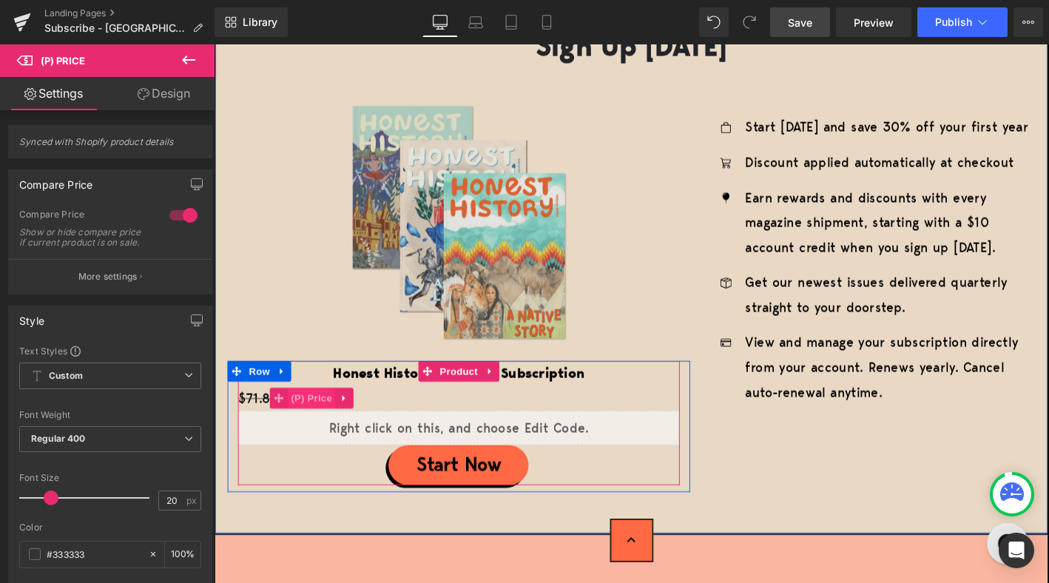
click at [316, 424] on span "(P) Price" at bounding box center [319, 424] width 52 height 22
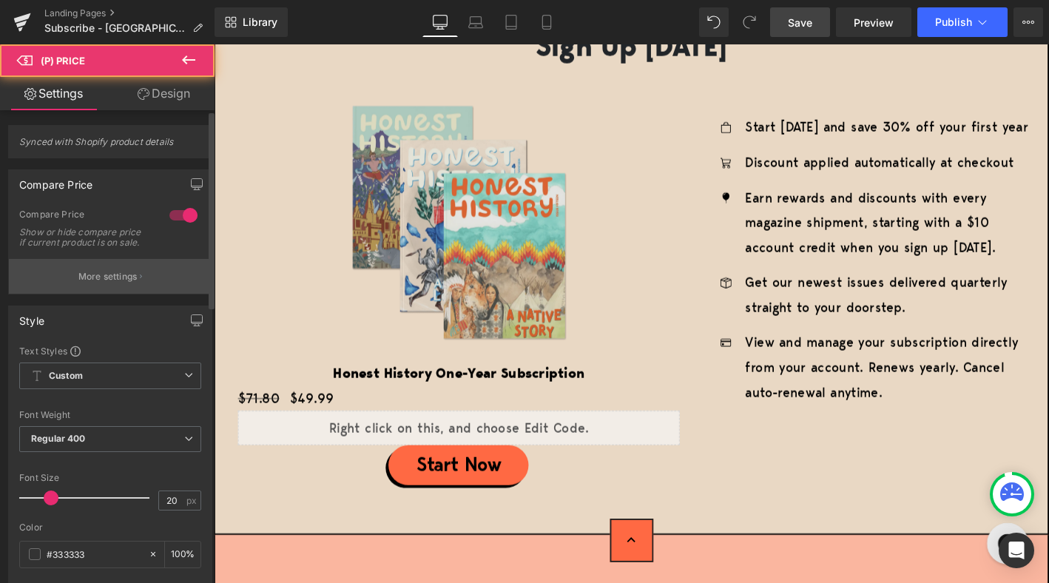
click at [92, 271] on button "More settings" at bounding box center [110, 276] width 203 height 35
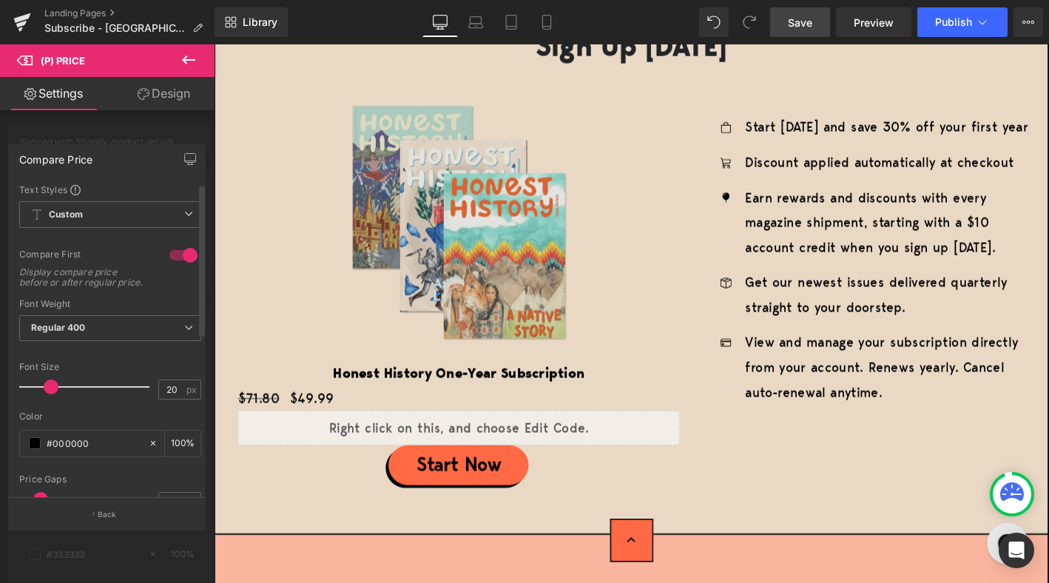
click at [181, 256] on div at bounding box center [183, 255] width 35 height 24
click at [190, 65] on icon at bounding box center [189, 60] width 18 height 18
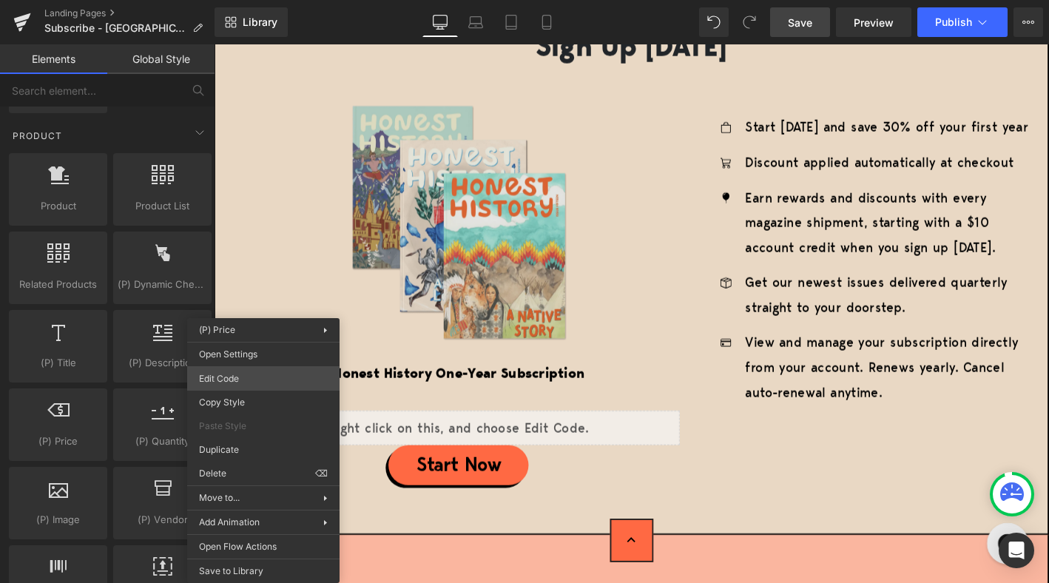
click at [241, 0] on div "(P) Price You are previewing how the will restyle your page. You can not edit E…" at bounding box center [524, 0] width 1049 height 0
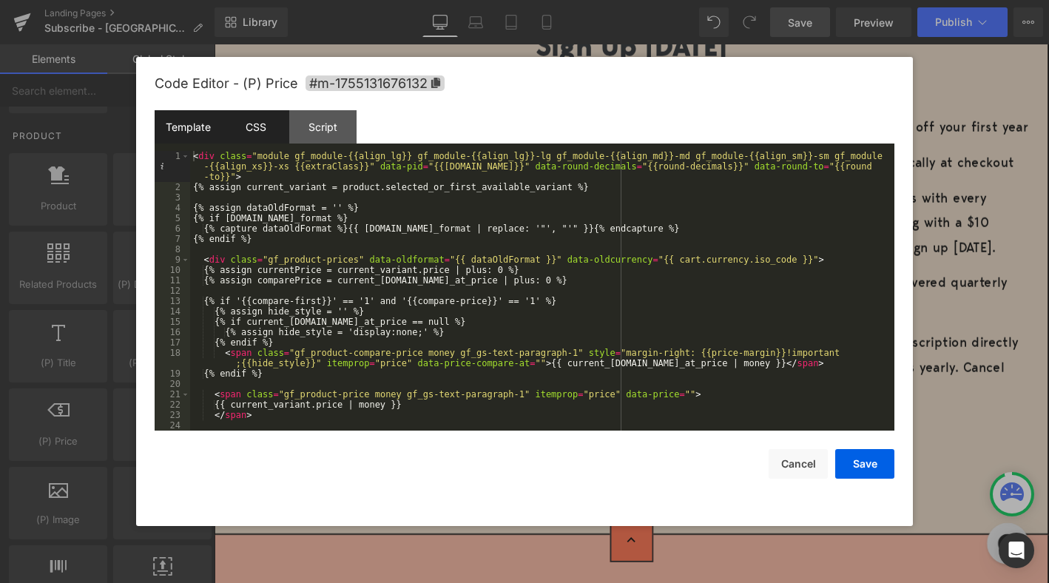
click at [271, 134] on div "CSS" at bounding box center [255, 126] width 67 height 33
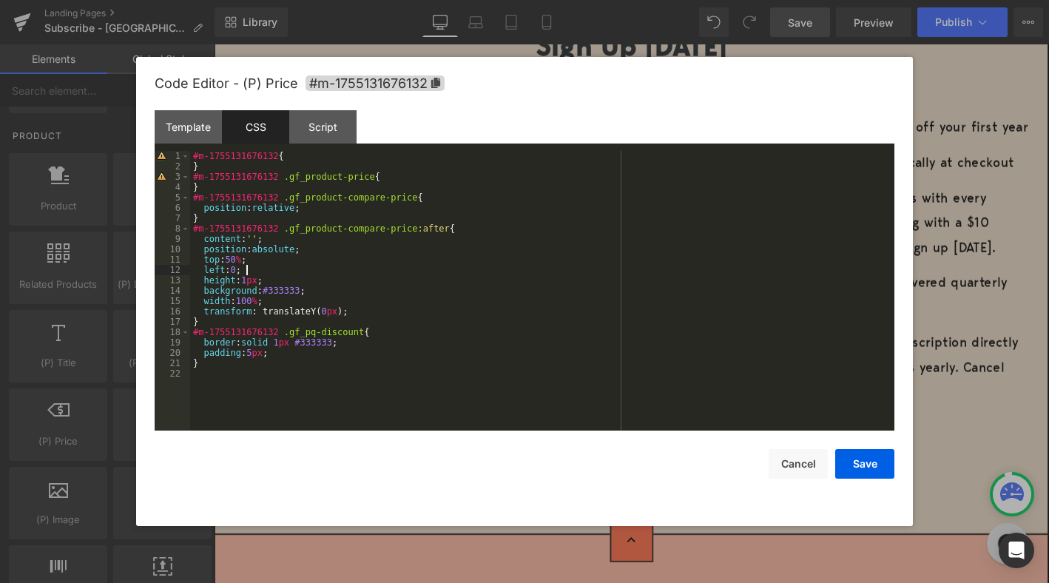
click at [345, 274] on div "#m-1755131676132 { } #m-1755131676132 .gf_product-price { } #m-1755131676132 .g…" at bounding box center [542, 301] width 704 height 300
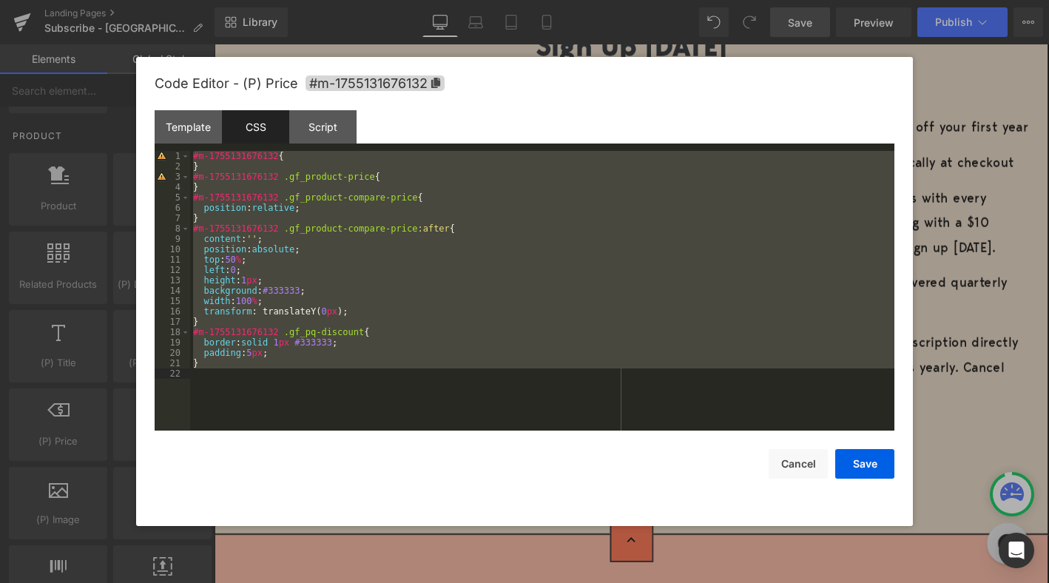
click at [319, 220] on div "#m-1755131676132 { } #m-1755131676132 .gf_product-price { } #m-1755131676132 .g…" at bounding box center [542, 301] width 704 height 300
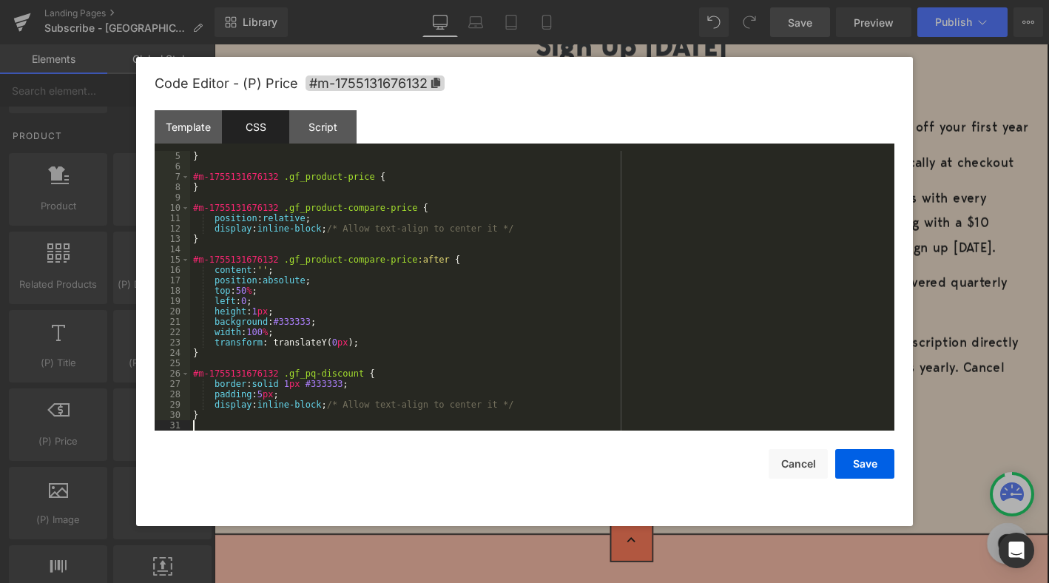
scroll to position [41, 0]
click at [861, 467] on button "Save" at bounding box center [864, 464] width 59 height 30
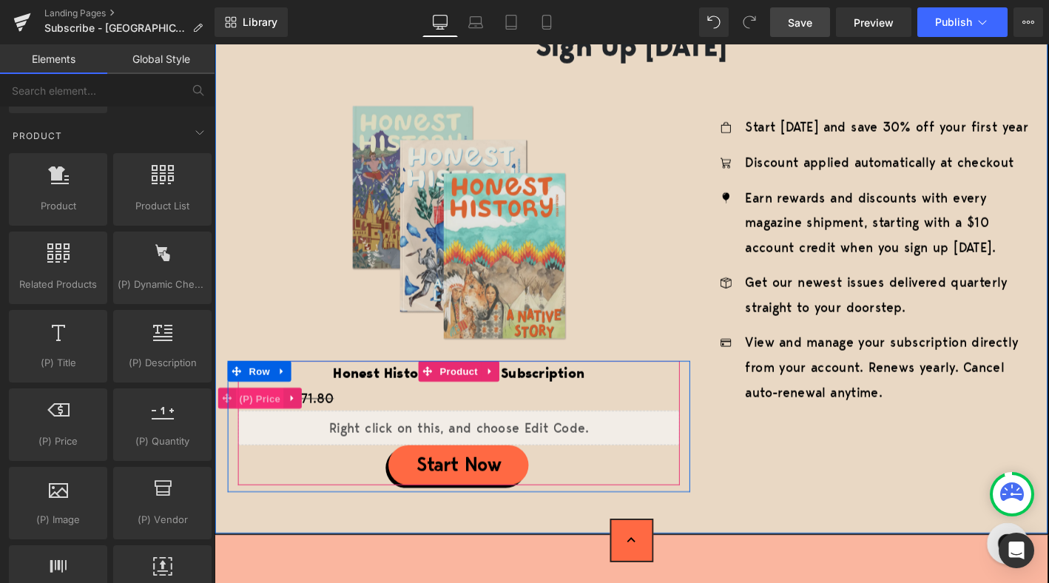
click at [273, 420] on span "(P) Price" at bounding box center [263, 424] width 52 height 22
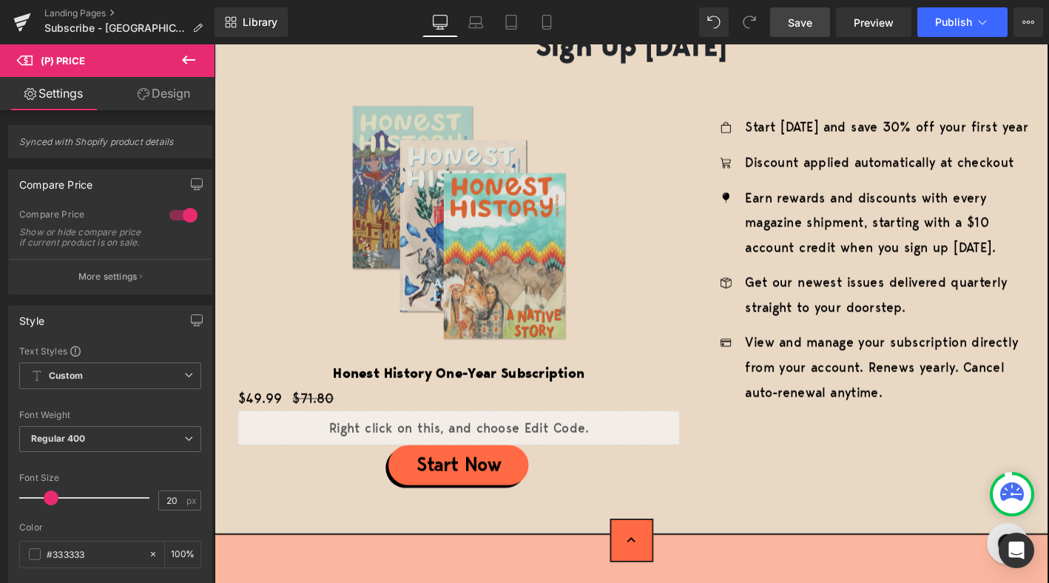
click at [798, 23] on span "Save" at bounding box center [800, 23] width 24 height 16
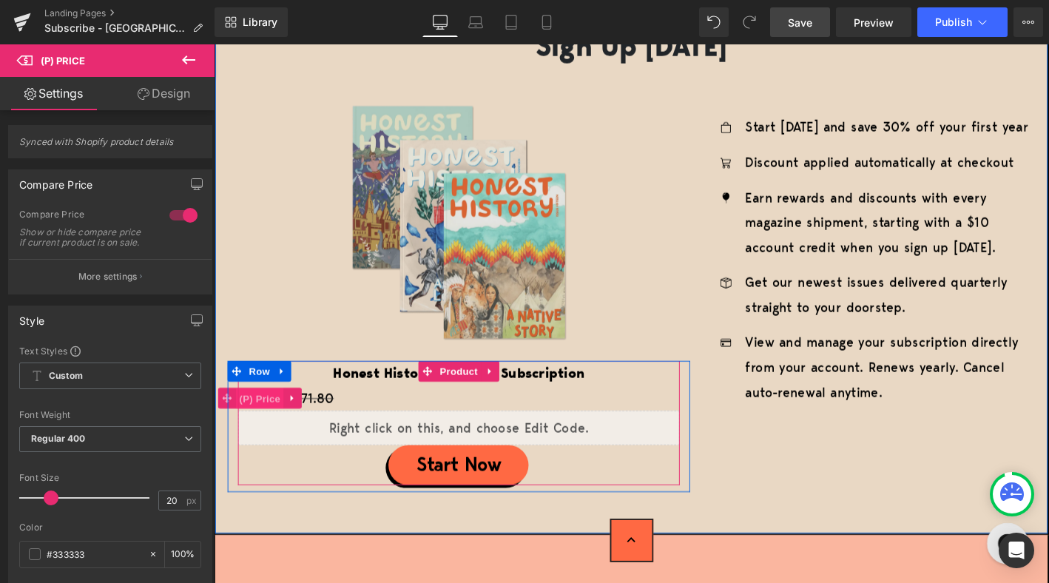
click at [271, 421] on span "(P) Price" at bounding box center [263, 424] width 52 height 22
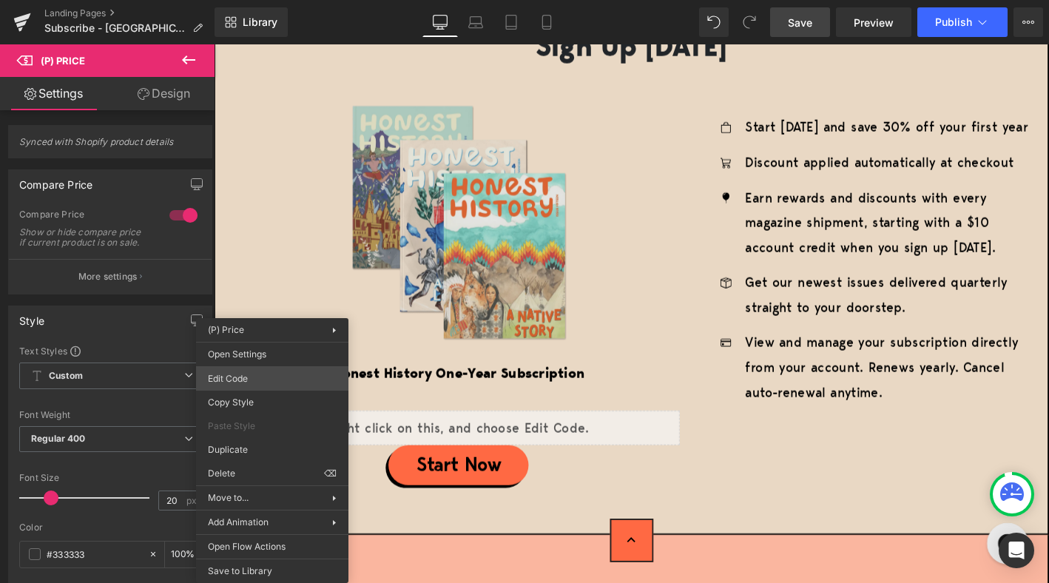
click at [255, 0] on div "(P) Price You are previewing how the will restyle your page. You can not edit E…" at bounding box center [524, 0] width 1049 height 0
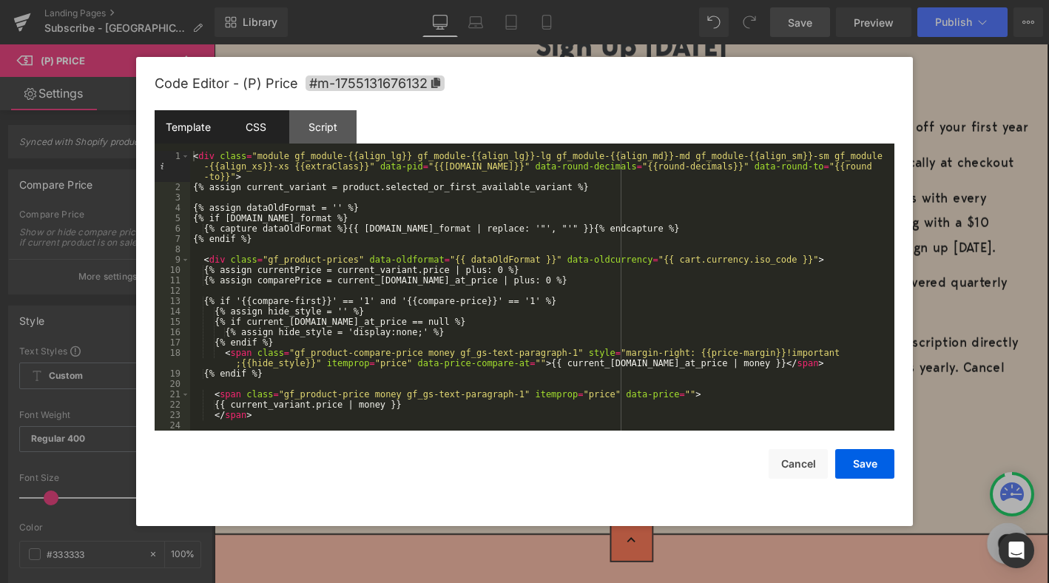
click at [268, 115] on div "CSS" at bounding box center [255, 126] width 67 height 33
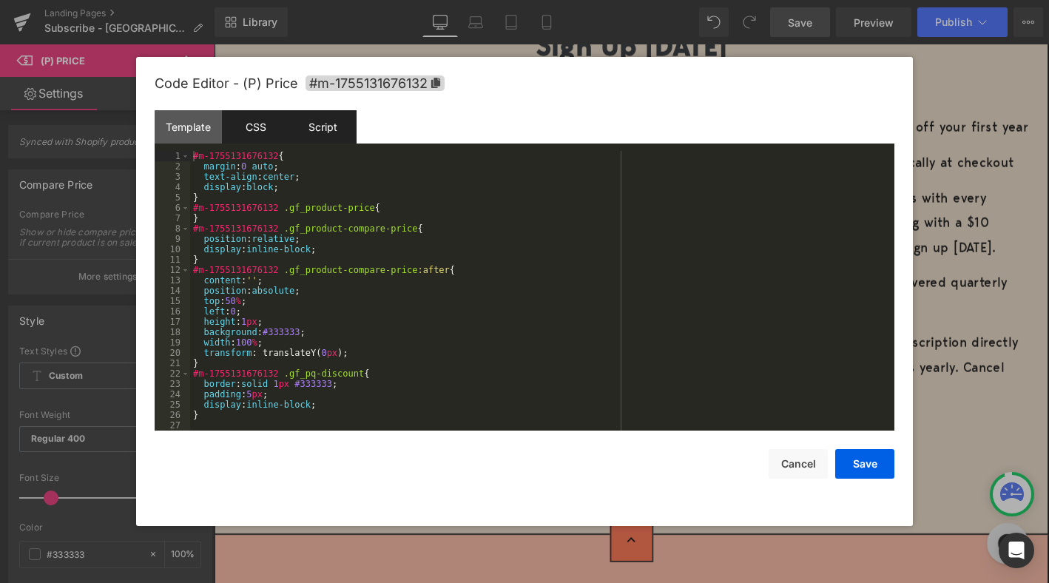
click at [331, 124] on div "Script" at bounding box center [322, 126] width 67 height 33
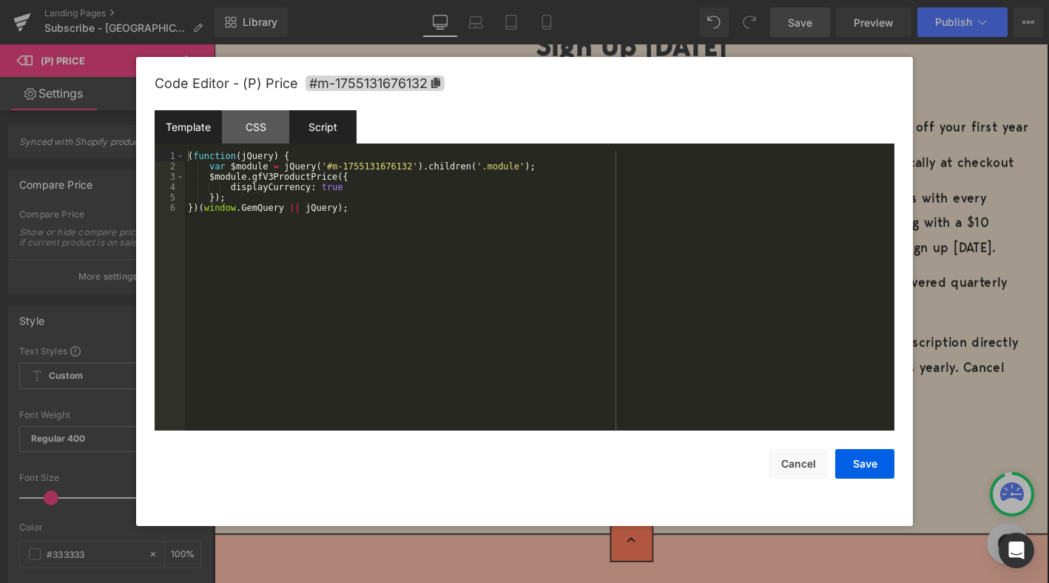
click at [198, 130] on div "Template" at bounding box center [188, 126] width 67 height 33
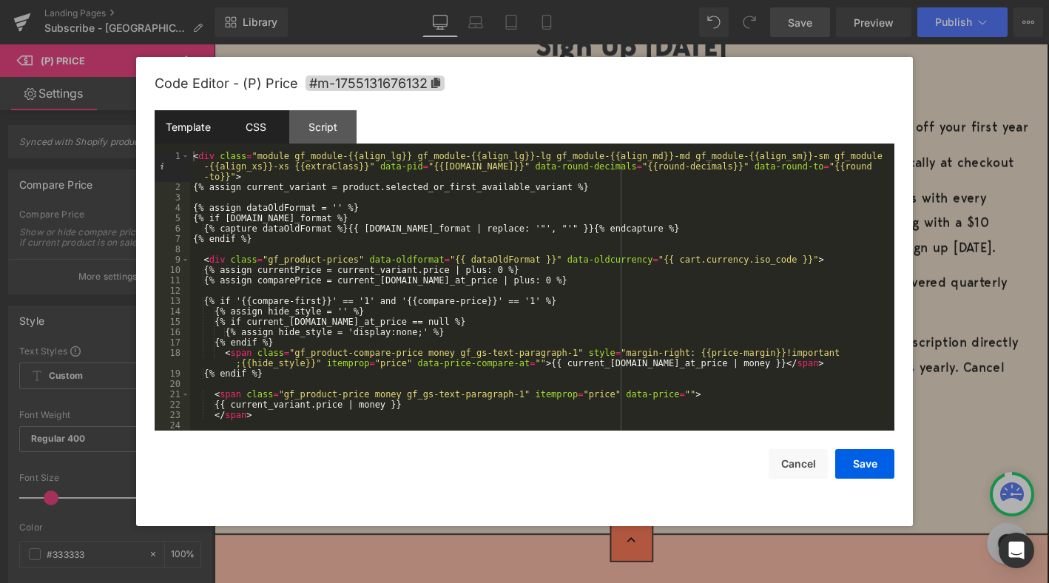
click at [246, 130] on div "CSS" at bounding box center [255, 126] width 67 height 33
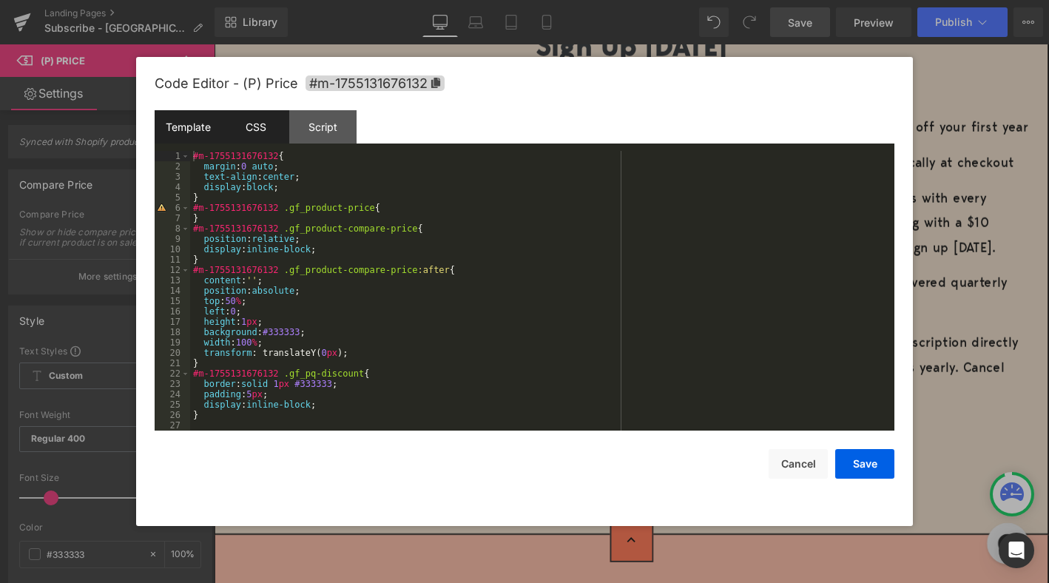
click at [188, 129] on div "Template" at bounding box center [188, 126] width 67 height 33
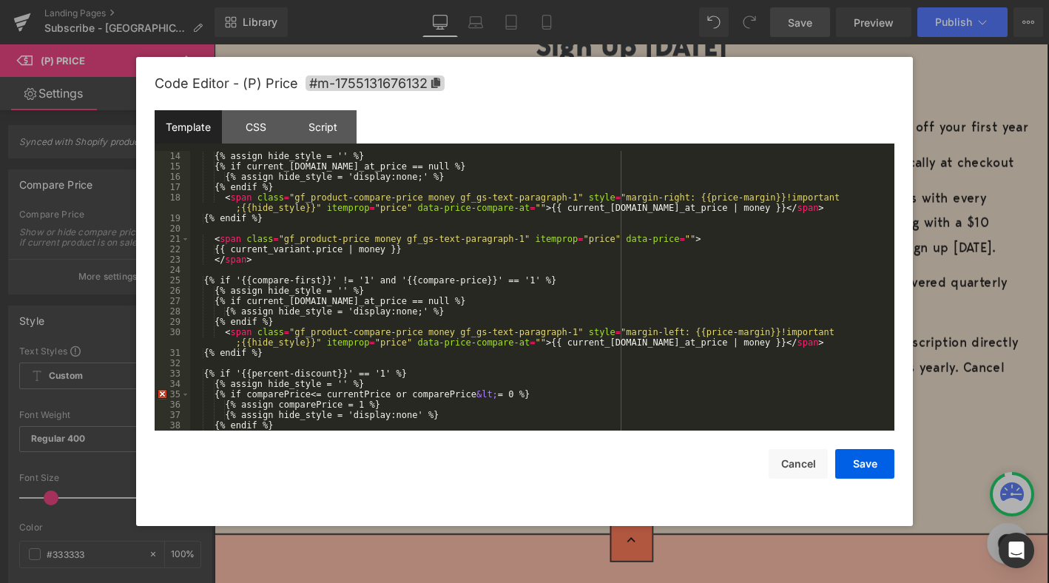
scroll to position [0, 0]
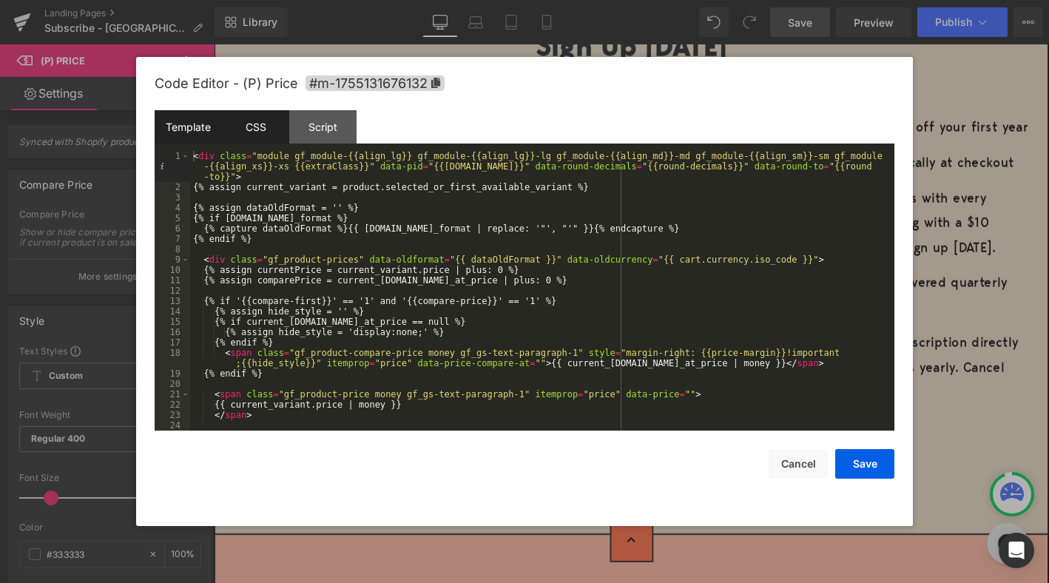
click at [261, 114] on div "CSS" at bounding box center [255, 126] width 67 height 33
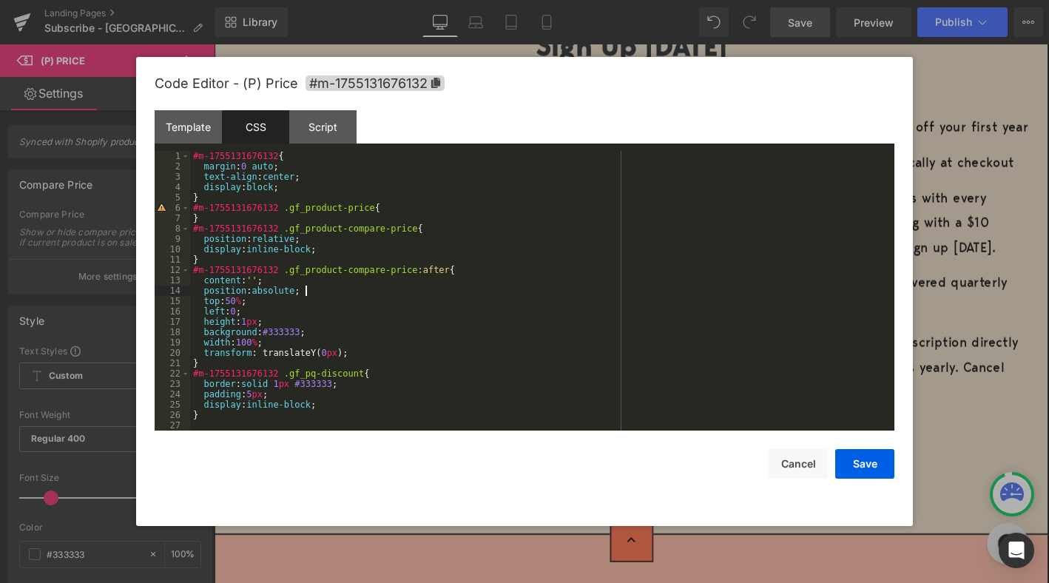
click at [303, 294] on div "#m-1755131676132 { margin : 0 auto ; text-align : center ; display : block ; } …" at bounding box center [542, 301] width 704 height 300
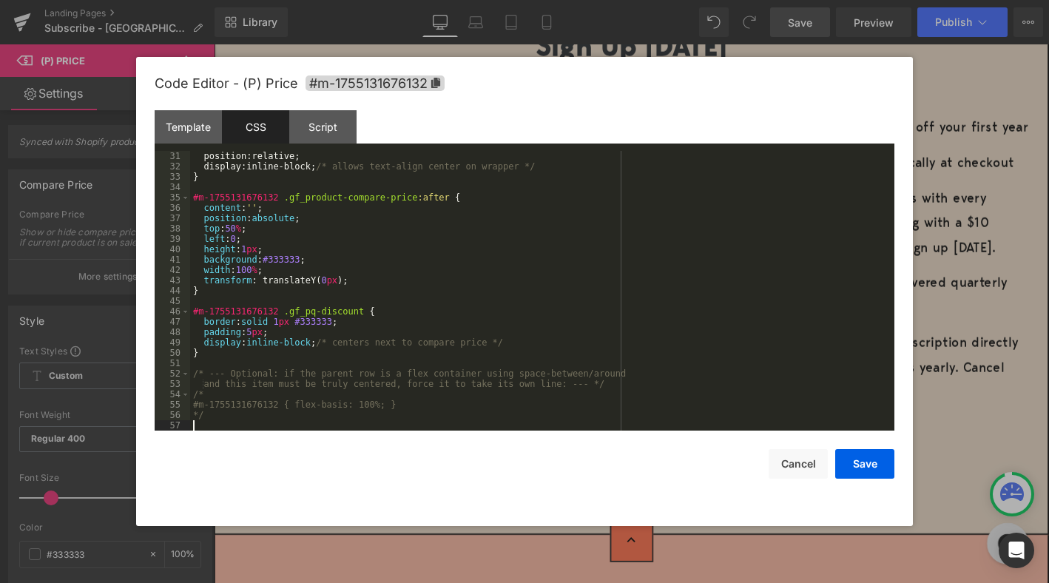
scroll to position [311, 0]
click at [861, 468] on button "Save" at bounding box center [864, 464] width 59 height 30
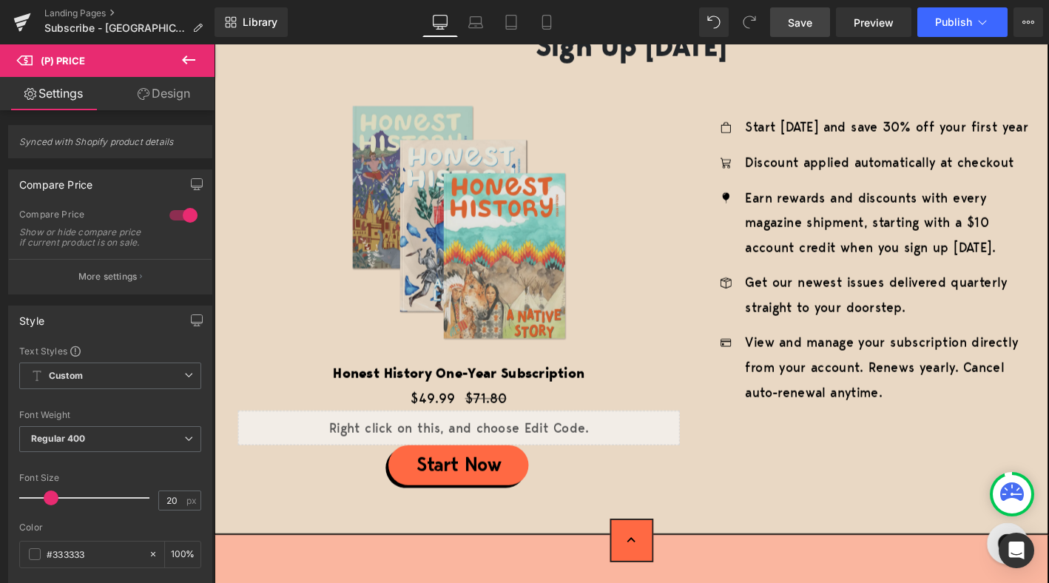
click at [799, 32] on link "Save" at bounding box center [800, 22] width 60 height 30
click at [792, 27] on span "Save" at bounding box center [800, 23] width 24 height 16
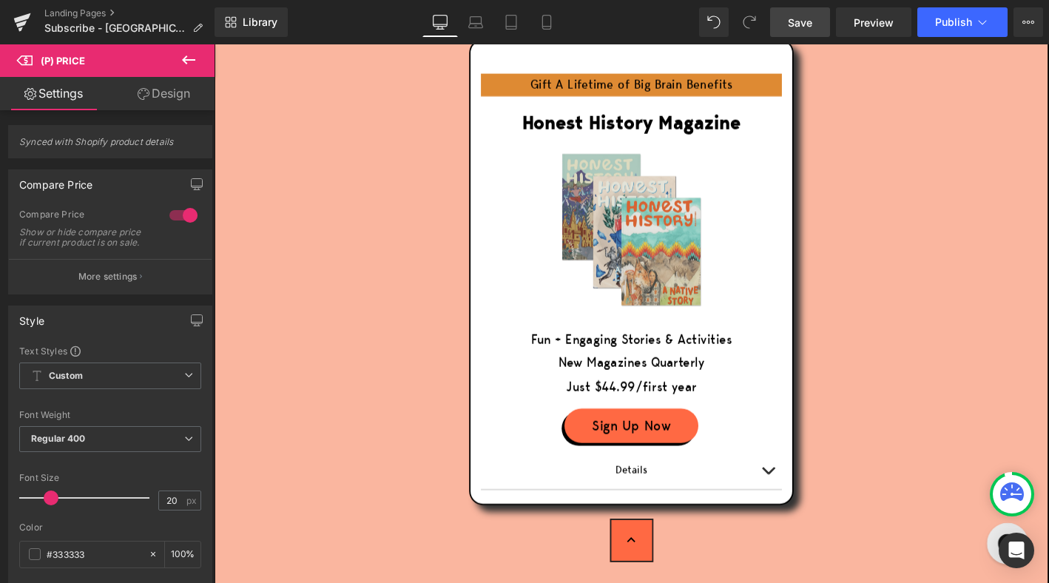
scroll to position [4063, 0]
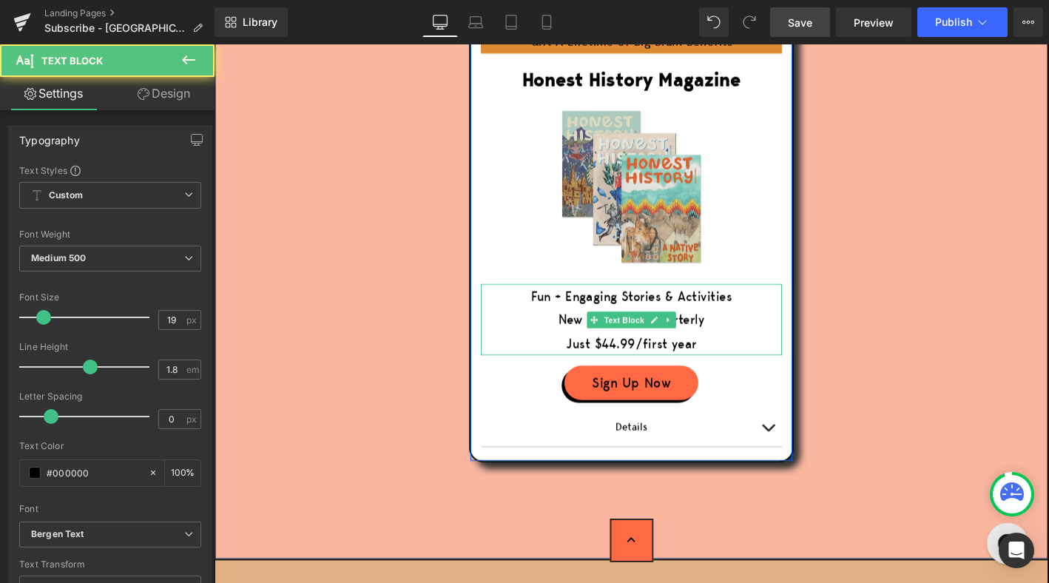
click at [647, 355] on span "Just $44.99/first year" at bounding box center [661, 364] width 140 height 19
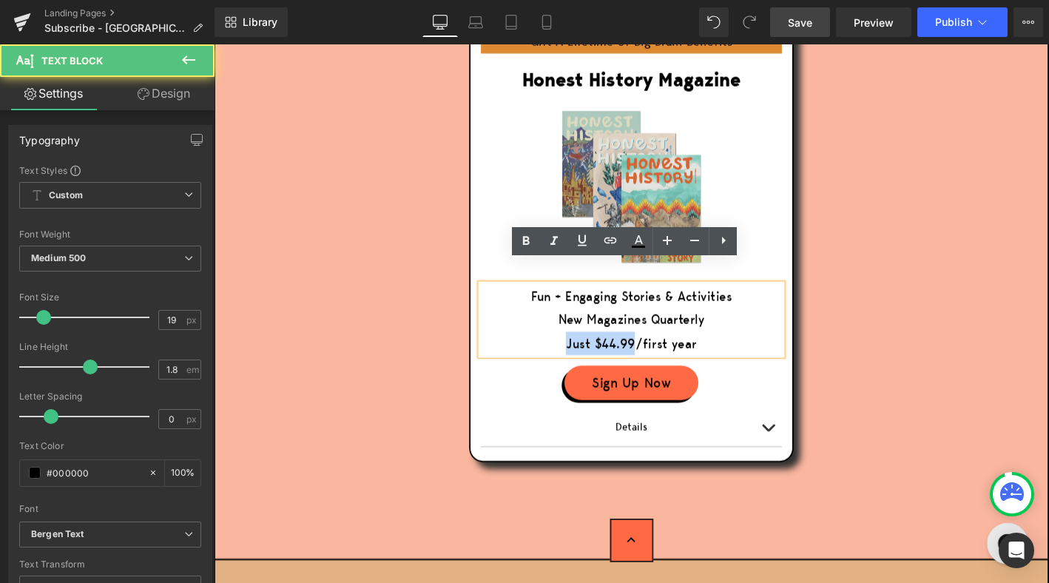
drag, startPoint x: 594, startPoint y: 340, endPoint x: 666, endPoint y: 339, distance: 72.5
click at [666, 355] on span "Just $44.99/first year" at bounding box center [661, 364] width 140 height 19
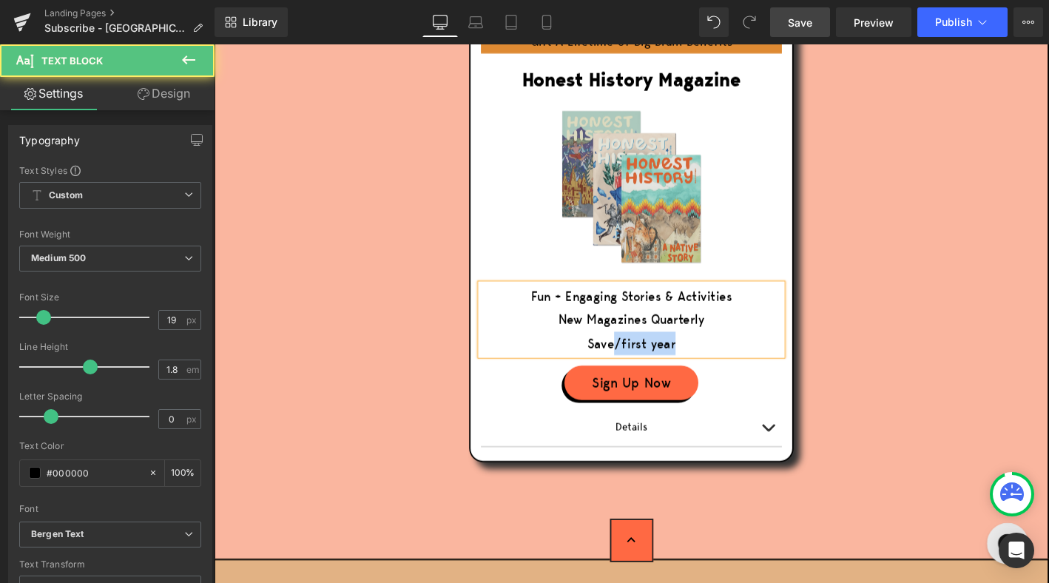
drag, startPoint x: 644, startPoint y: 340, endPoint x: 707, endPoint y: 341, distance: 62.9
click at [707, 355] on span "Save/first year" at bounding box center [661, 364] width 95 height 19
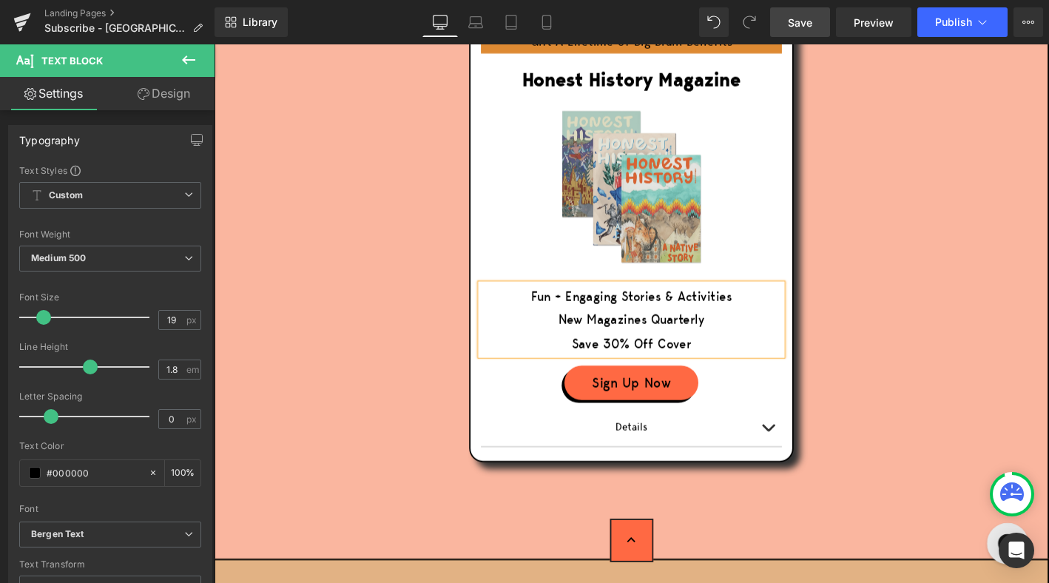
click at [794, 21] on span "Save" at bounding box center [800, 23] width 24 height 16
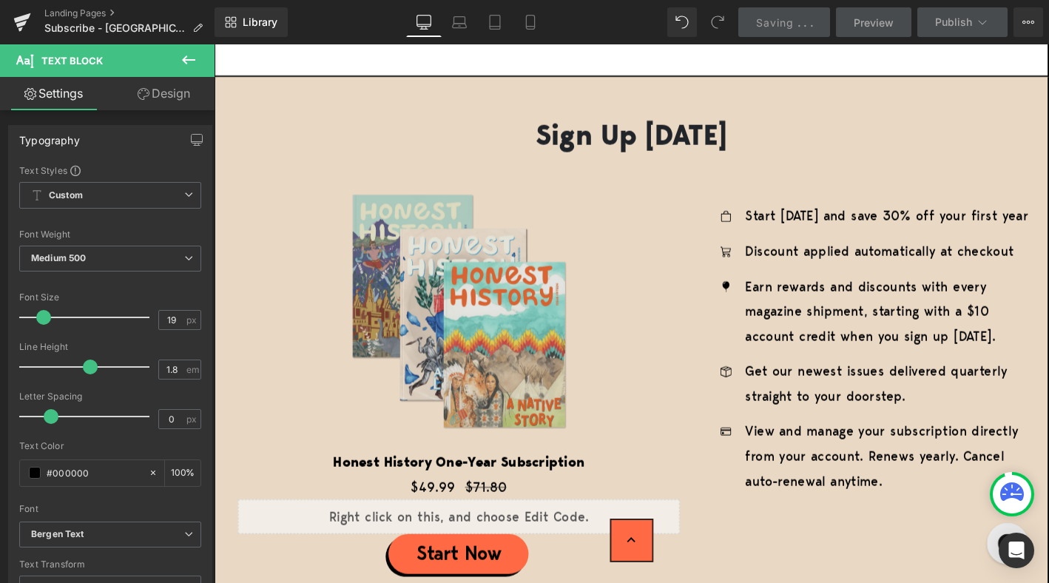
scroll to position [2307, 0]
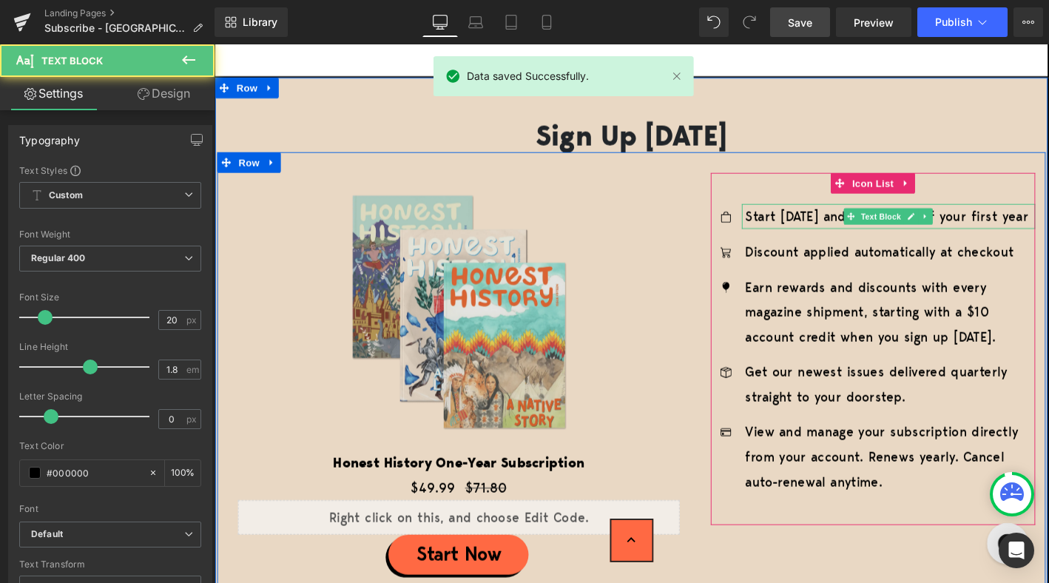
click at [1020, 219] on p "Start today and save 30% off your first year" at bounding box center [938, 228] width 311 height 27
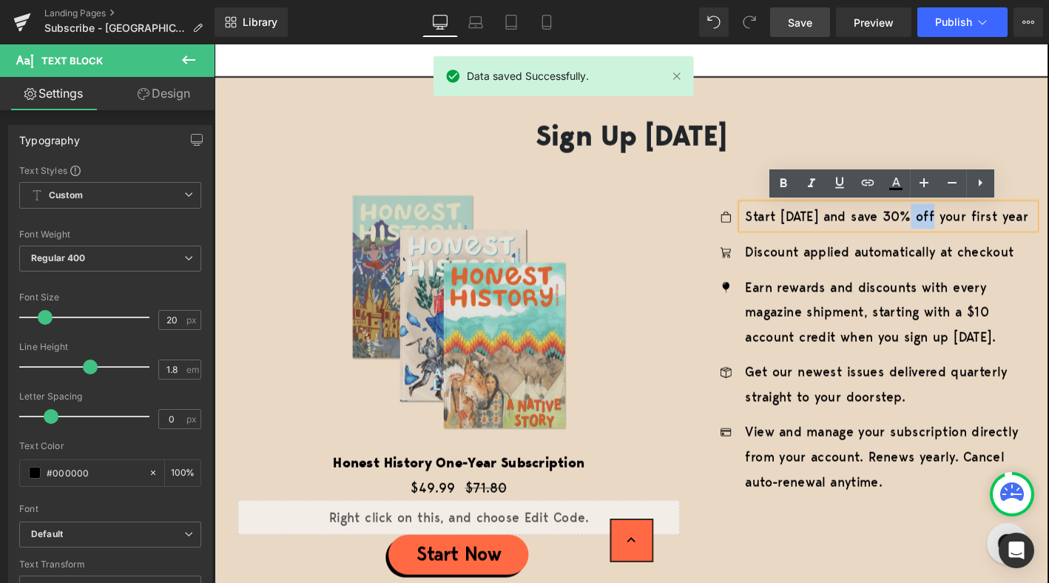
drag, startPoint x: 962, startPoint y: 228, endPoint x: 983, endPoint y: 228, distance: 20.7
click at [983, 228] on p "Start today and save 30% off your first year" at bounding box center [938, 228] width 311 height 27
click at [986, 228] on p "Start today and save 30% off your first year" at bounding box center [938, 228] width 311 height 27
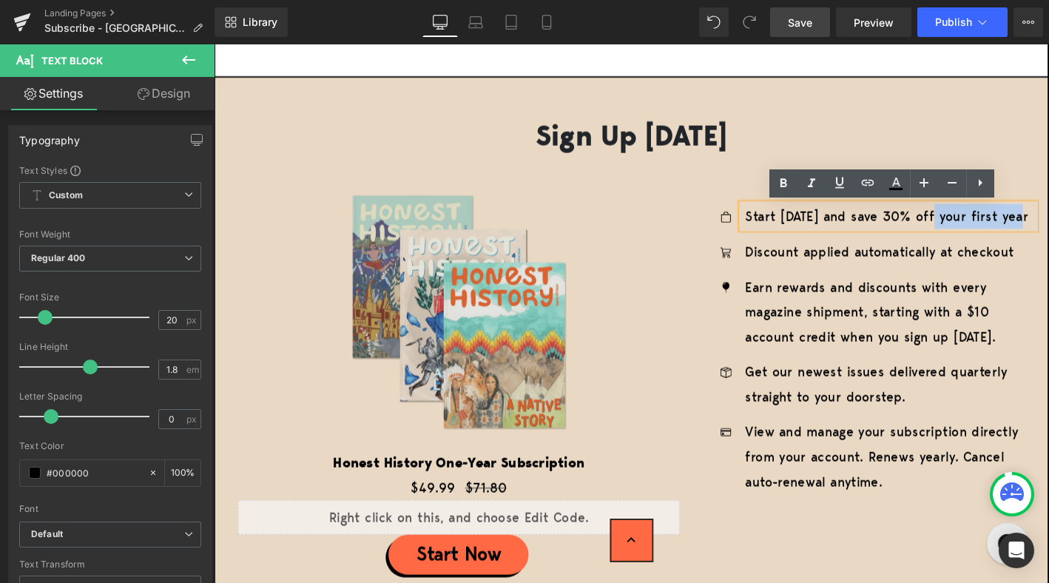
drag, startPoint x: 985, startPoint y: 228, endPoint x: 1076, endPoint y: 228, distance: 91.0
click at [1048, 228] on p "Start today and save 30% off your first year" at bounding box center [938, 228] width 311 height 27
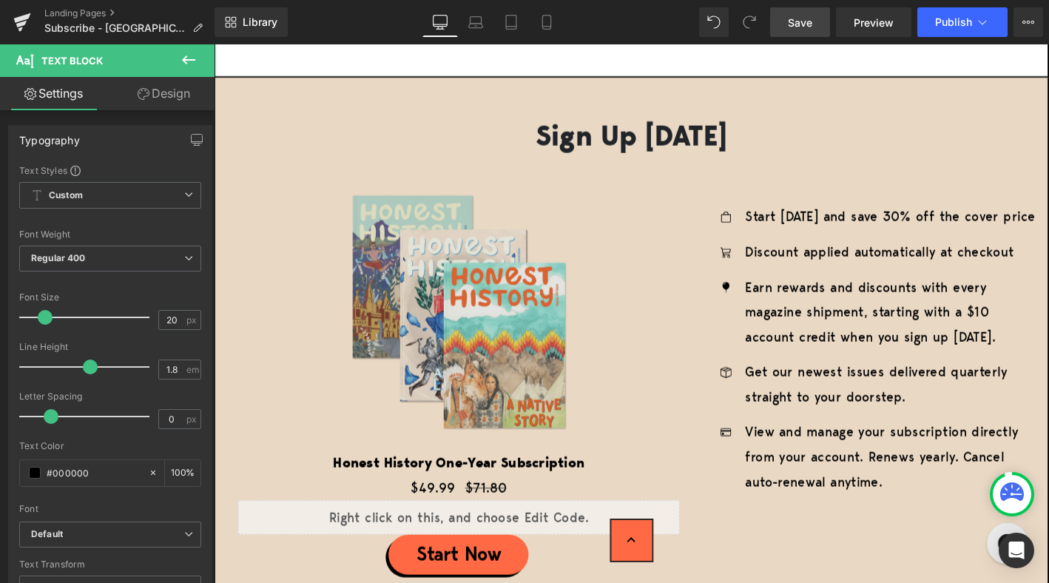
click at [808, 21] on span "Save" at bounding box center [800, 23] width 24 height 16
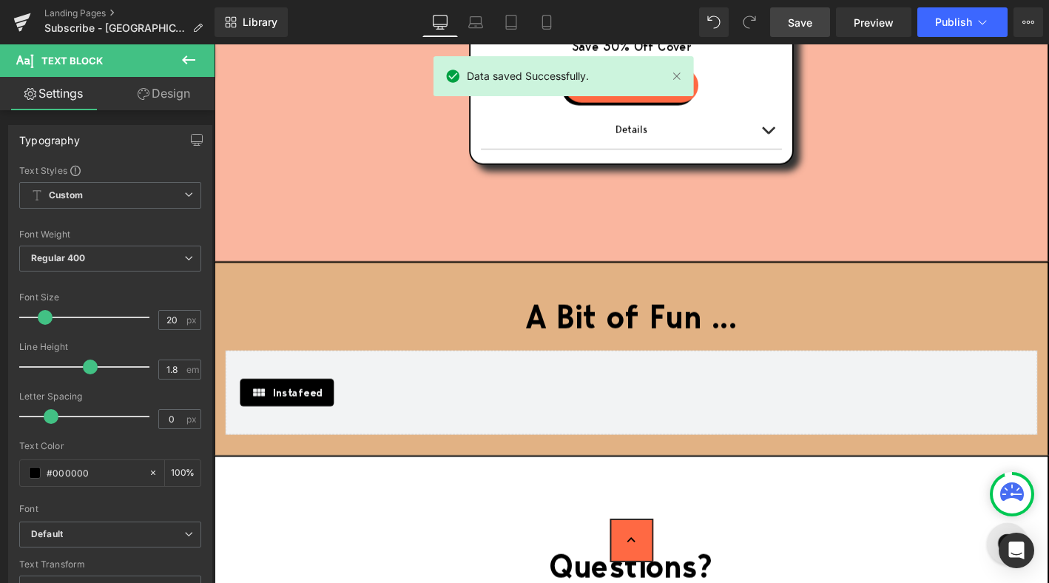
scroll to position [4384, 0]
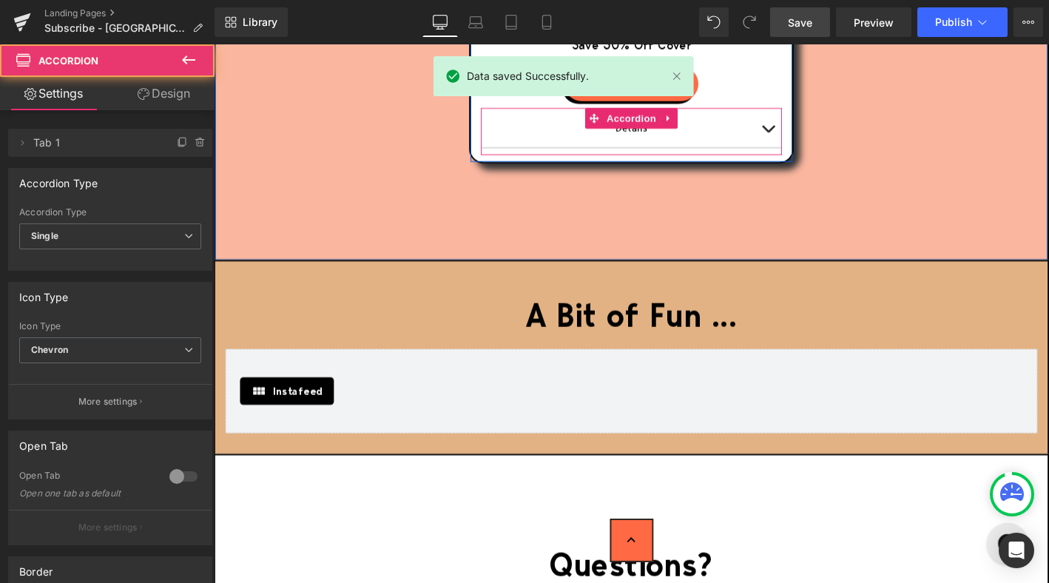
click at [808, 138] on span "button" at bounding box center [808, 138] width 0 height 0
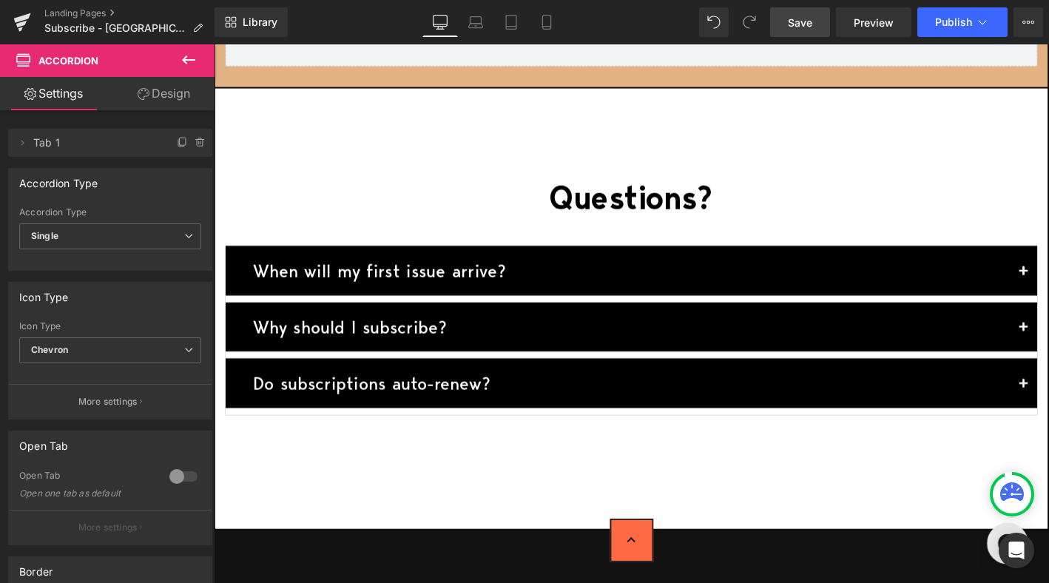
scroll to position [4952, 0]
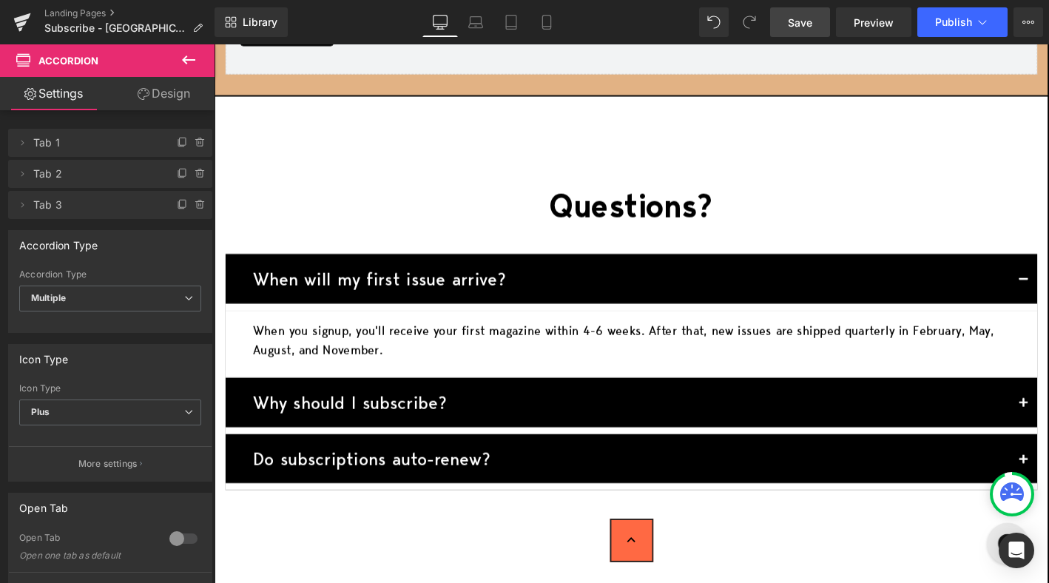
scroll to position [4960, 0]
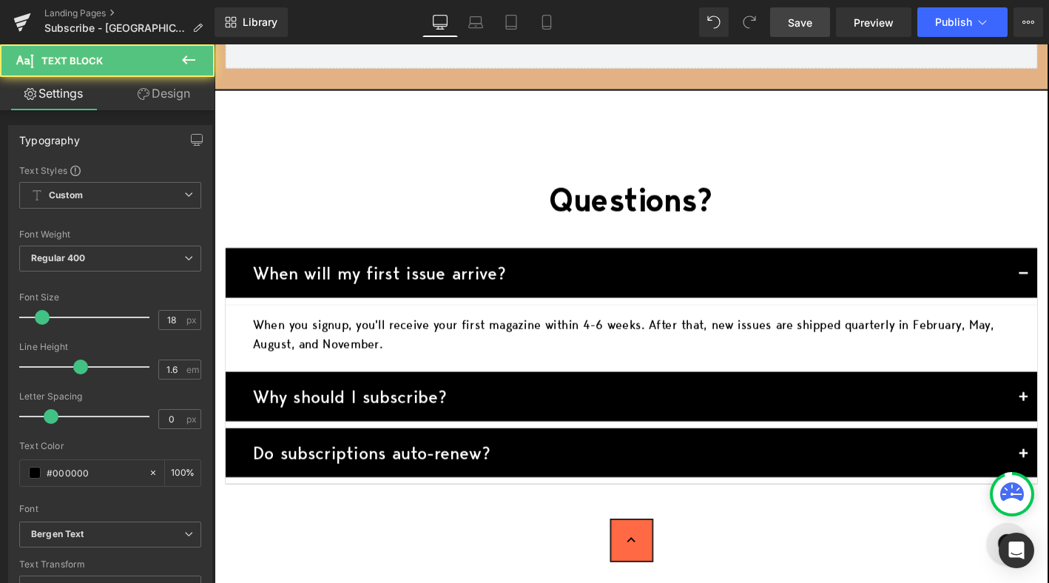
click at [516, 334] on p "When you signup, you'll receive your first magazine within 4-6 weeks. After tha…" at bounding box center [661, 355] width 810 height 43
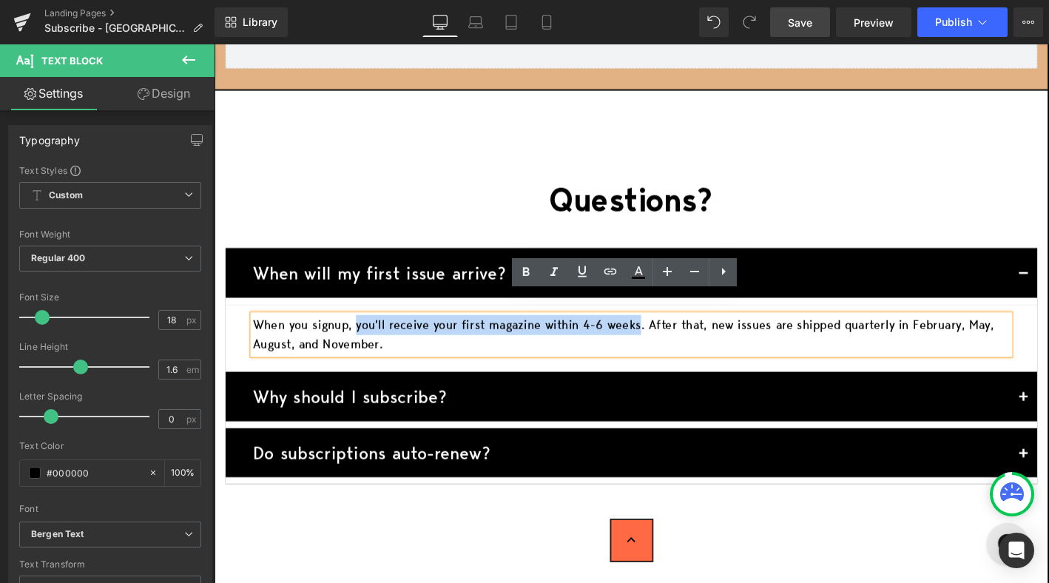
drag, startPoint x: 365, startPoint y: 322, endPoint x: 662, endPoint y: 322, distance: 297.3
click at [662, 334] on p "When you signup, you'll receive your first magazine within 4-6 weeks. After tha…" at bounding box center [661, 355] width 810 height 43
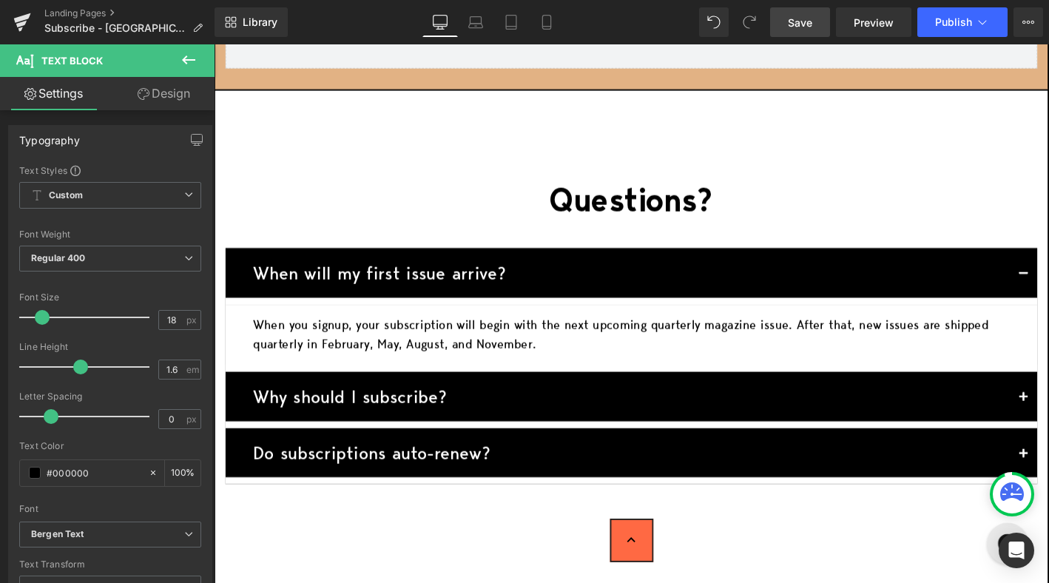
click at [796, 20] on span "Save" at bounding box center [800, 23] width 24 height 16
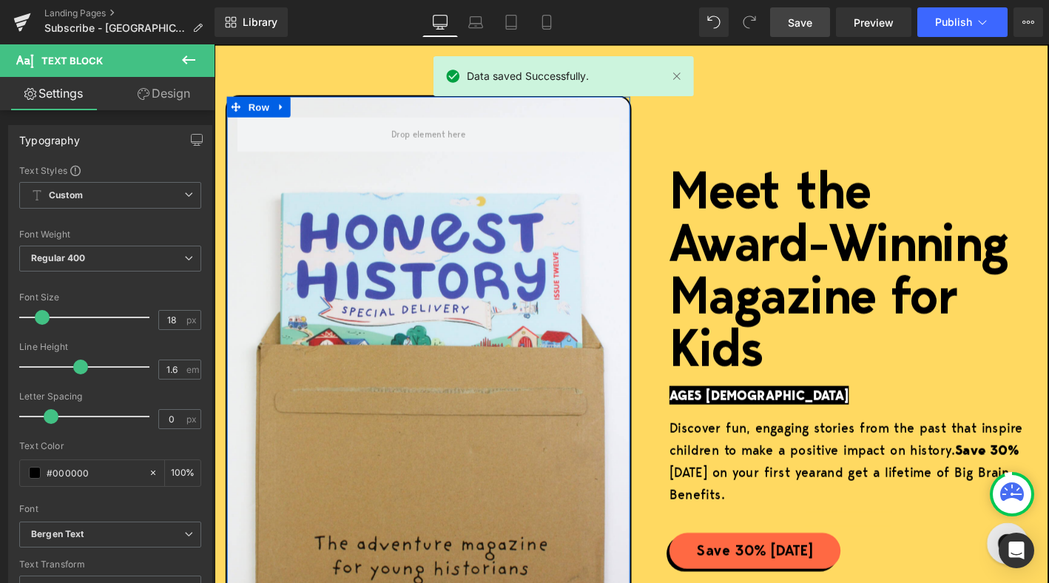
scroll to position [0, 0]
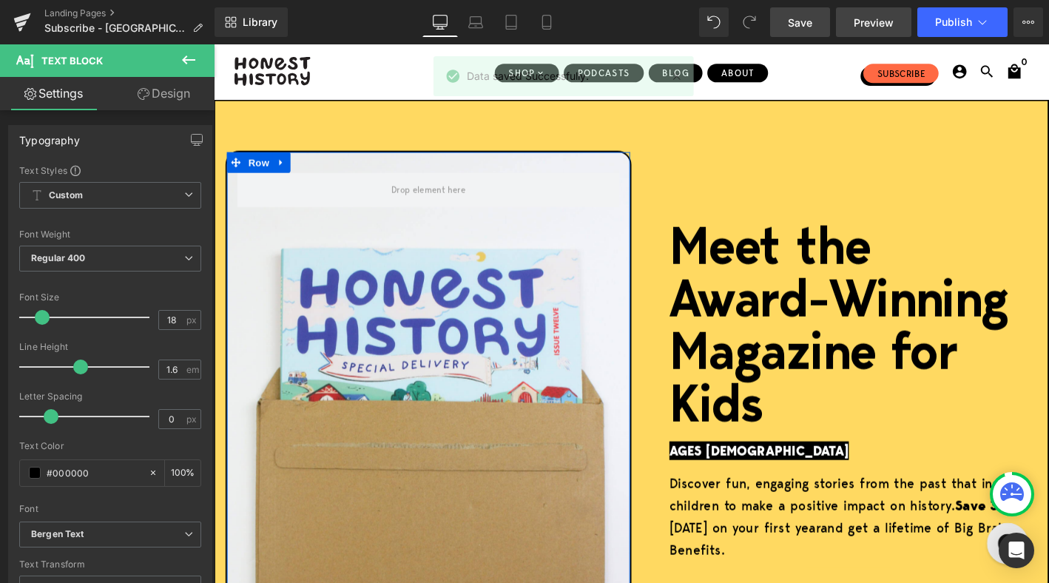
click at [866, 23] on span "Preview" at bounding box center [873, 23] width 40 height 16
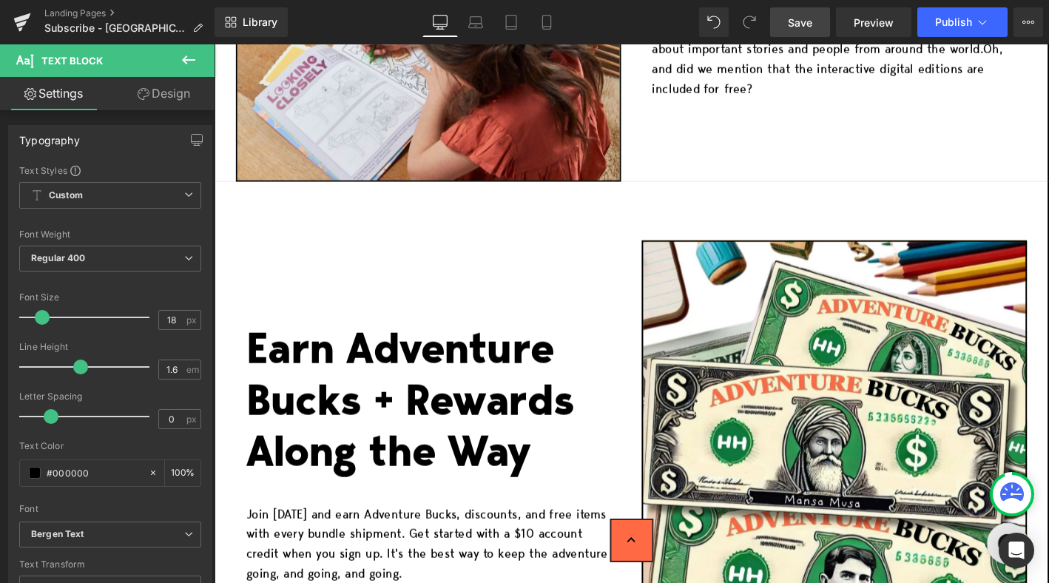
scroll to position [2639, 0]
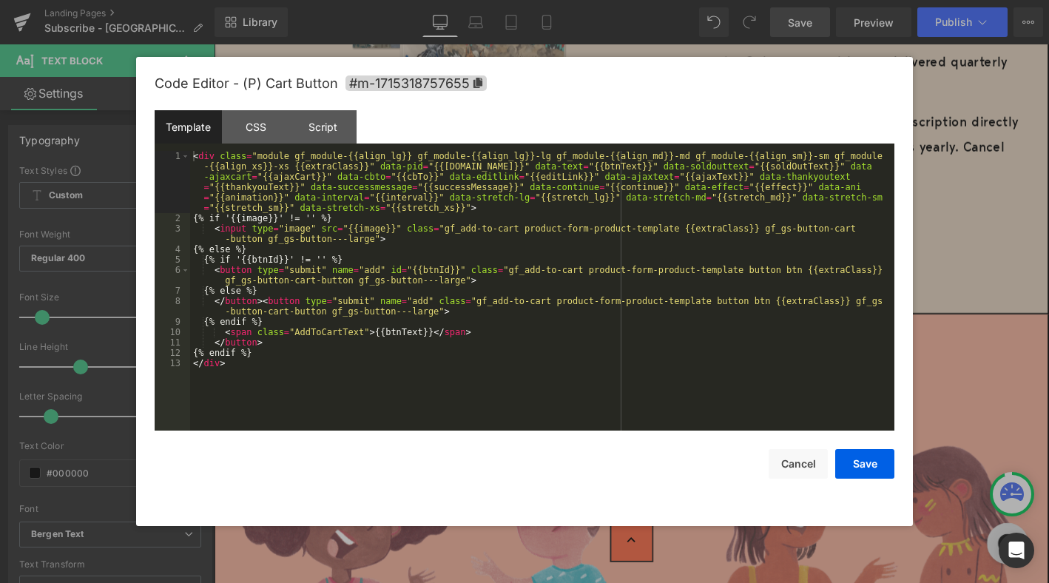
click at [441, 0] on div "(P) Price You are previewing how the will restyle your page. You can not edit E…" at bounding box center [524, 0] width 1049 height 0
click at [248, 115] on div "CSS" at bounding box center [255, 126] width 67 height 33
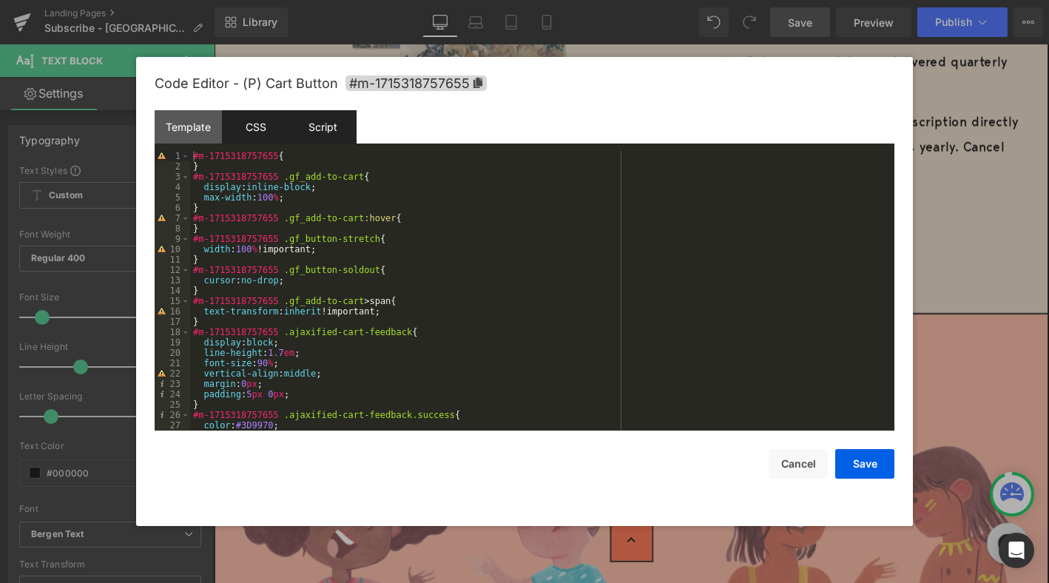
click at [313, 132] on div "Script" at bounding box center [322, 126] width 67 height 33
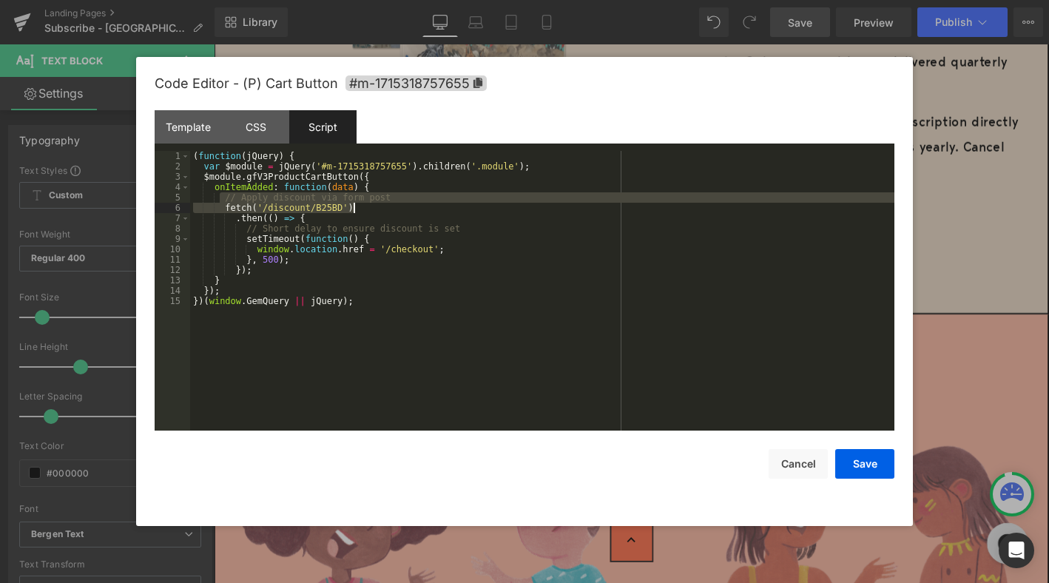
drag, startPoint x: 220, startPoint y: 202, endPoint x: 398, endPoint y: 209, distance: 177.6
click at [398, 209] on div "( function ( jQuery ) { var $module = jQuery ( '#m-1715318757655' ) . children …" at bounding box center [542, 301] width 704 height 300
click at [403, 288] on div "( function ( jQuery ) { var $module = jQuery ( '#m-1715318757655' ) . children …" at bounding box center [542, 301] width 704 height 300
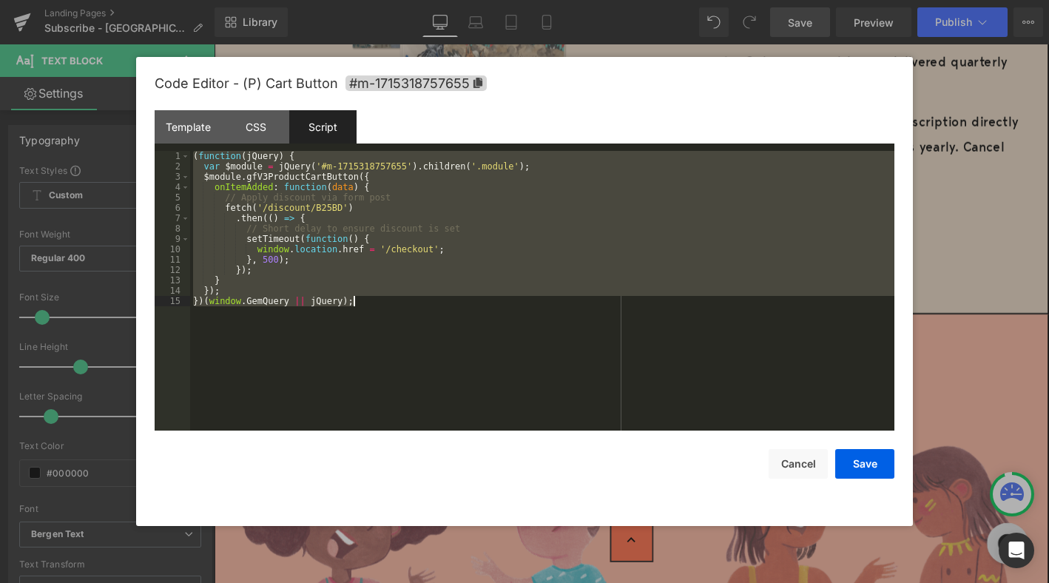
click at [407, 252] on div "( function ( jQuery ) { var $module = jQuery ( '#m-1715318757655' ) . children …" at bounding box center [542, 301] width 704 height 300
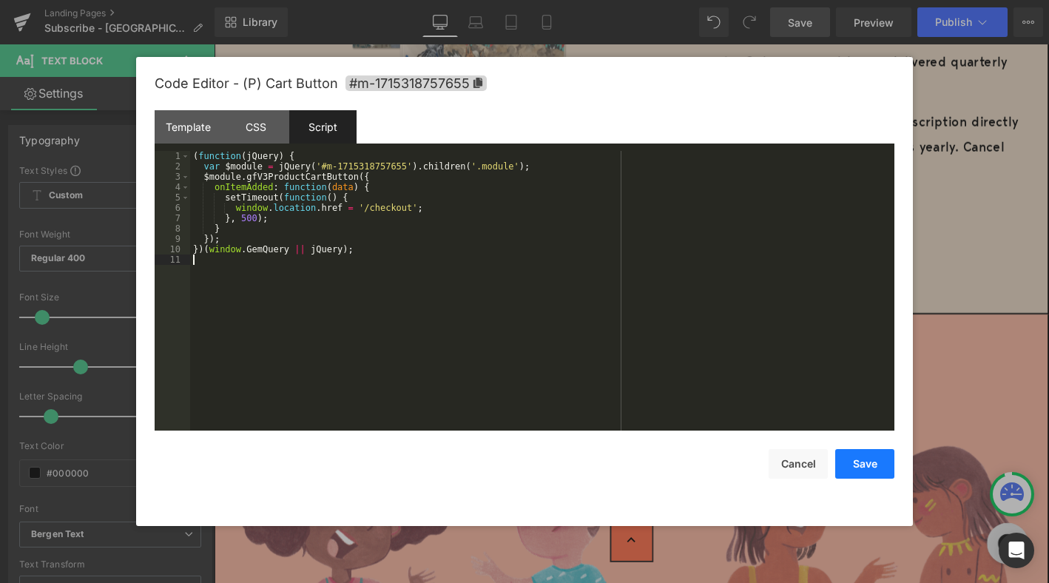
click at [859, 467] on button "Save" at bounding box center [864, 464] width 59 height 30
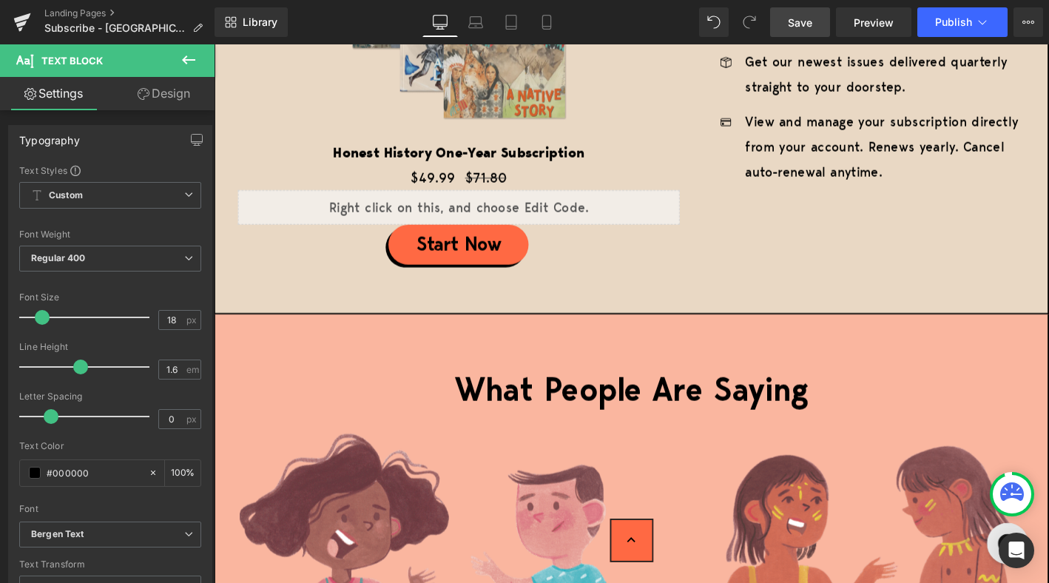
click at [802, 25] on span "Save" at bounding box center [800, 23] width 24 height 16
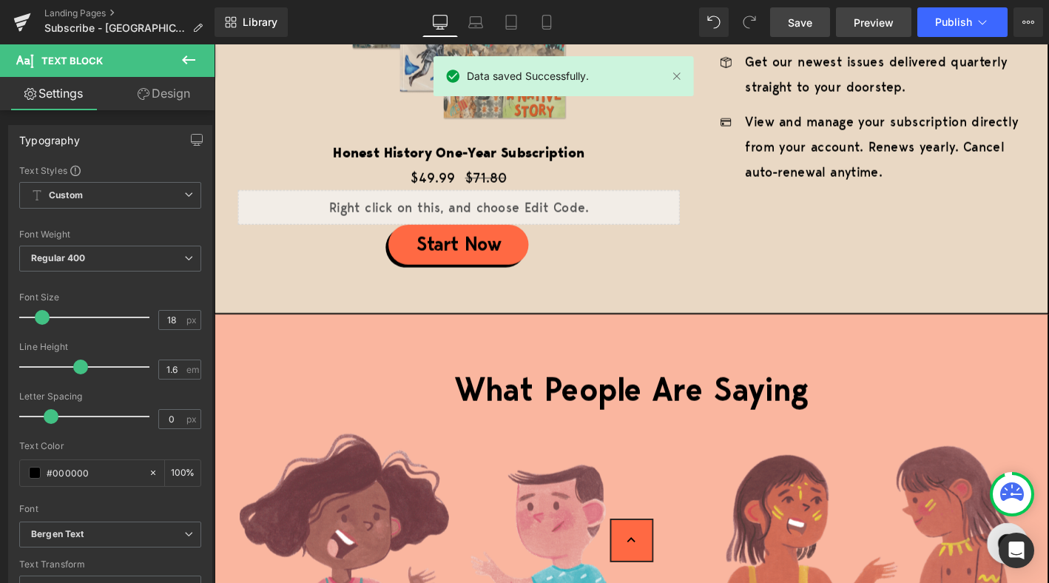
click at [875, 18] on span "Preview" at bounding box center [873, 23] width 40 height 16
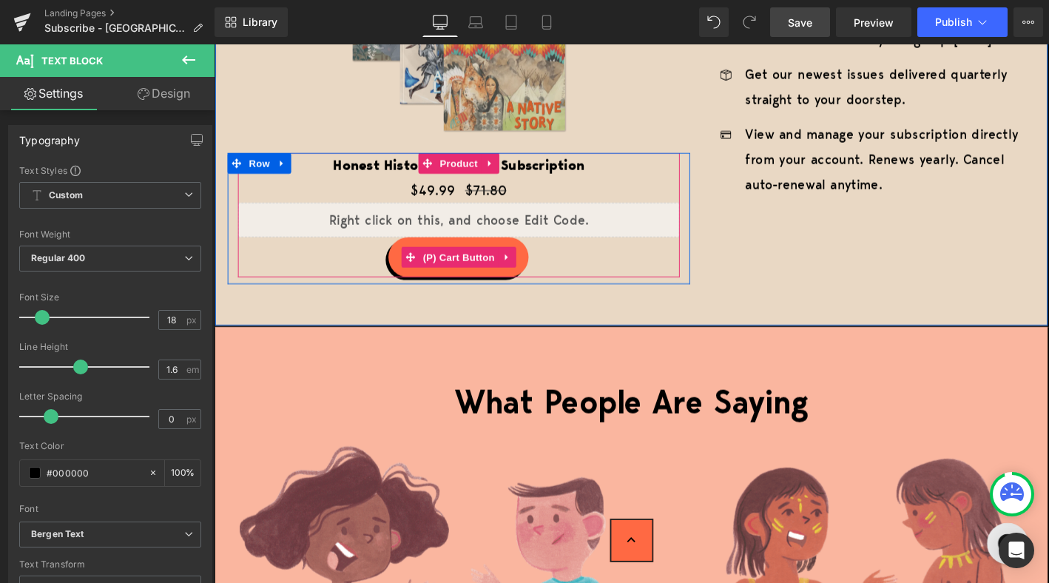
scroll to position [2624, 0]
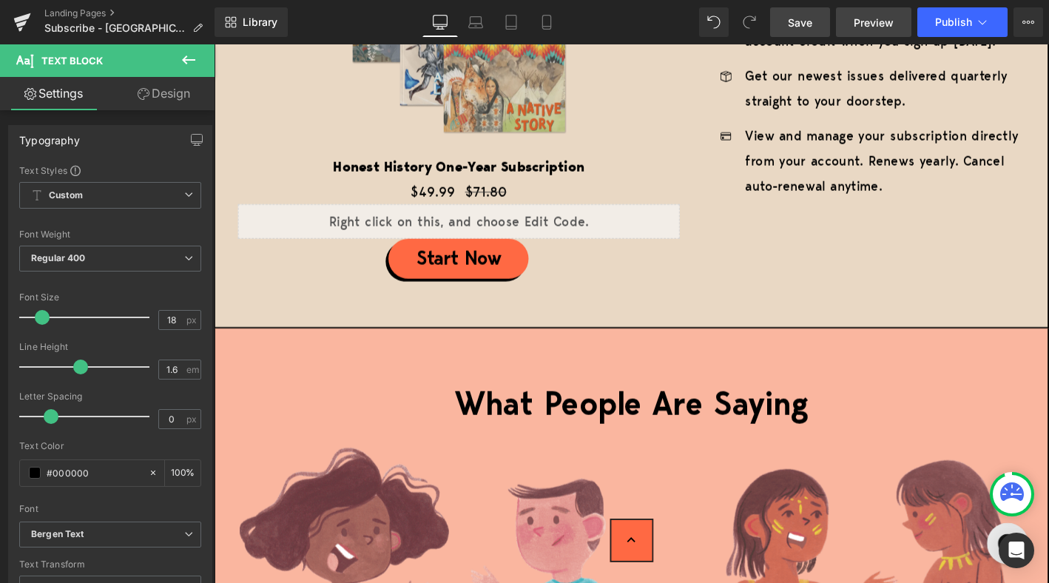
click at [856, 22] on span "Preview" at bounding box center [873, 23] width 40 height 16
click at [864, 28] on span "Preview" at bounding box center [873, 23] width 40 height 16
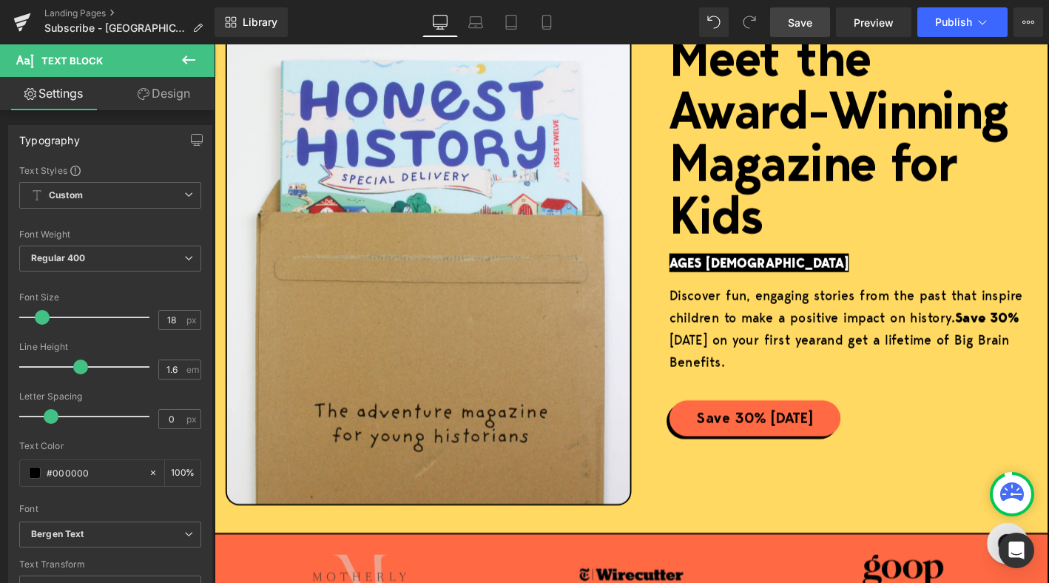
scroll to position [265, 0]
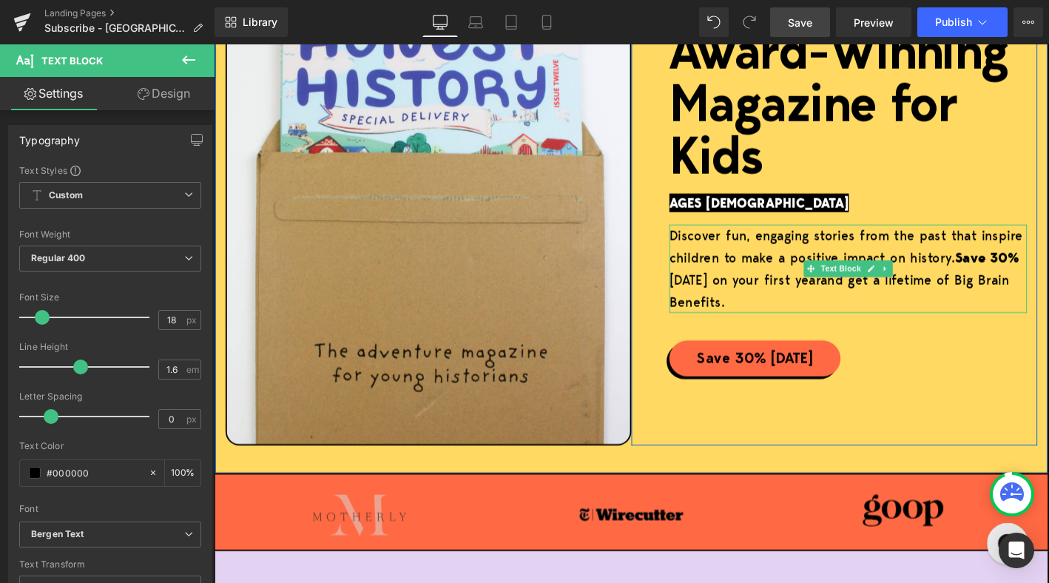
click at [706, 246] on p "Discover fun, engaging stories from the past that inspire children to make a po…" at bounding box center [893, 284] width 383 height 95
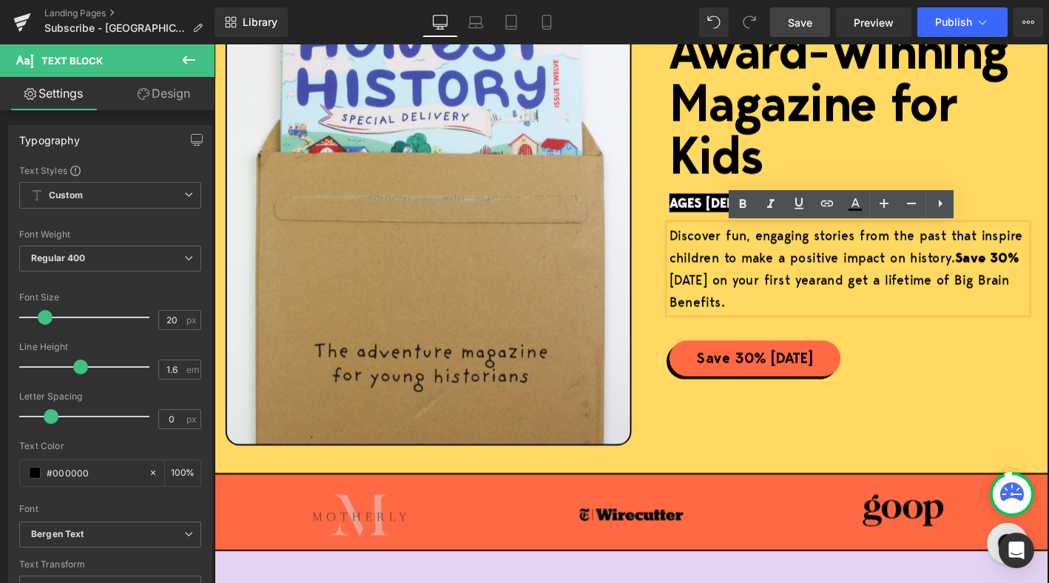
click at [703, 253] on p "Discover fun, engaging stories from the past that inspire children to make a po…" at bounding box center [893, 284] width 383 height 95
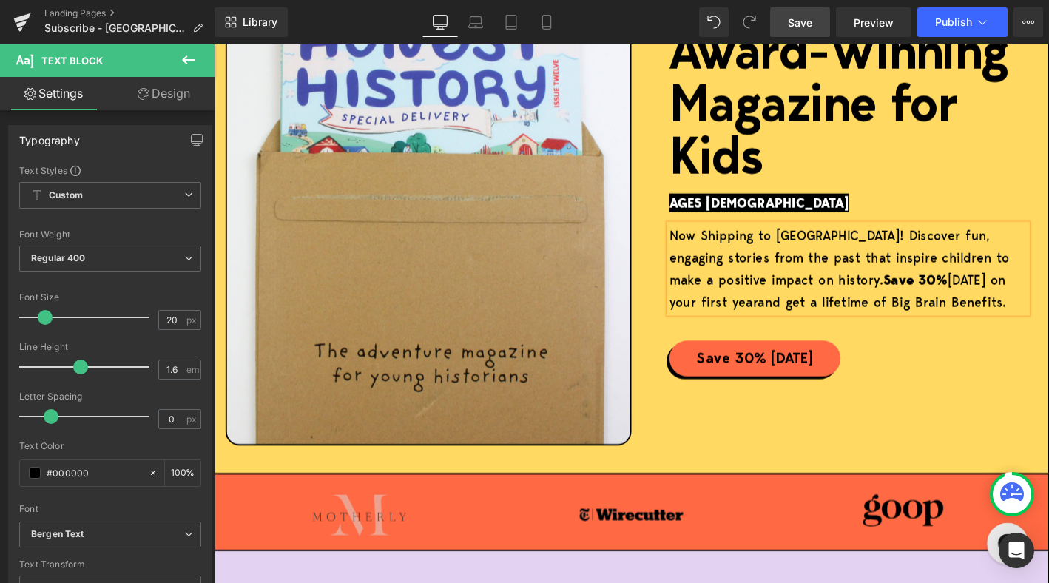
click at [805, 17] on span "Save" at bounding box center [800, 23] width 24 height 16
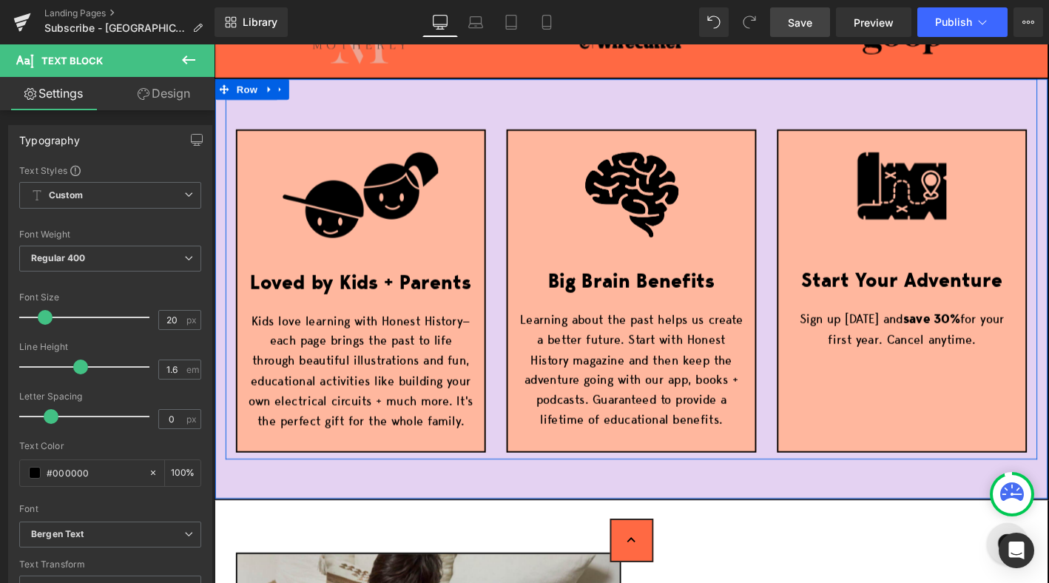
scroll to position [772, 0]
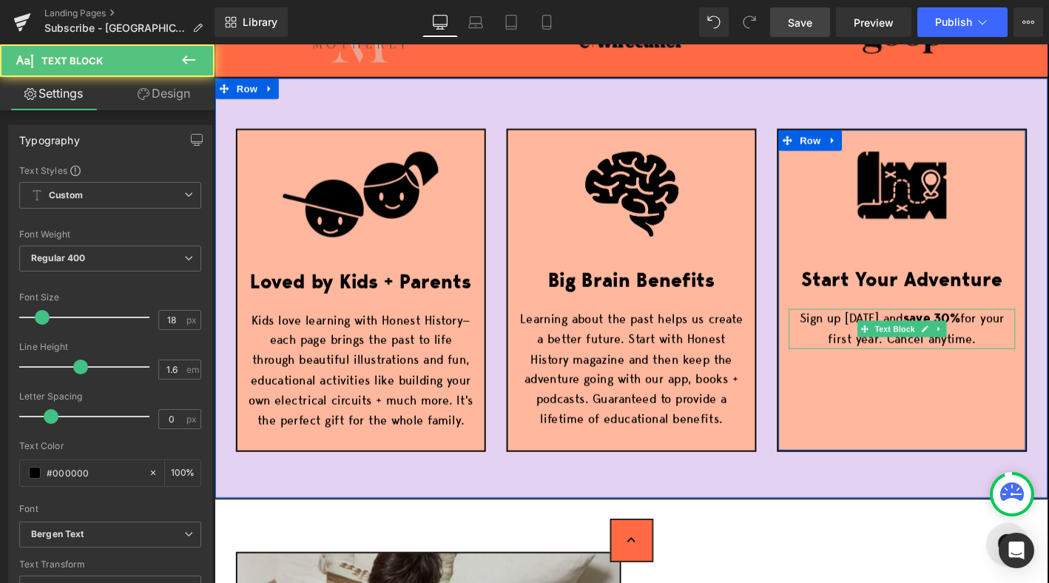
click at [1040, 345] on p "Sign up today and save 30% for your first year . Cancel anytime." at bounding box center [951, 349] width 243 height 43
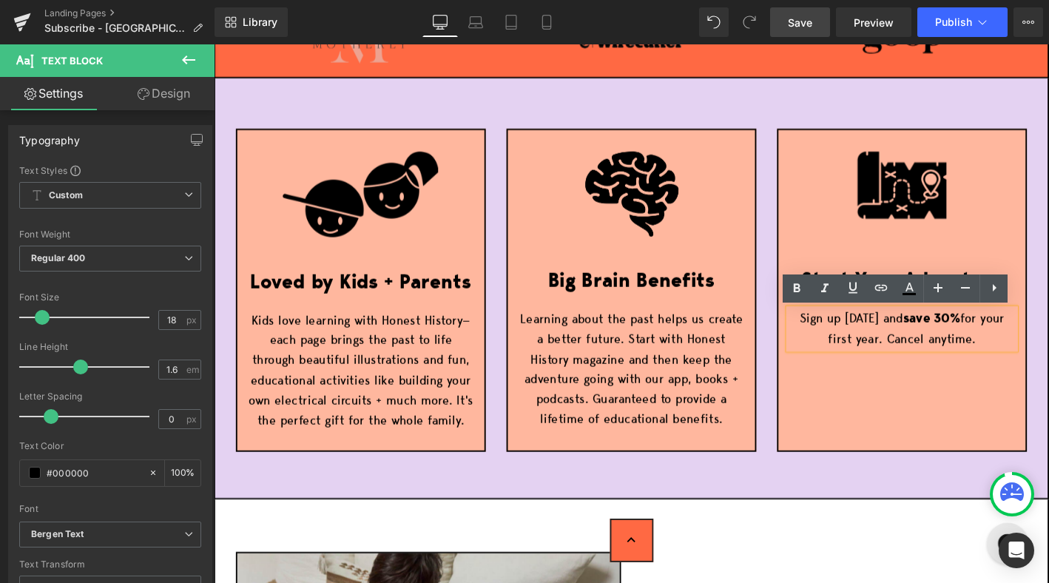
drag, startPoint x: 1015, startPoint y: 333, endPoint x: 924, endPoint y: 354, distance: 93.4
click at [924, 354] on p "Sign up today and save 30% for your first year . Cancel anytime." at bounding box center [951, 349] width 243 height 43
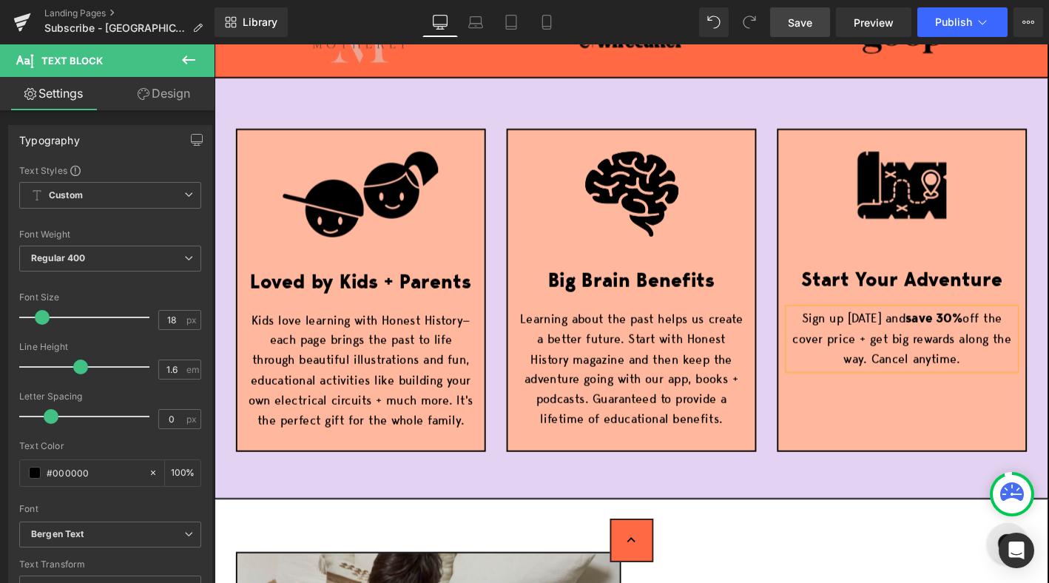
click at [799, 24] on span "Save" at bounding box center [800, 23] width 24 height 16
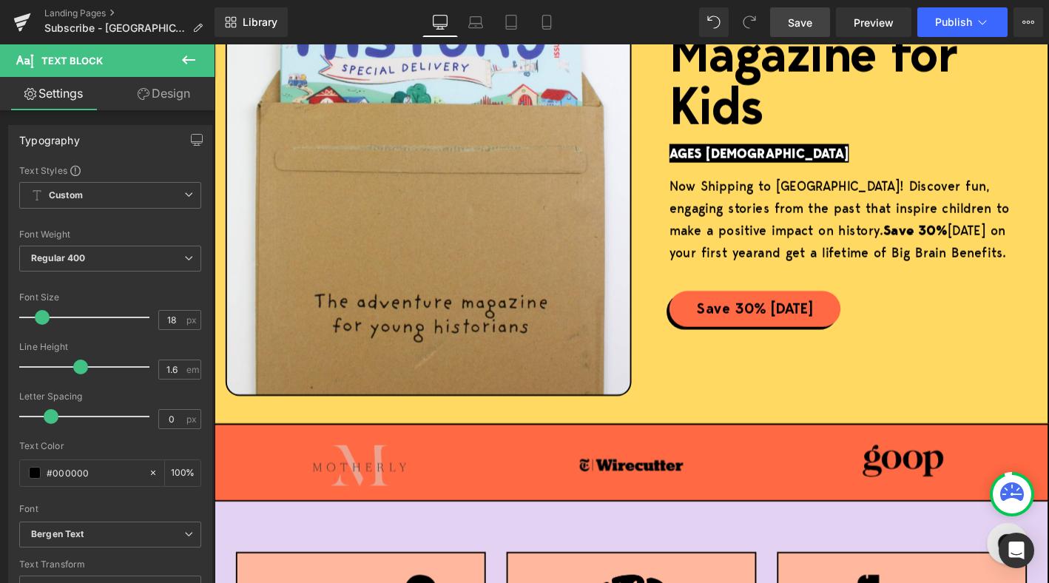
scroll to position [0, 0]
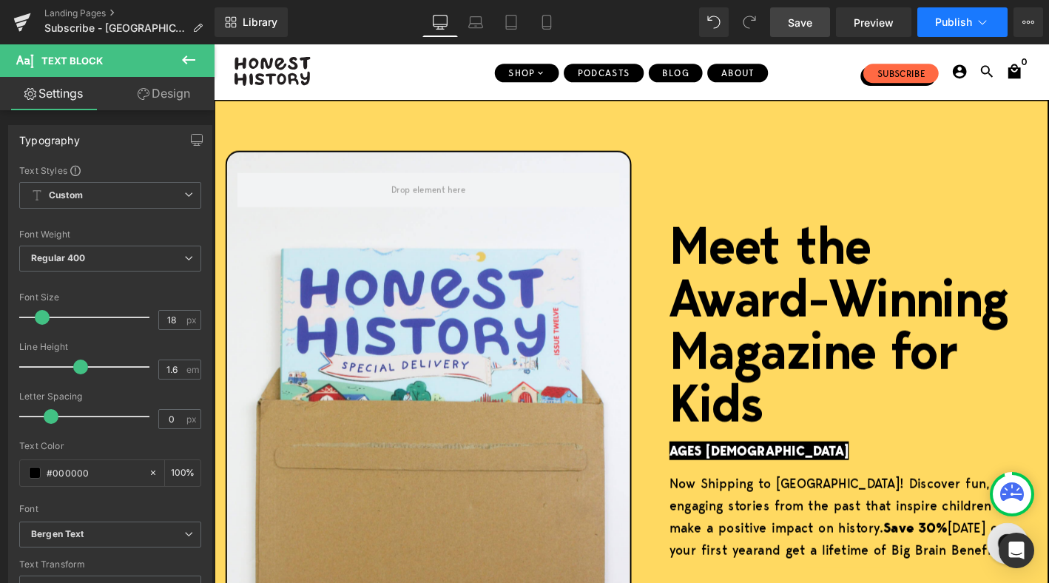
click at [950, 21] on span "Publish" at bounding box center [953, 22] width 37 height 12
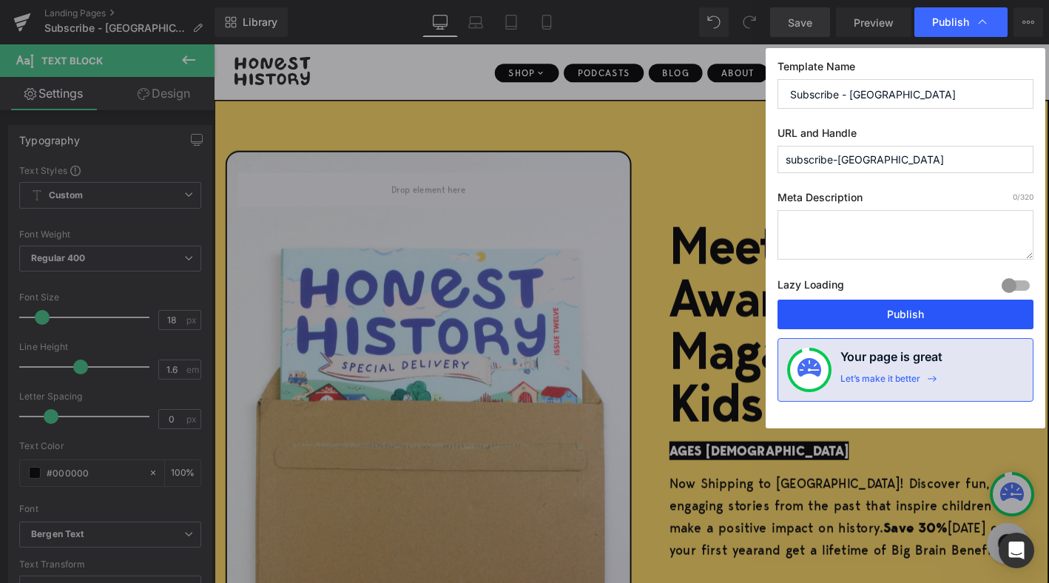
click at [877, 317] on button "Publish" at bounding box center [905, 314] width 256 height 30
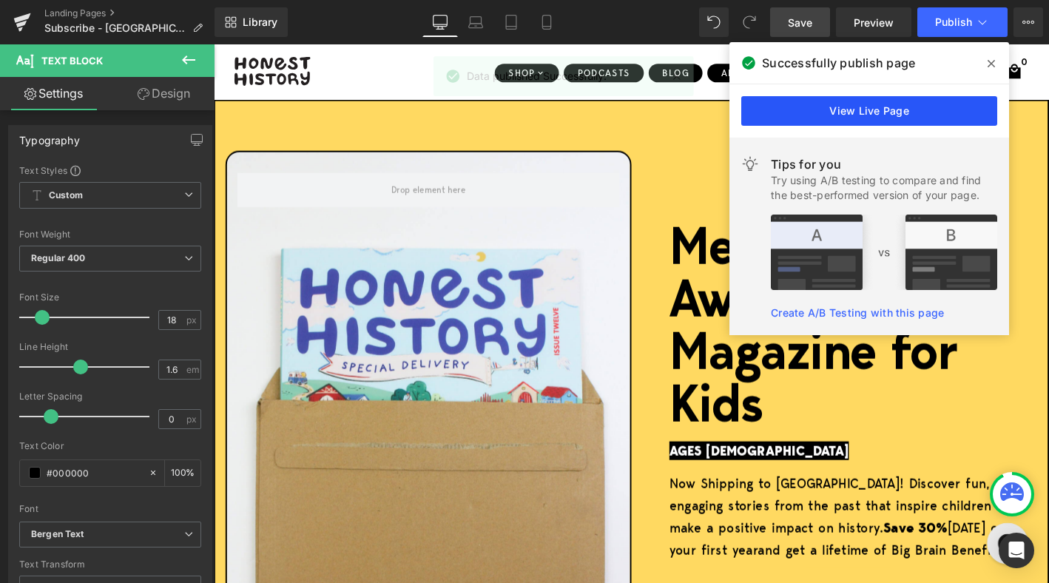
click at [782, 112] on link "View Live Page" at bounding box center [869, 111] width 256 height 30
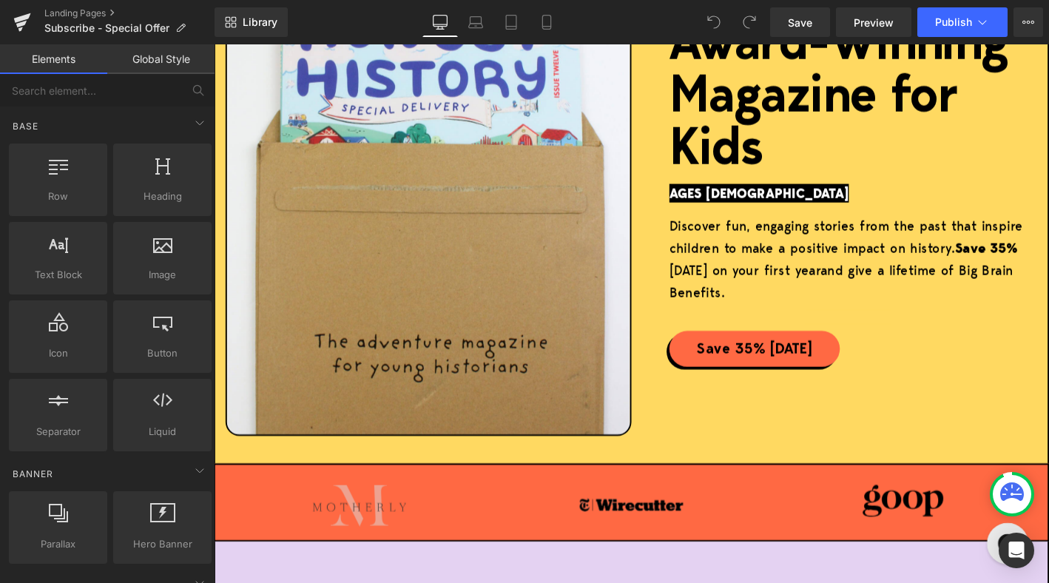
scroll to position [202, 0]
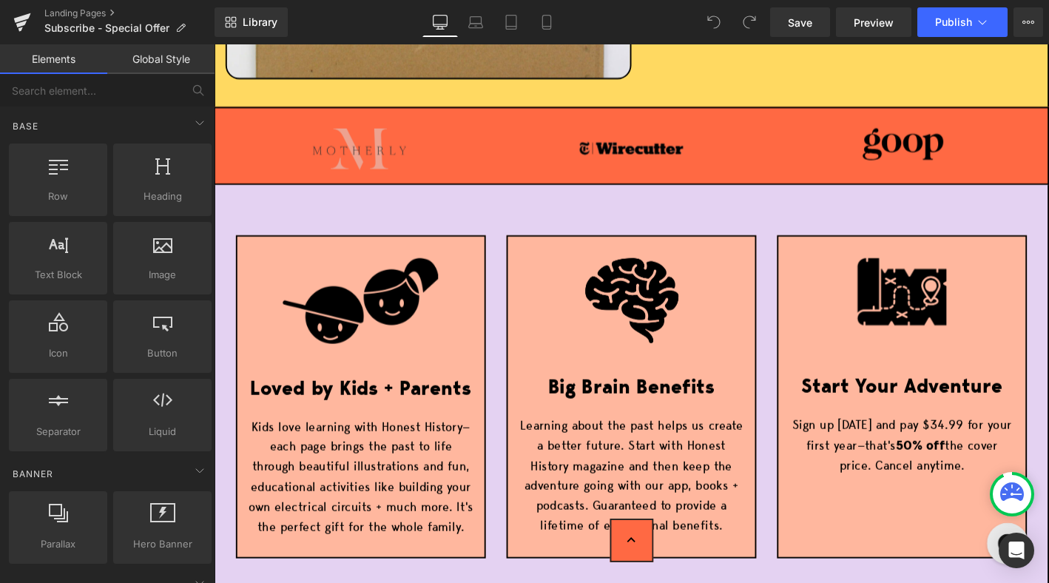
scroll to position [818, 0]
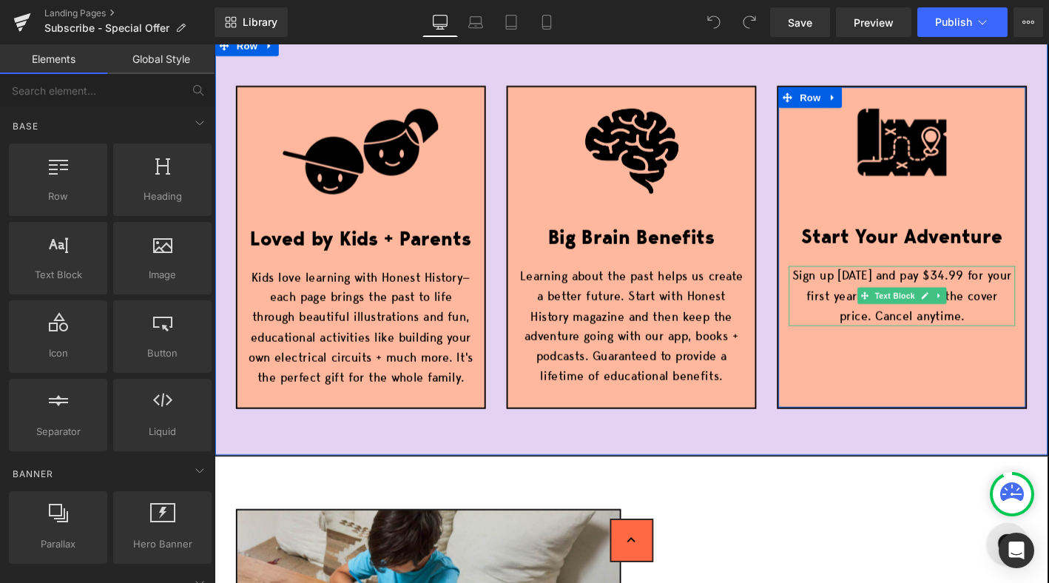
click at [985, 288] on p "Sign up today and pay $34.99 for your first year—that's 50% off the cover price…" at bounding box center [951, 314] width 243 height 64
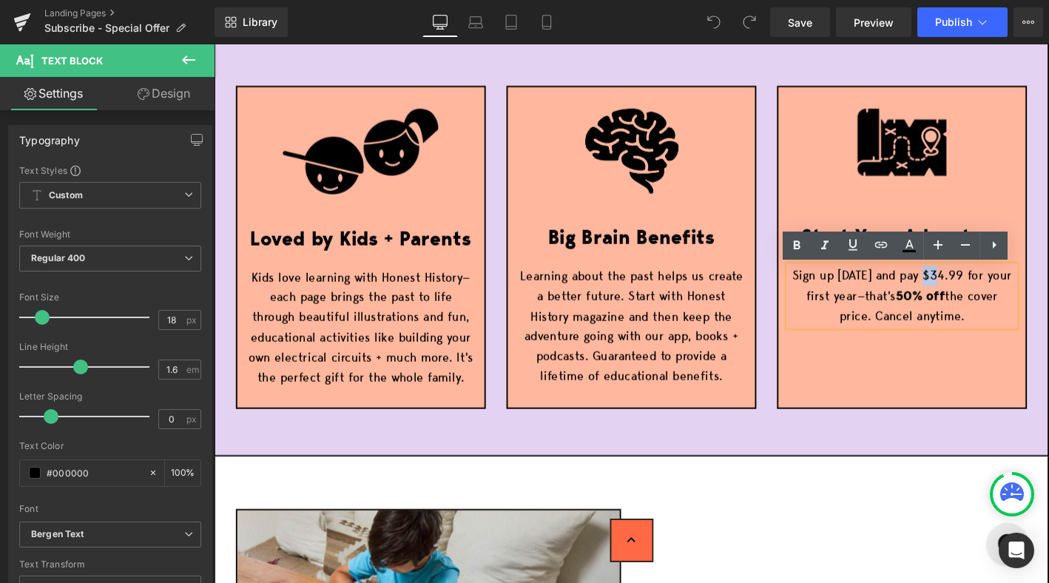
drag, startPoint x: 981, startPoint y: 292, endPoint x: 994, endPoint y: 292, distance: 12.6
click at [994, 292] on p "Sign up today and pay $34.99 for your first year—that's 50% off the cover price…" at bounding box center [951, 314] width 243 height 64
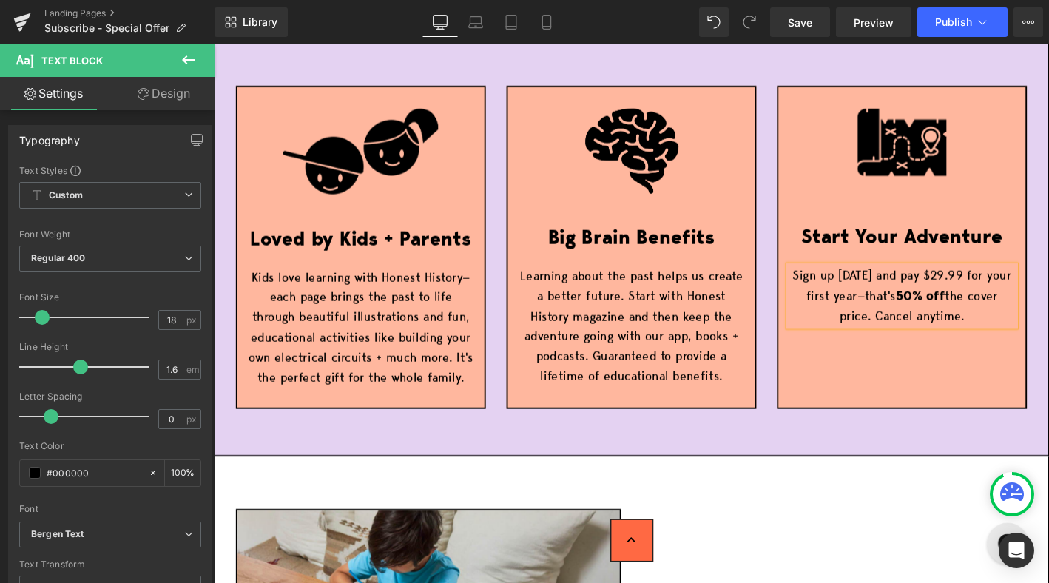
click at [796, 456] on div "Image Loved by Kids + Parents Text Block Kids love learning with Honest History…" at bounding box center [661, 260] width 895 height 451
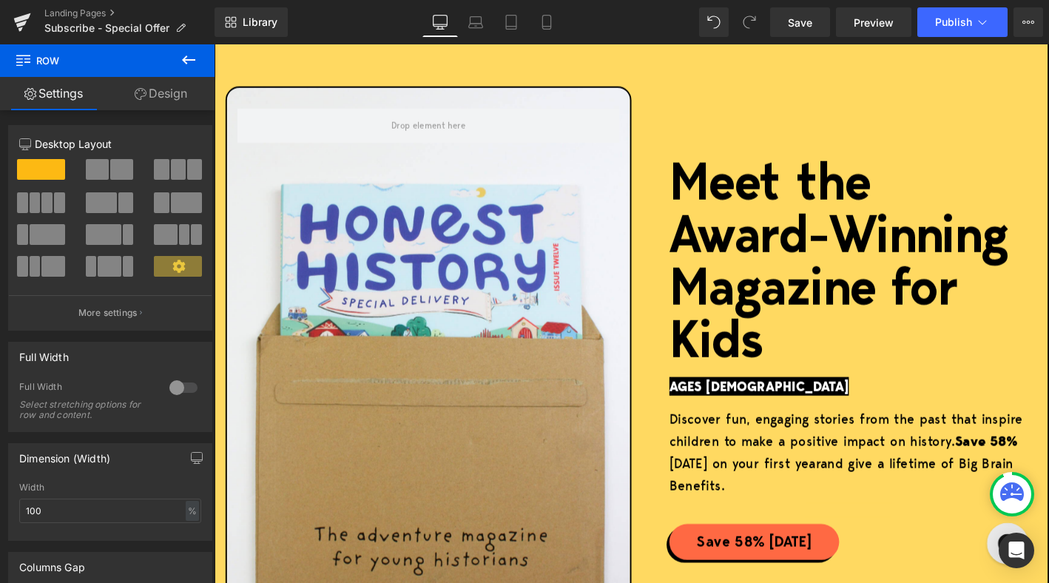
scroll to position [0, 0]
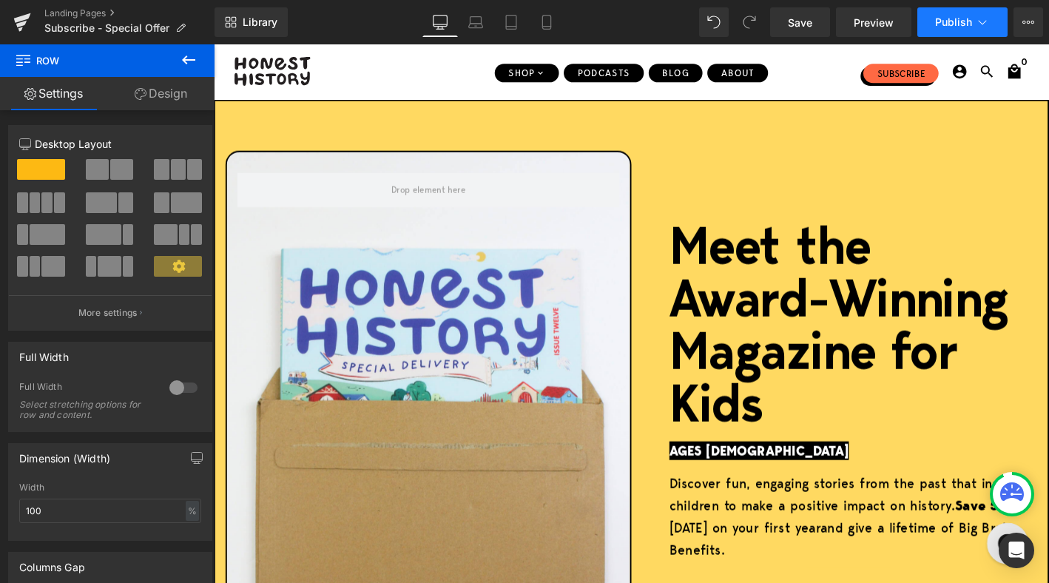
click at [966, 24] on span "Publish" at bounding box center [953, 22] width 37 height 12
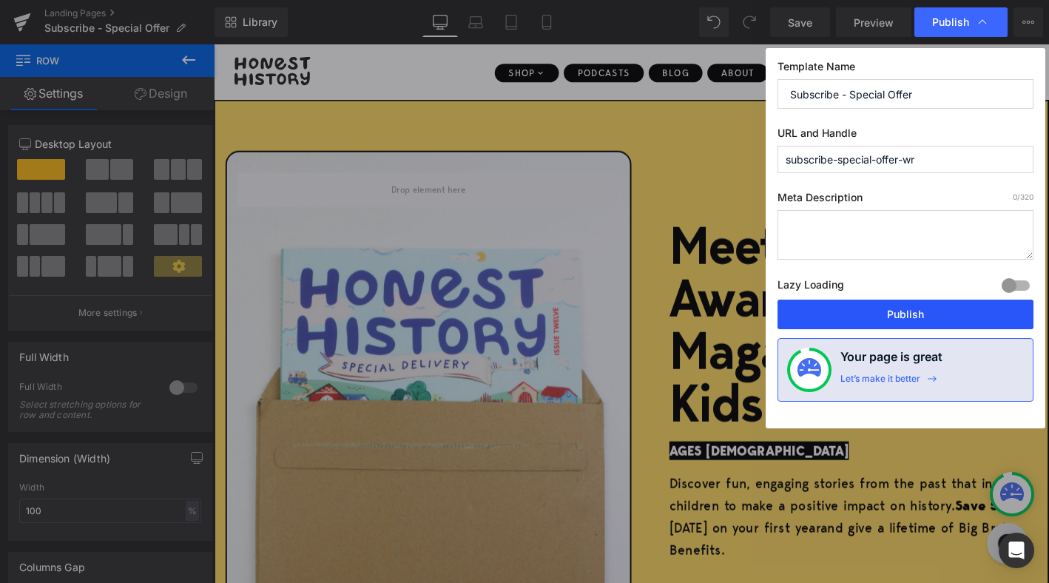
click at [894, 316] on button "Publish" at bounding box center [905, 314] width 256 height 30
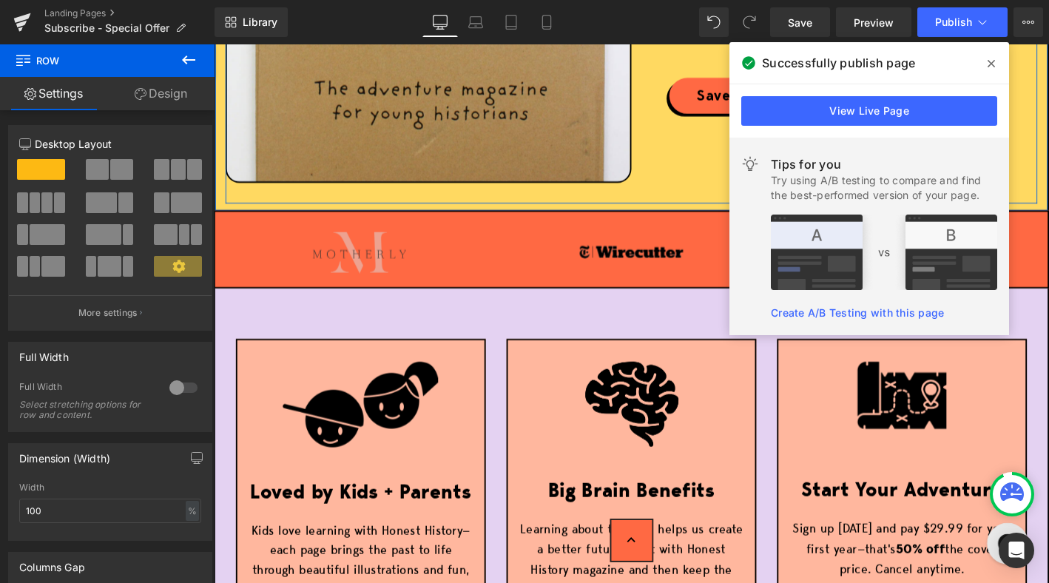
scroll to position [659, 0]
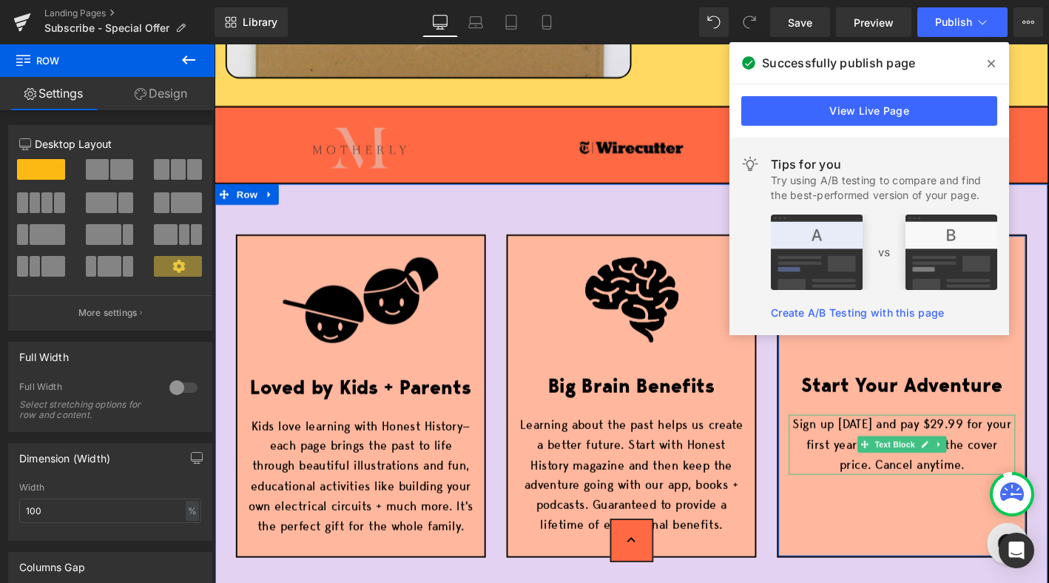
click at [964, 491] on p "Sign up today and pay $29.99 for your first year—that's 50% off the cover price…" at bounding box center [951, 473] width 243 height 64
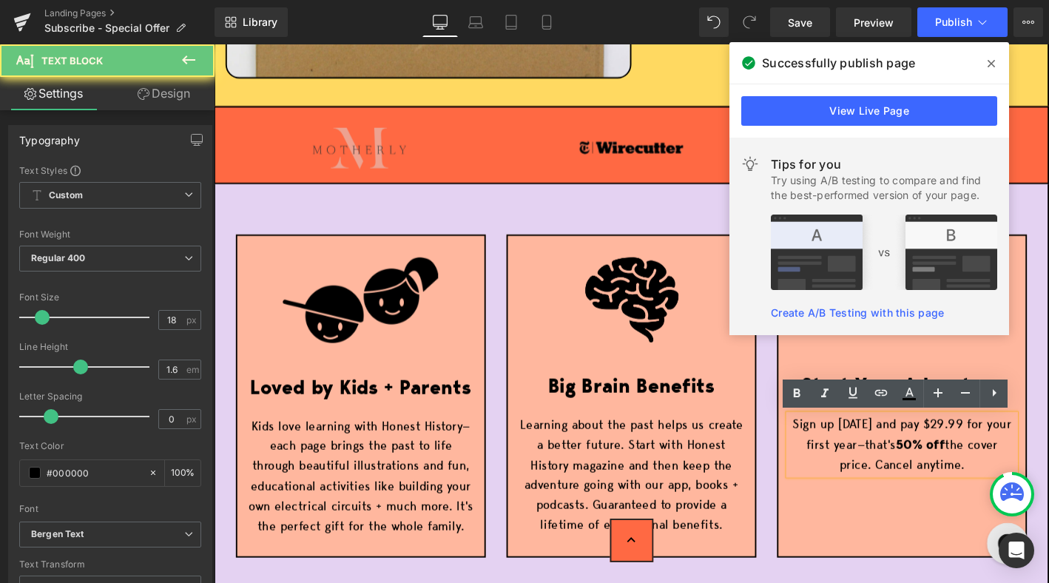
click at [961, 470] on strong "50% off" at bounding box center [970, 472] width 53 height 18
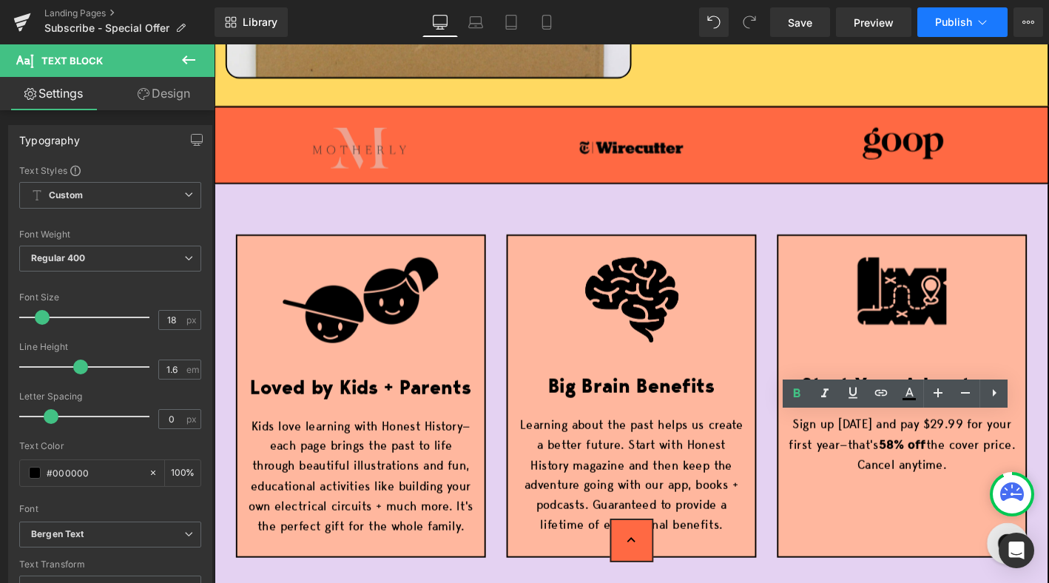
click at [955, 26] on span "Publish" at bounding box center [953, 22] width 37 height 12
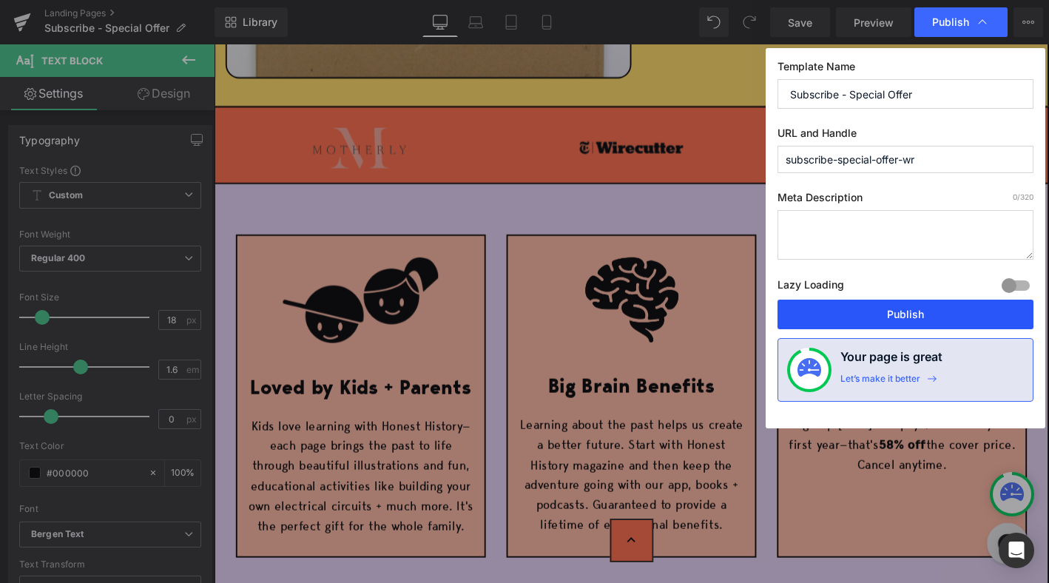
click at [884, 319] on button "Publish" at bounding box center [905, 314] width 256 height 30
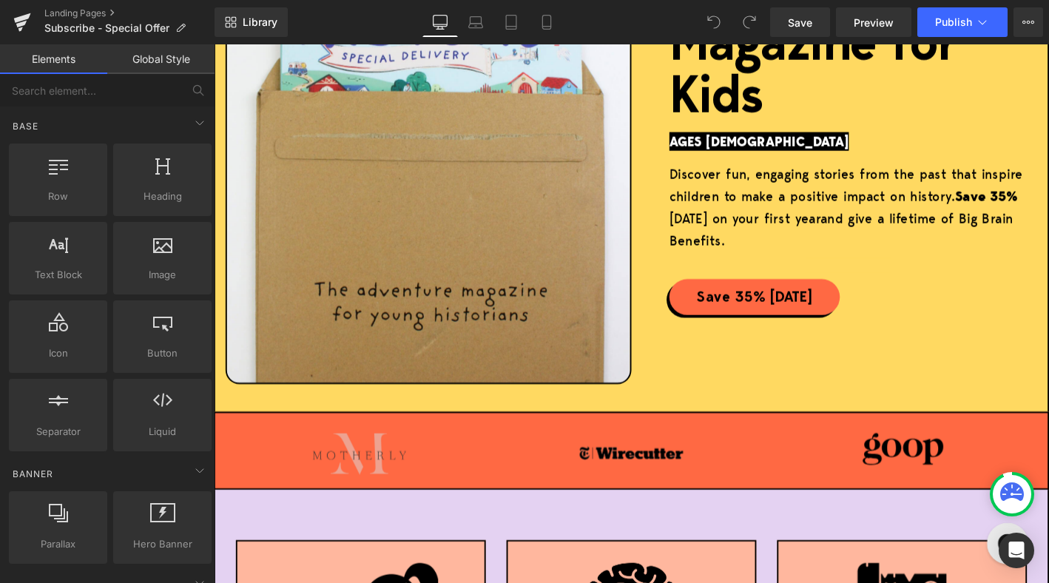
scroll to position [260, 0]
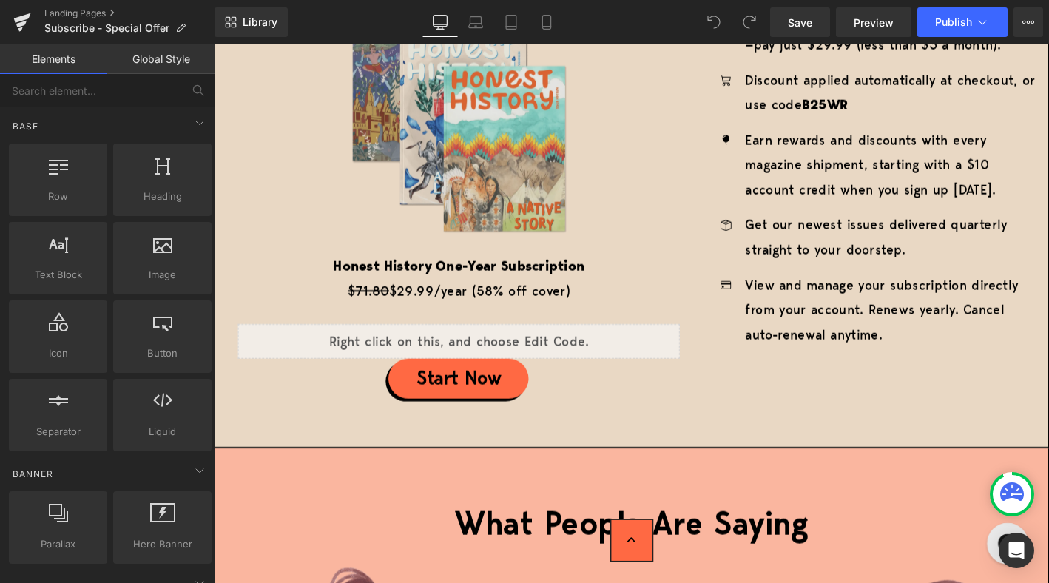
scroll to position [2571, 0]
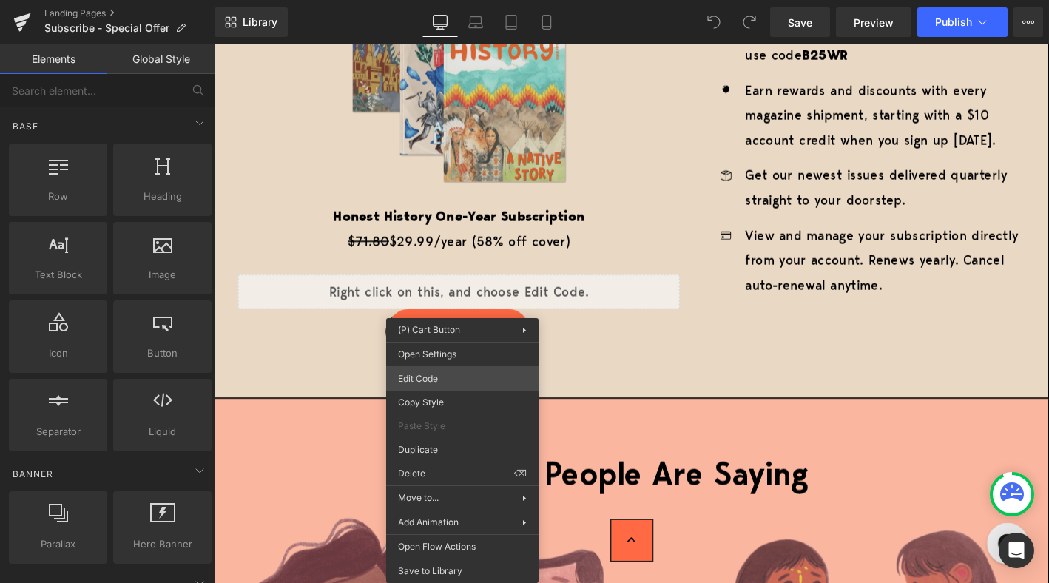
click at [444, 0] on div "You are previewing how the will restyle your page. You can not edit Elements in…" at bounding box center [524, 0] width 1049 height 0
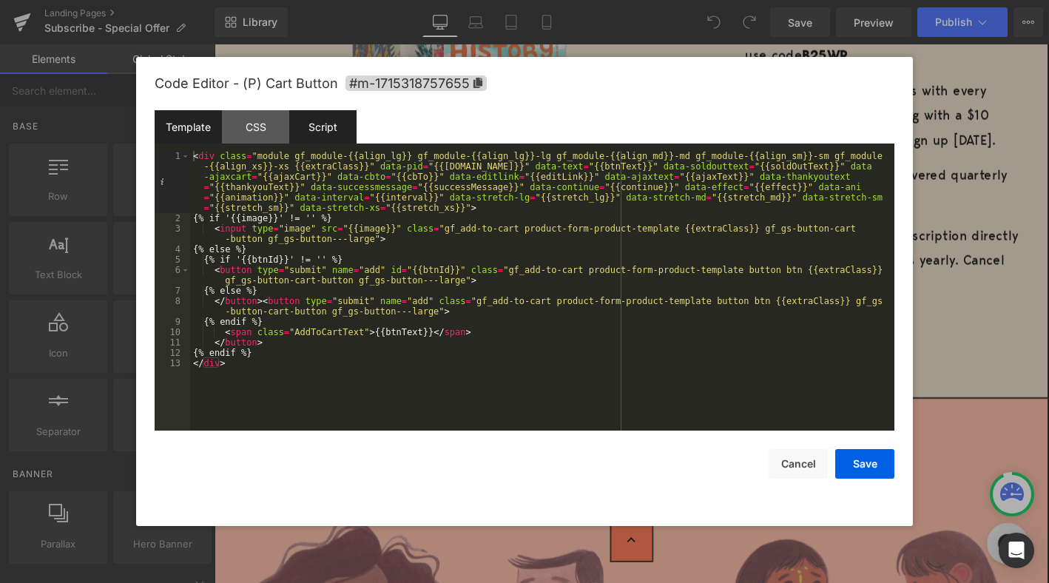
click at [327, 137] on div "Script" at bounding box center [322, 126] width 67 height 33
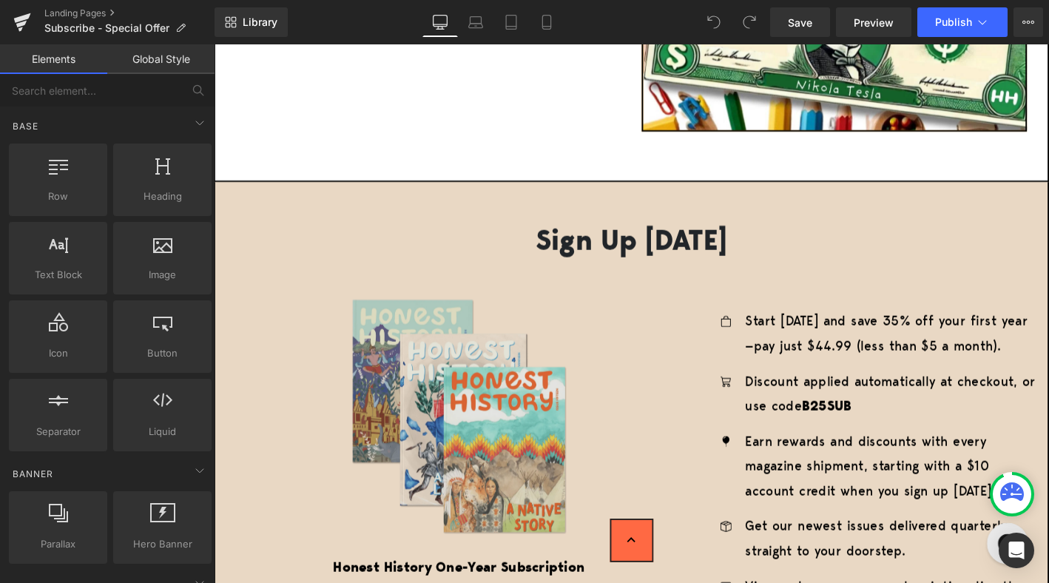
scroll to position [2534, 0]
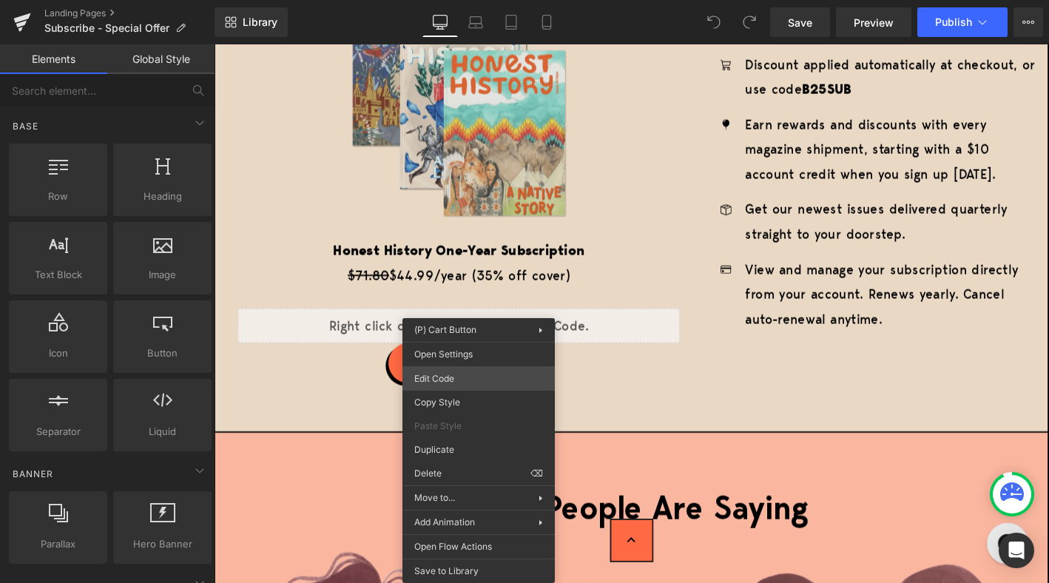
click at [469, 0] on div "You are previewing how the will restyle your page. You can not edit Elements in…" at bounding box center [524, 0] width 1049 height 0
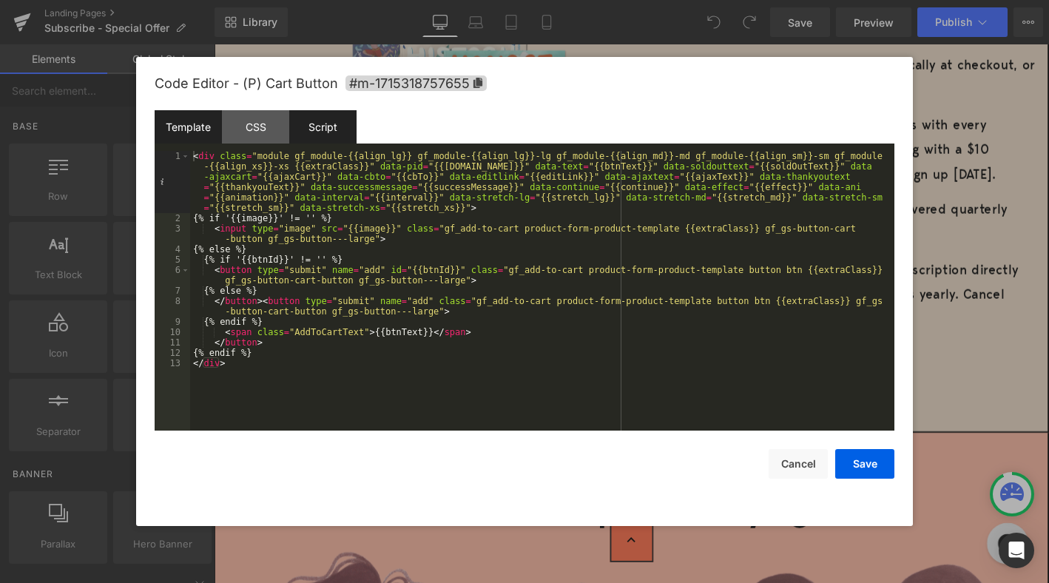
click at [318, 126] on div "Script" at bounding box center [322, 126] width 67 height 33
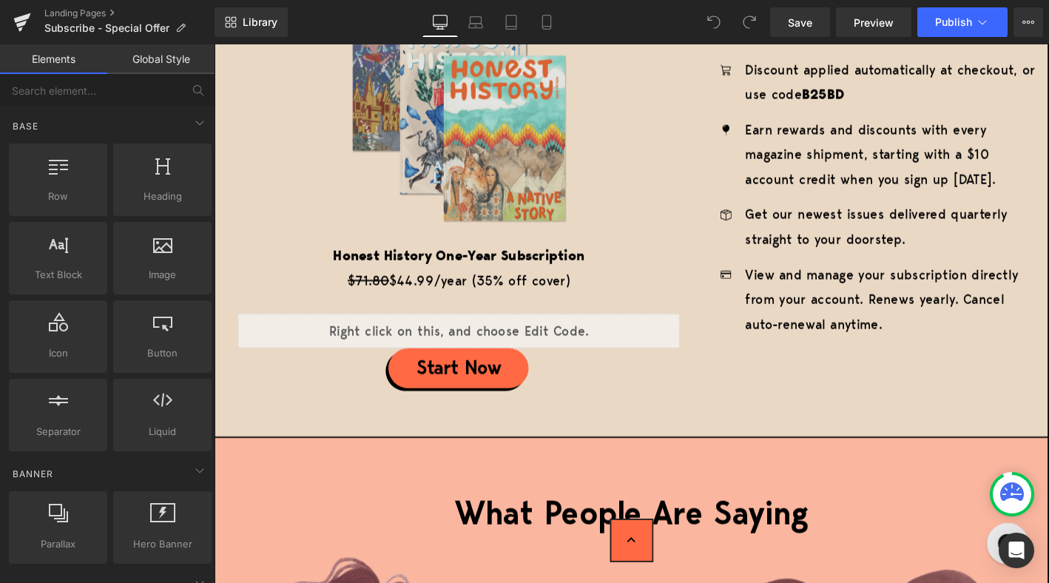
scroll to position [2457, 0]
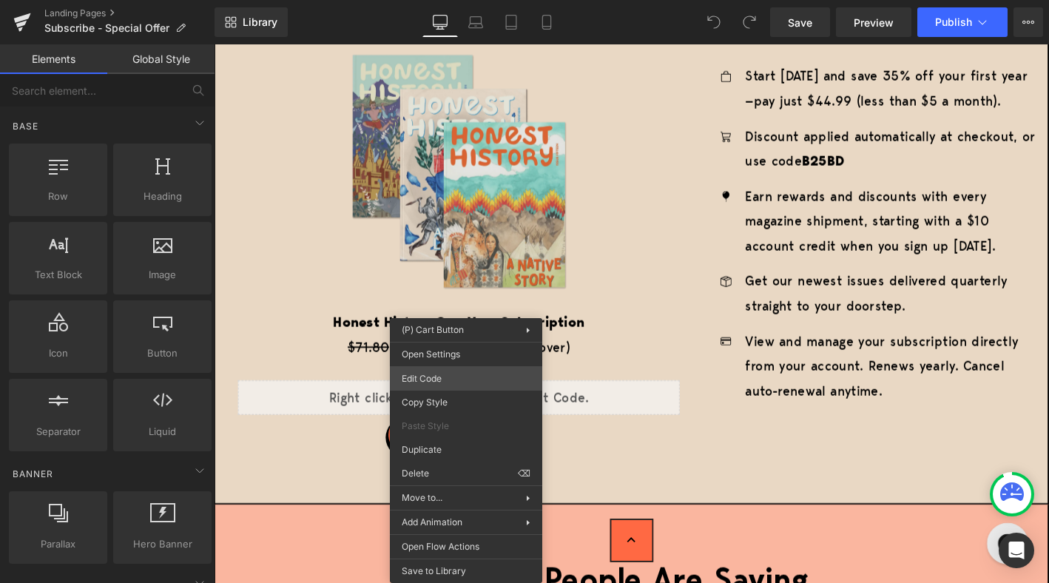
click at [453, 0] on div "You are previewing how the will restyle your page. You can not edit Elements in…" at bounding box center [524, 0] width 1049 height 0
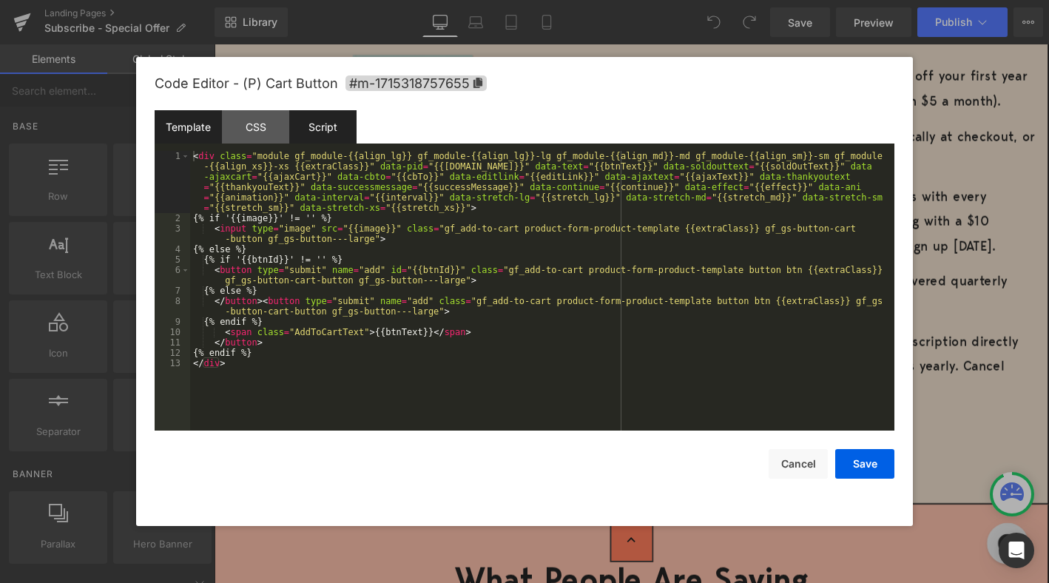
click at [319, 131] on div "Script" at bounding box center [322, 126] width 67 height 33
